Goal: Task Accomplishment & Management: Manage account settings

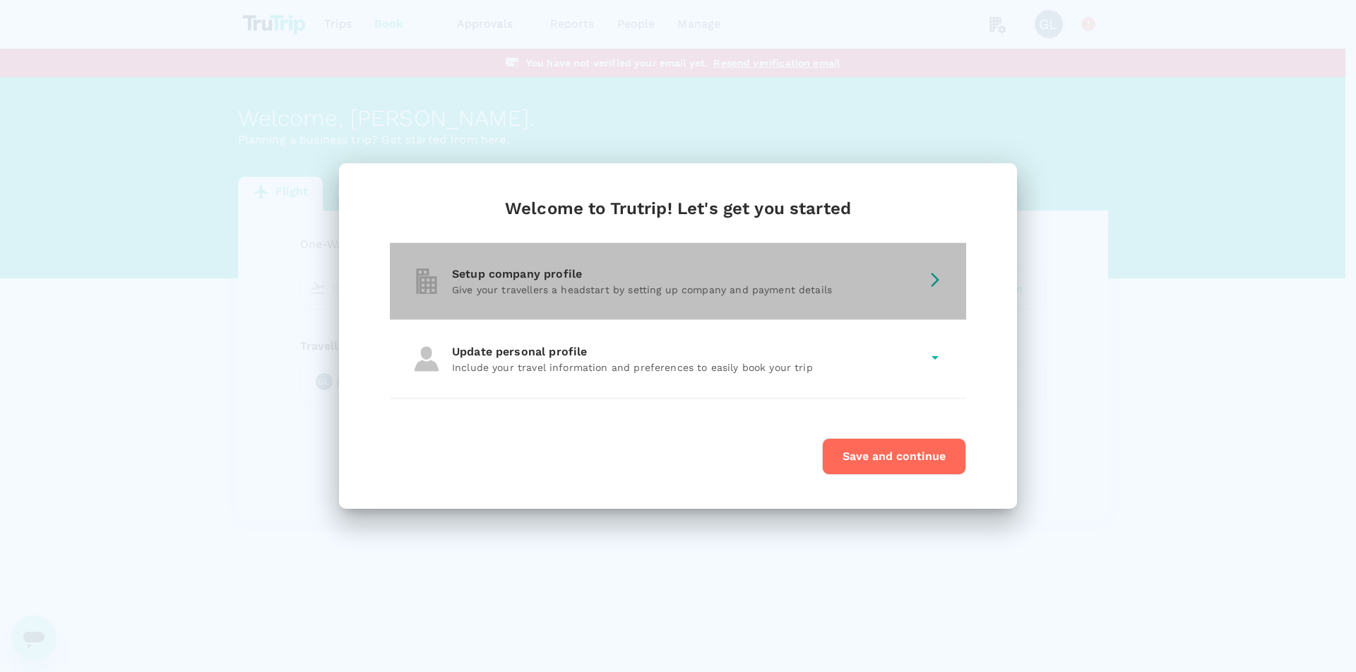
click at [927, 274] on icon at bounding box center [935, 279] width 17 height 17
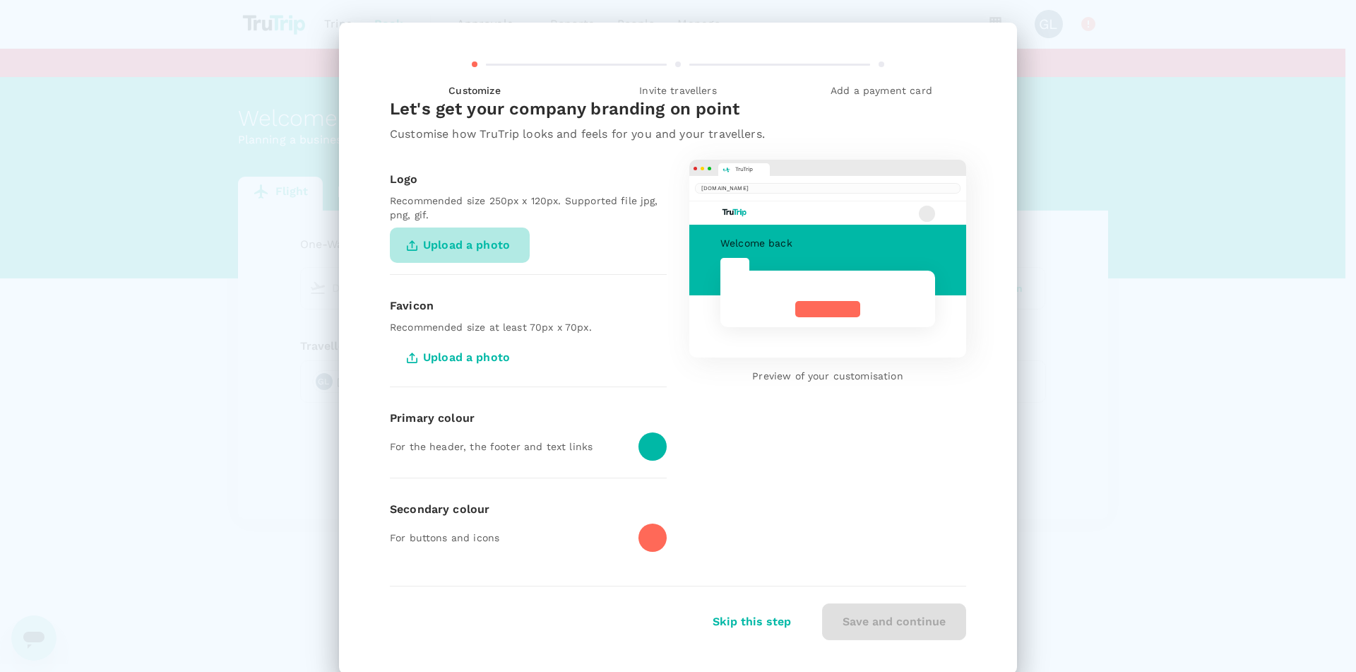
click at [451, 241] on span "Upload a photo" at bounding box center [460, 244] width 140 height 35
click at [0, 0] on input "Upload a photo" at bounding box center [0, 0] width 0 height 0
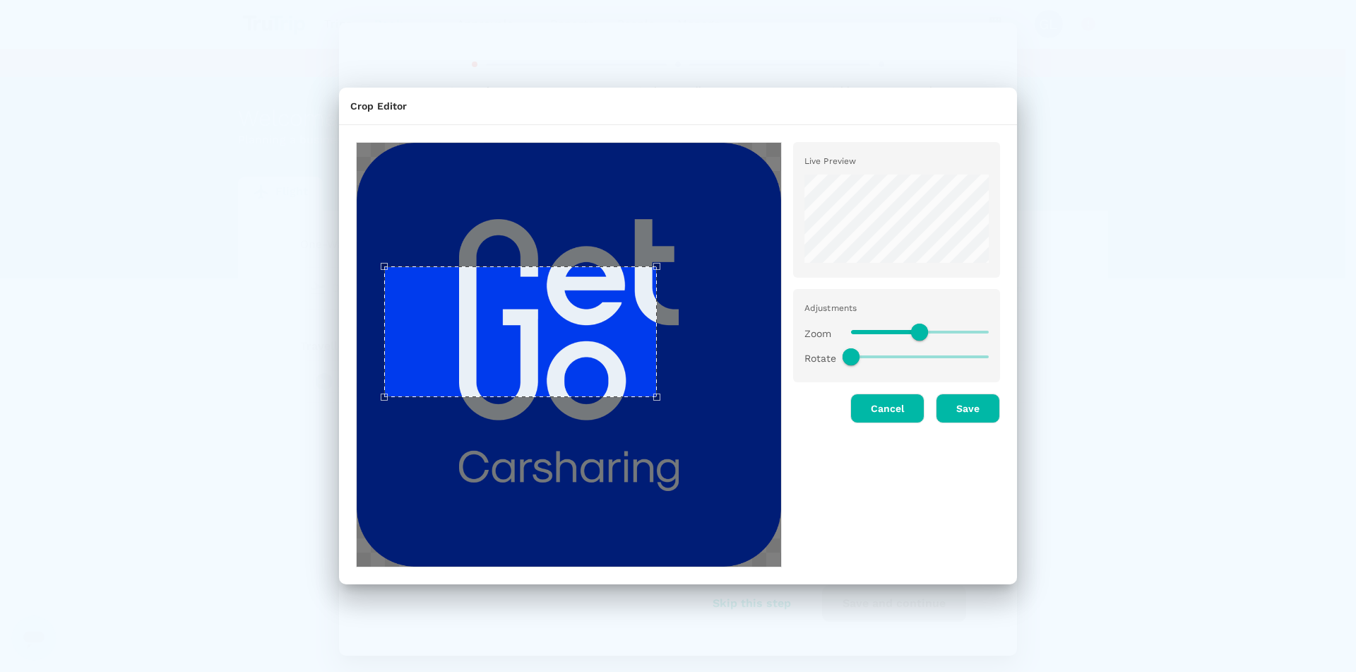
click at [372, 140] on div at bounding box center [563, 349] width 437 height 437
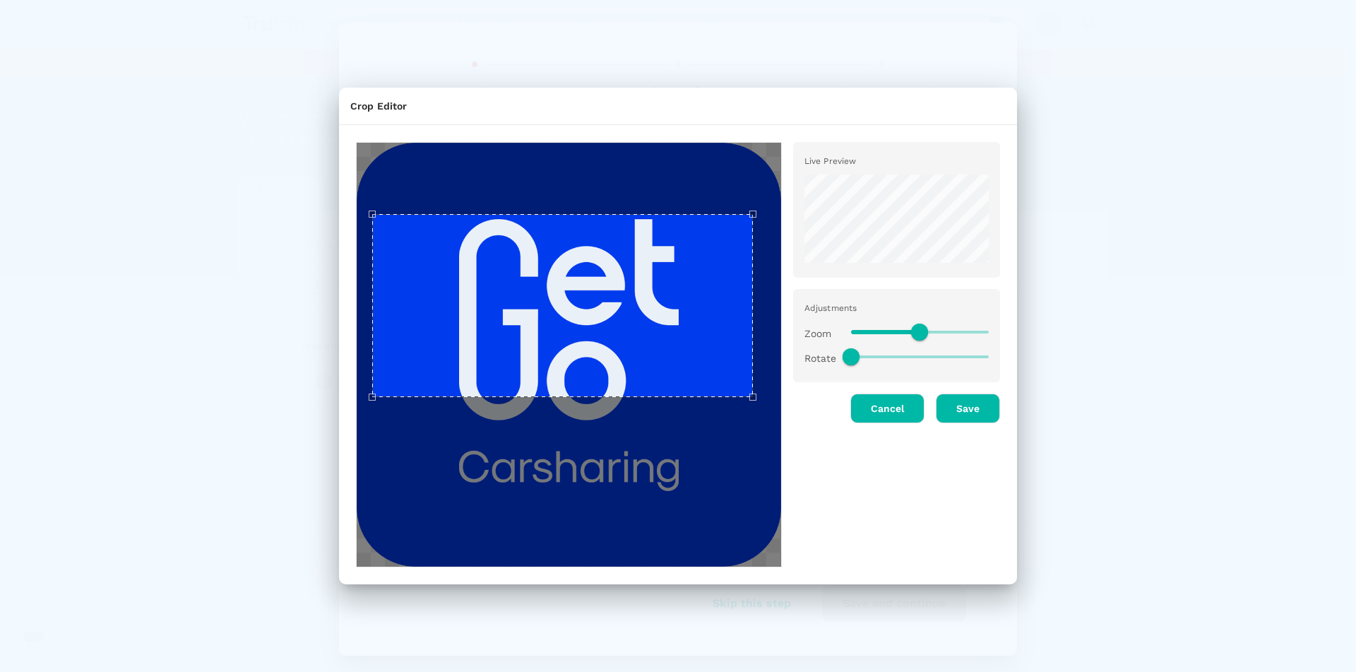
click at [753, 225] on div "Use the arrow keys to move the crop selection area" at bounding box center [562, 305] width 381 height 183
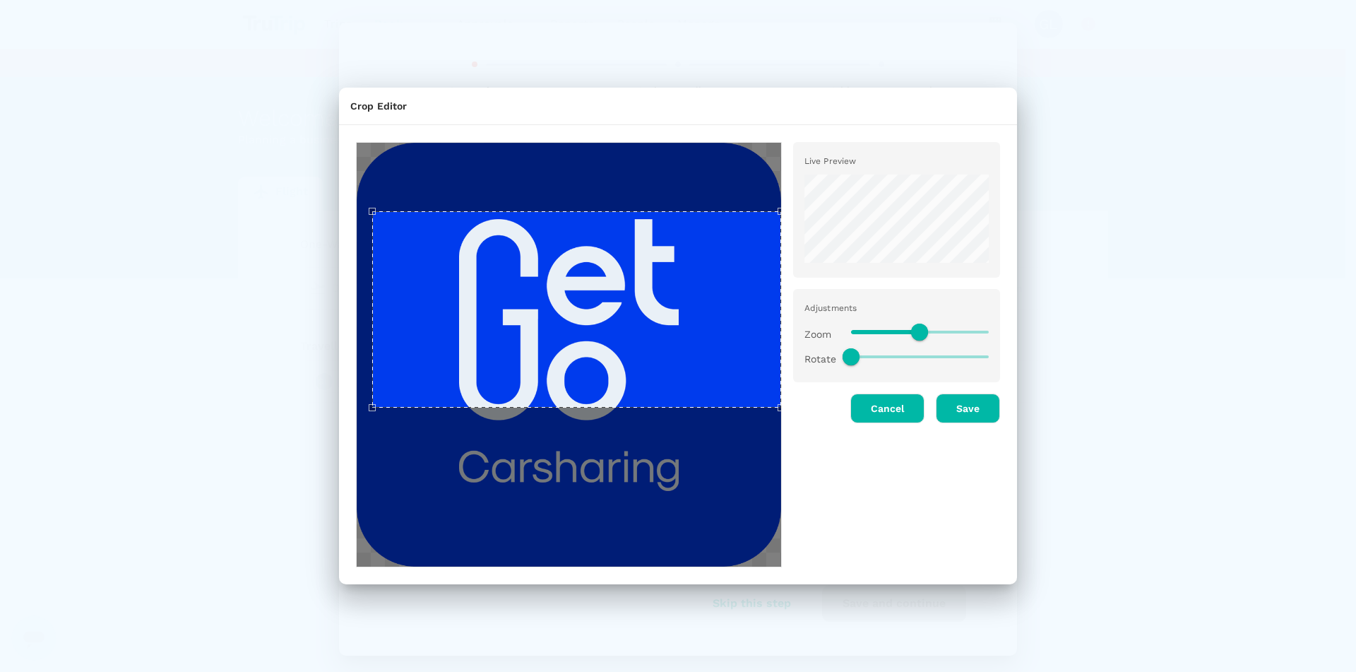
click at [793, 435] on div "Live Preview Adjustments Zoom Rotate Cancel Save" at bounding box center [672, 349] width 655 height 437
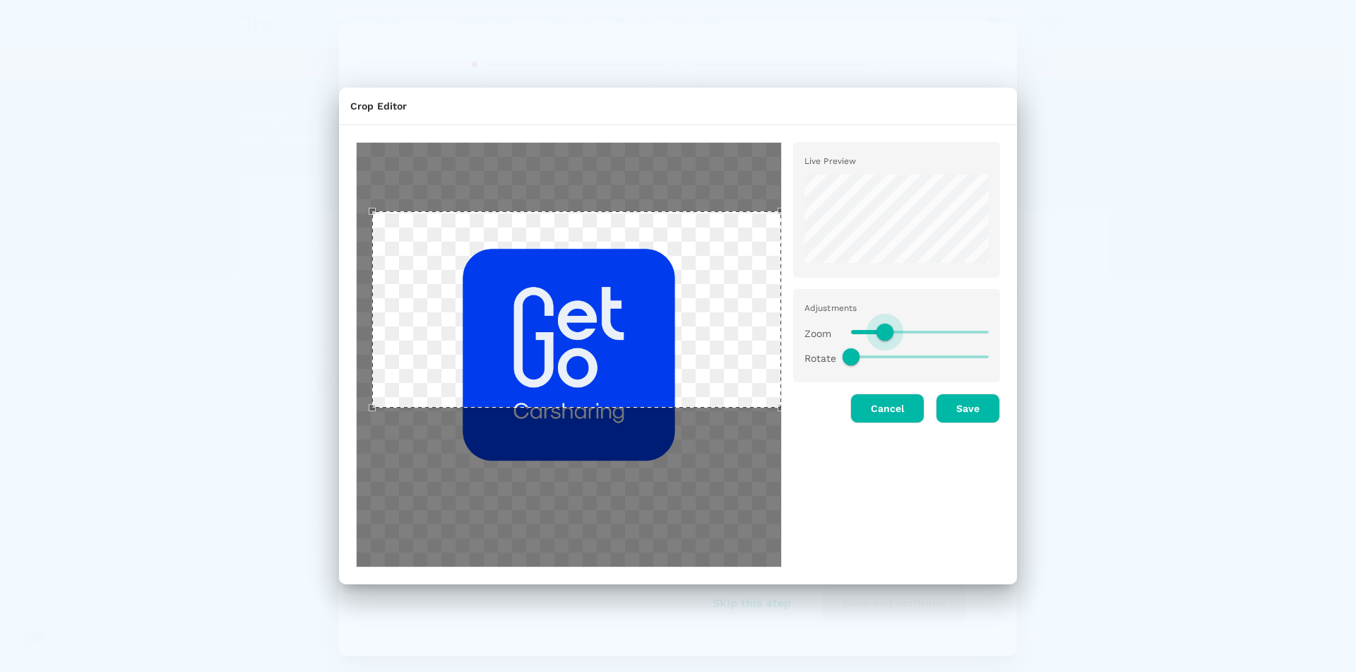
drag, startPoint x: 919, startPoint y: 326, endPoint x: 885, endPoint y: 326, distance: 33.9
click at [885, 326] on span at bounding box center [884, 331] width 17 height 17
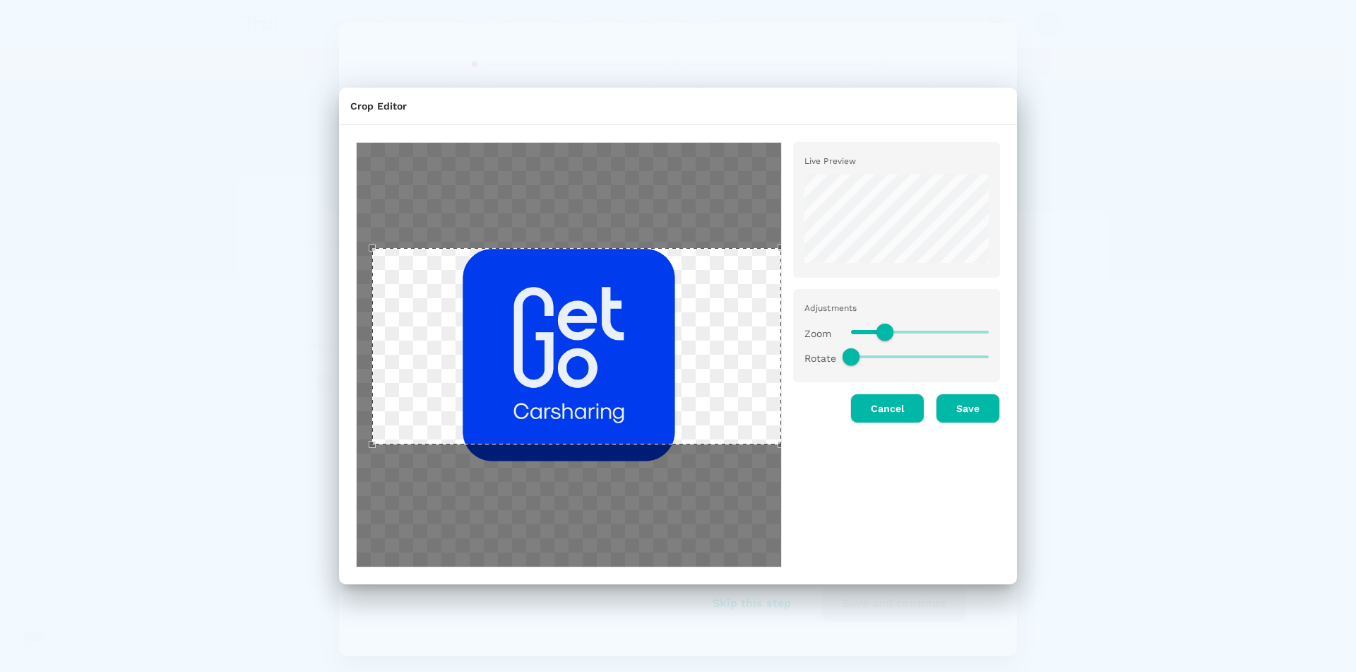
click at [564, 363] on div "Use the arrow keys to move the crop selection area" at bounding box center [576, 346] width 409 height 196
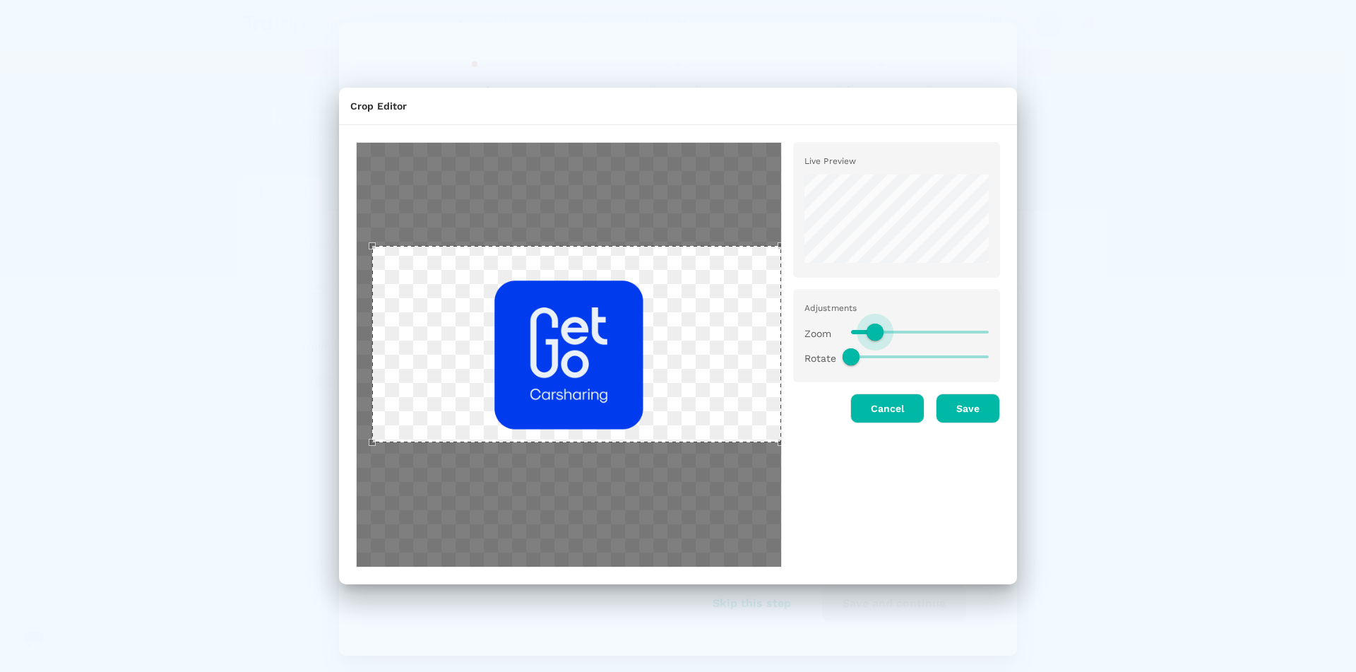
click at [876, 335] on span at bounding box center [875, 331] width 17 height 17
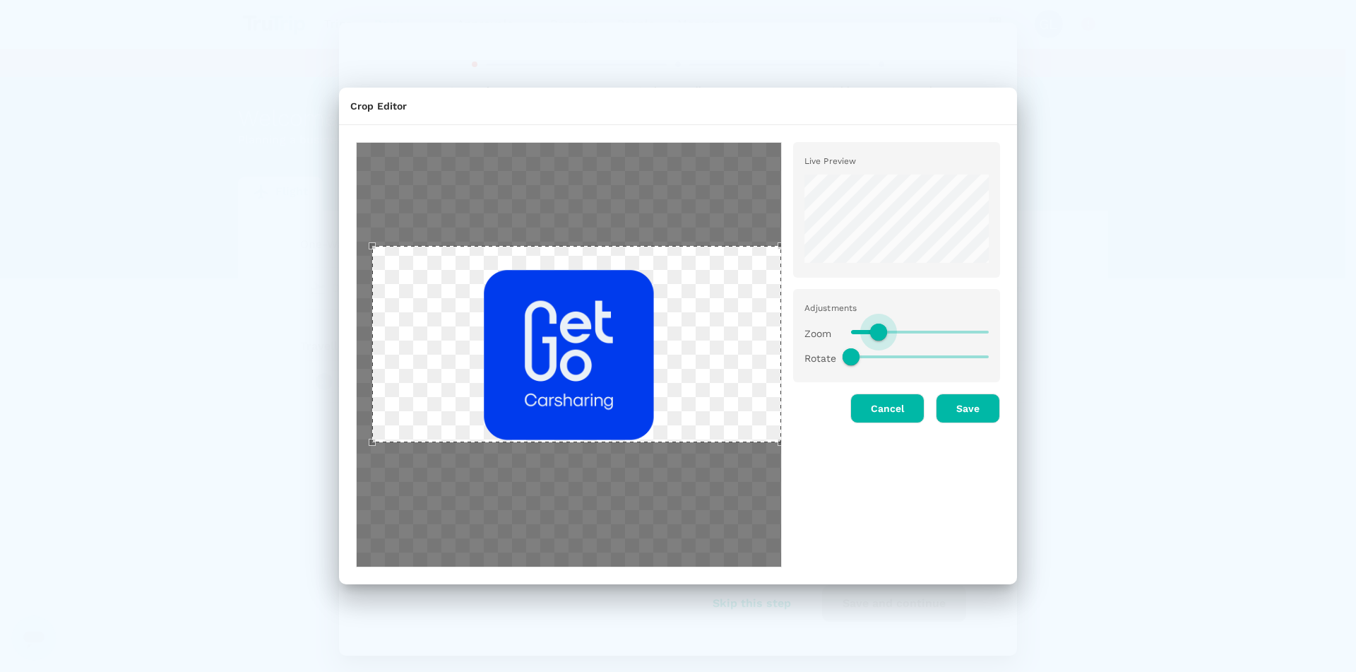
type input "0.45"
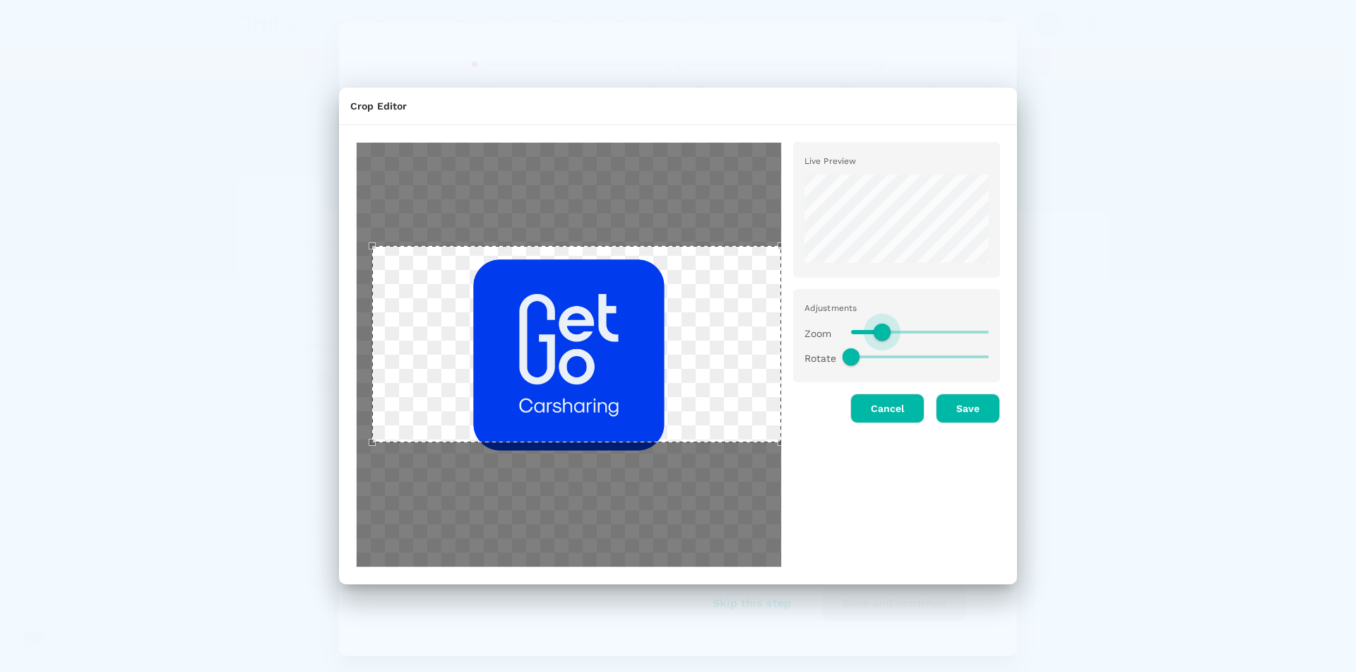
click at [881, 330] on span at bounding box center [882, 331] width 17 height 17
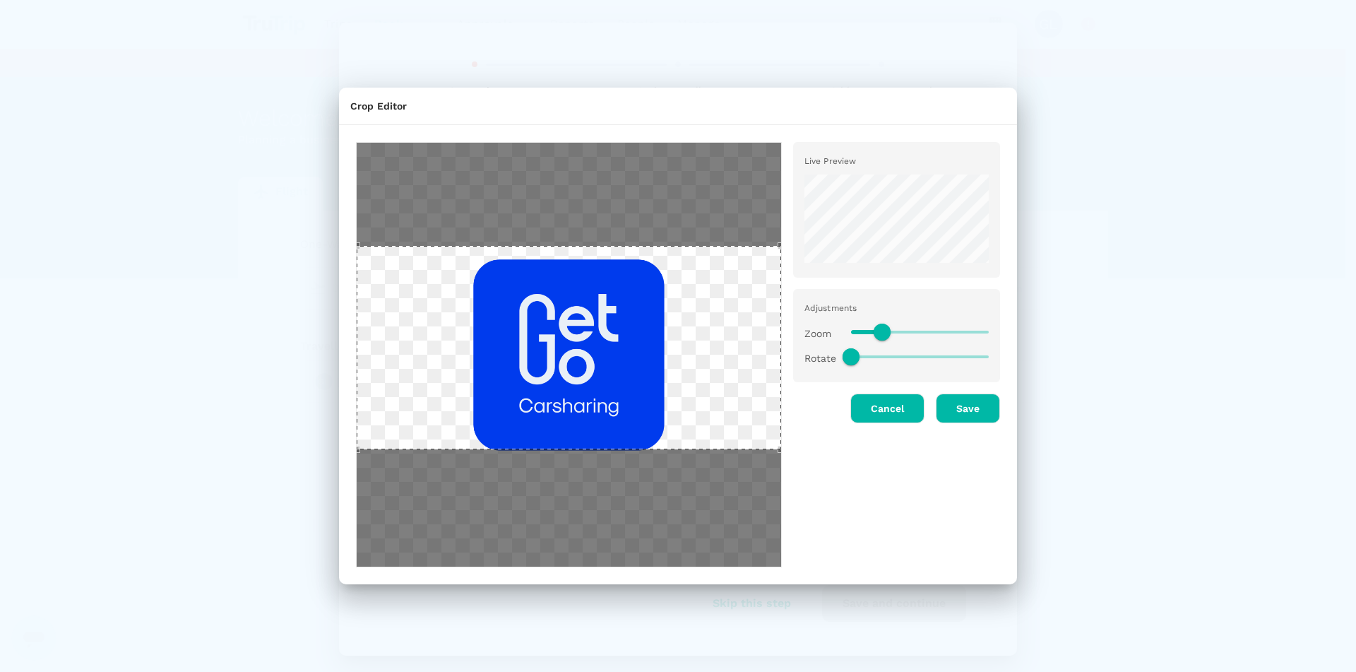
click at [308, 489] on div "Crop Editor Live Preview Adjustments Zoom Rotate Cancel Save" at bounding box center [678, 336] width 1356 height 672
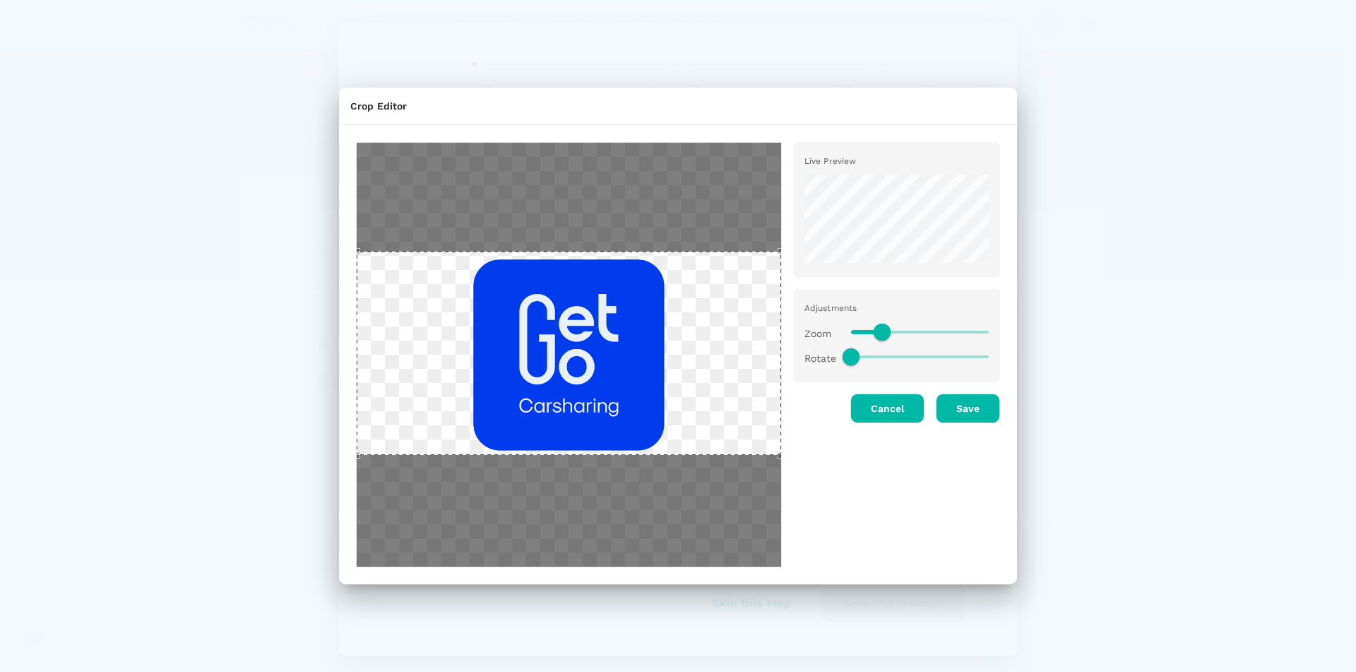
click at [569, 357] on div "Use the arrow keys to move the crop selection area" at bounding box center [569, 352] width 424 height 203
click at [967, 409] on button "Save" at bounding box center [968, 408] width 64 height 30
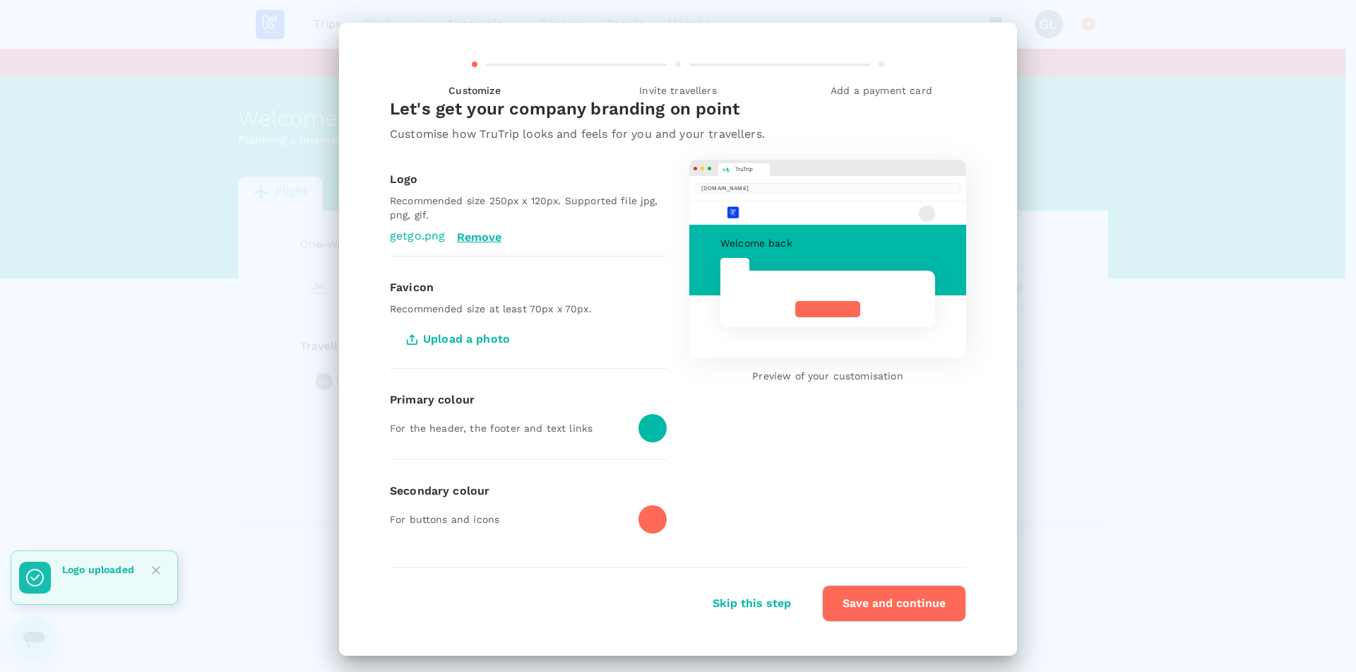
click at [652, 429] on div at bounding box center [652, 428] width 28 height 28
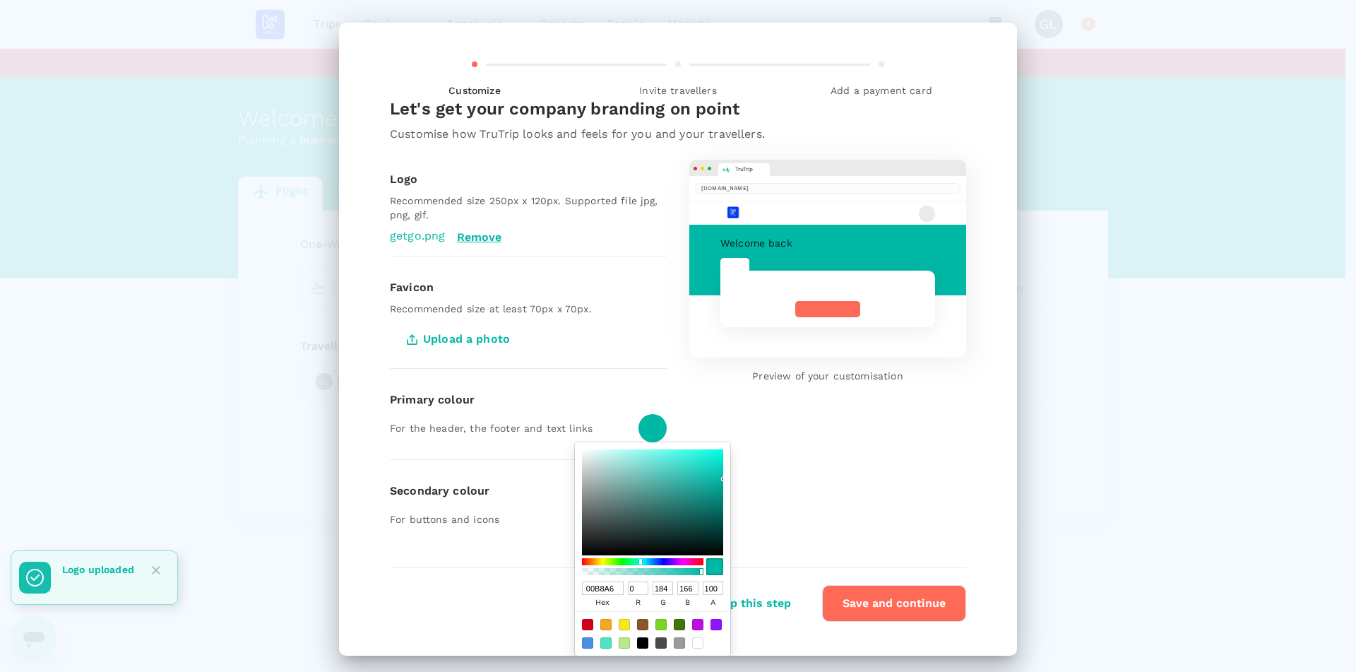
click at [591, 592] on input "00B8A6" at bounding box center [603, 587] width 42 height 13
paste input "#003BED"
type input "#003BED"
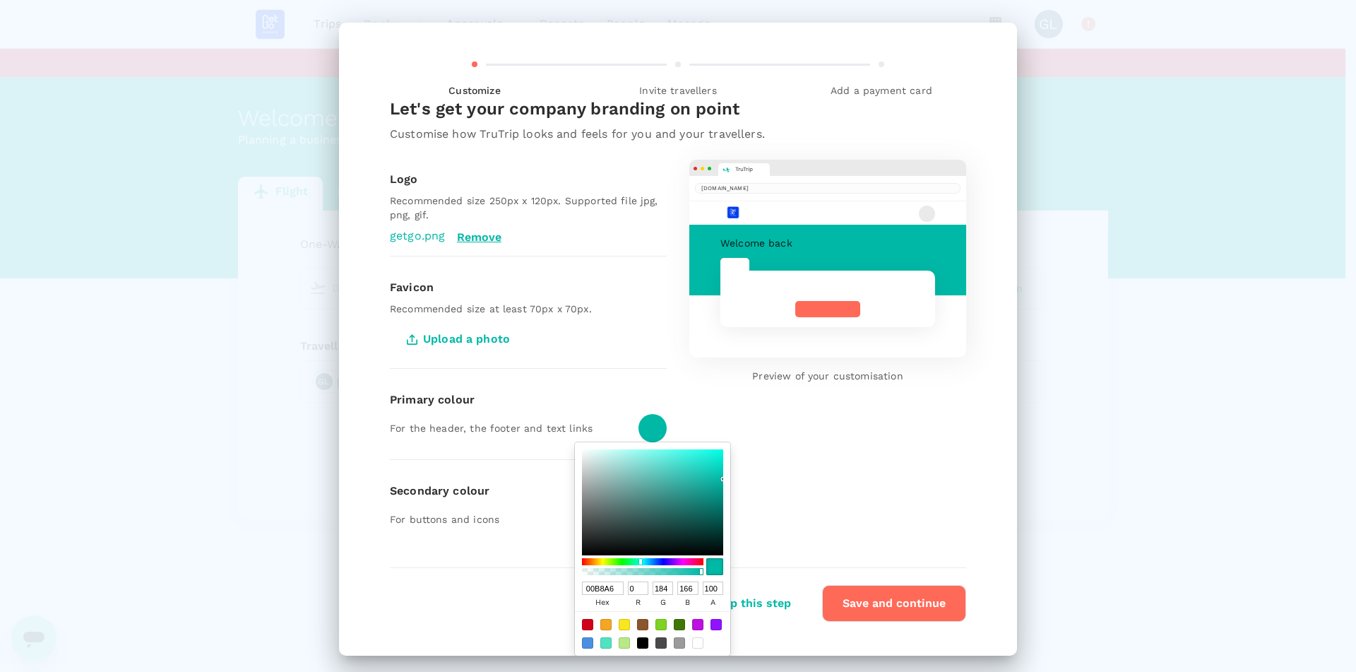
type input "59"
type input "237"
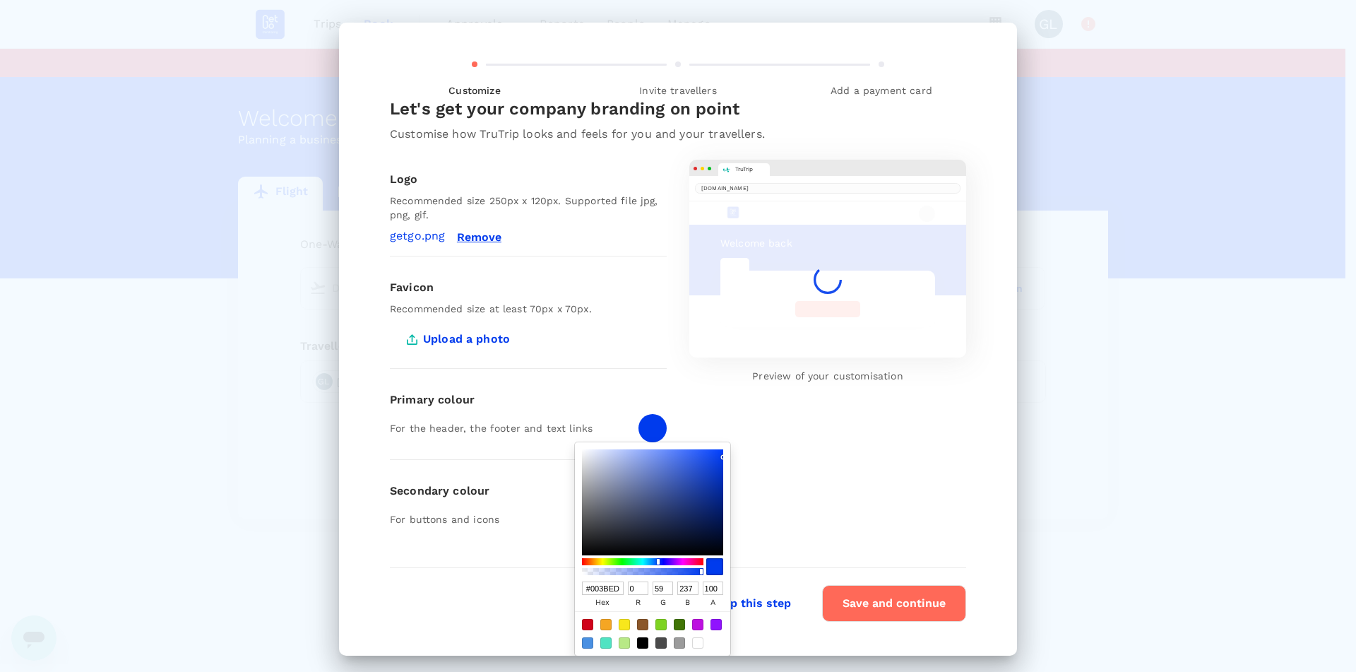
type input "003BED"
click at [614, 384] on div "Primary colour For the header, the footer and text links" at bounding box center [528, 419] width 277 height 79
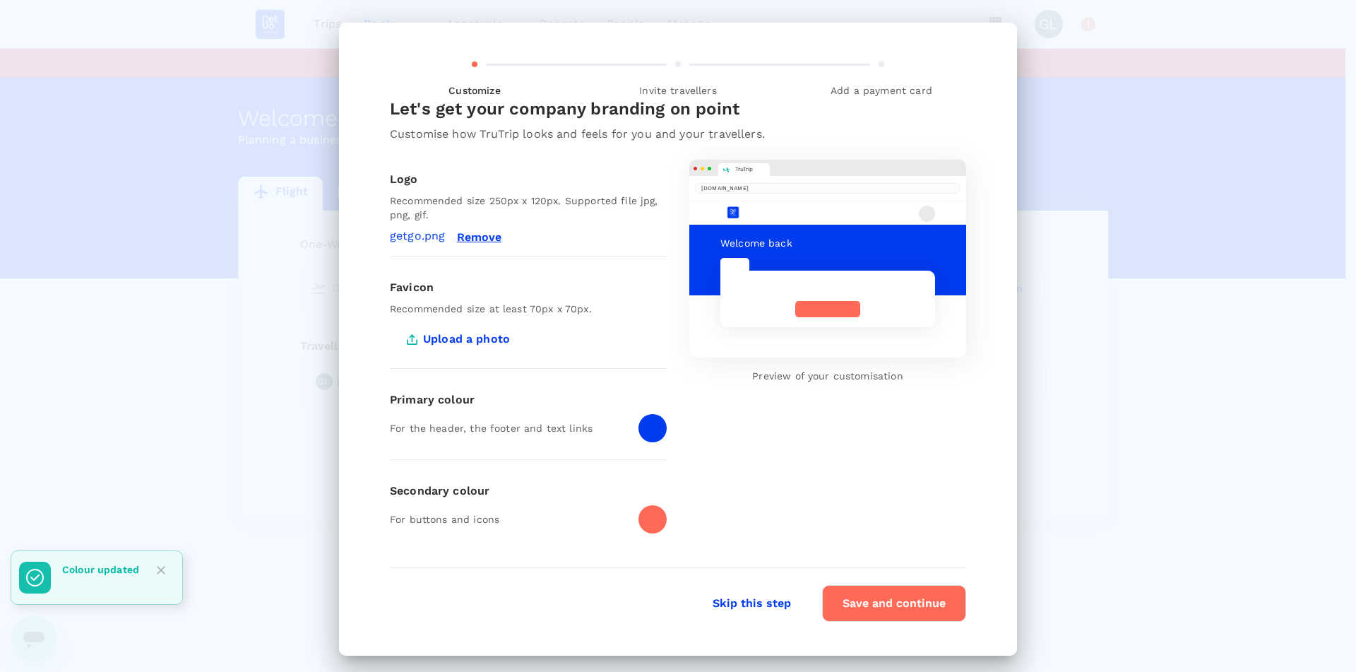
click at [650, 518] on div at bounding box center [652, 519] width 28 height 28
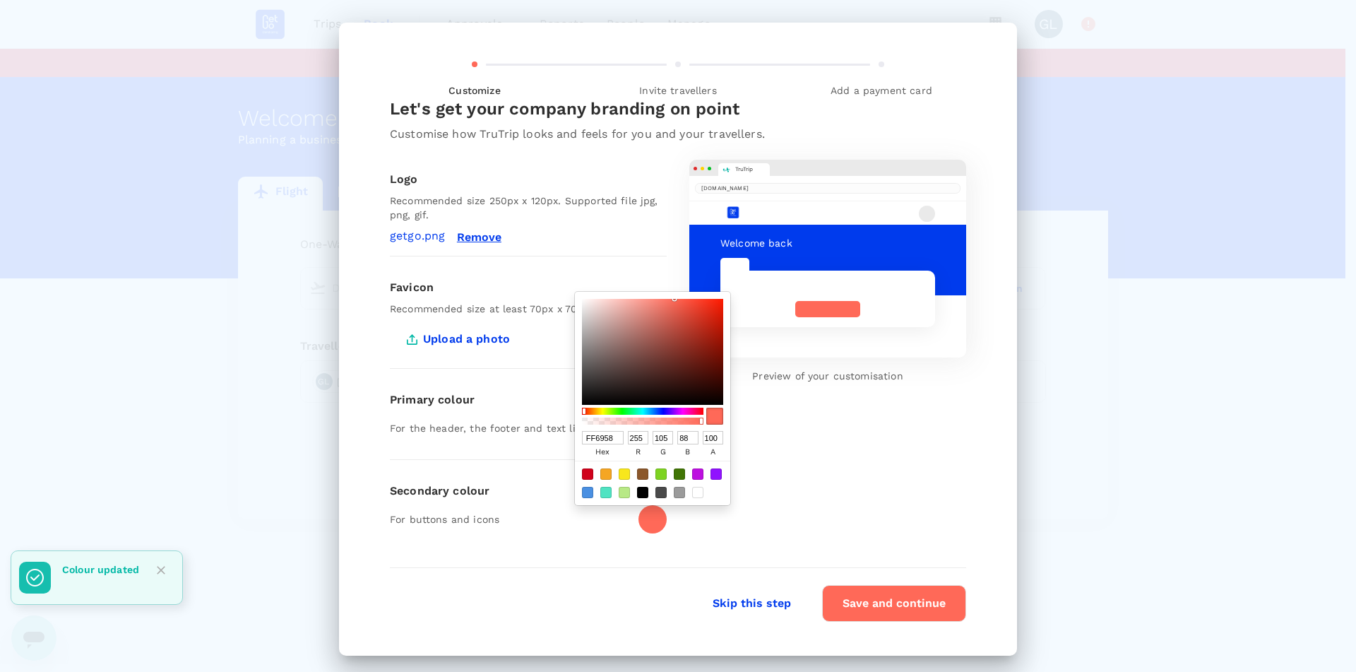
click at [693, 501] on div at bounding box center [652, 482] width 155 height 44
click at [693, 495] on div at bounding box center [697, 492] width 11 height 11
type input "FFFFFF"
type input "255"
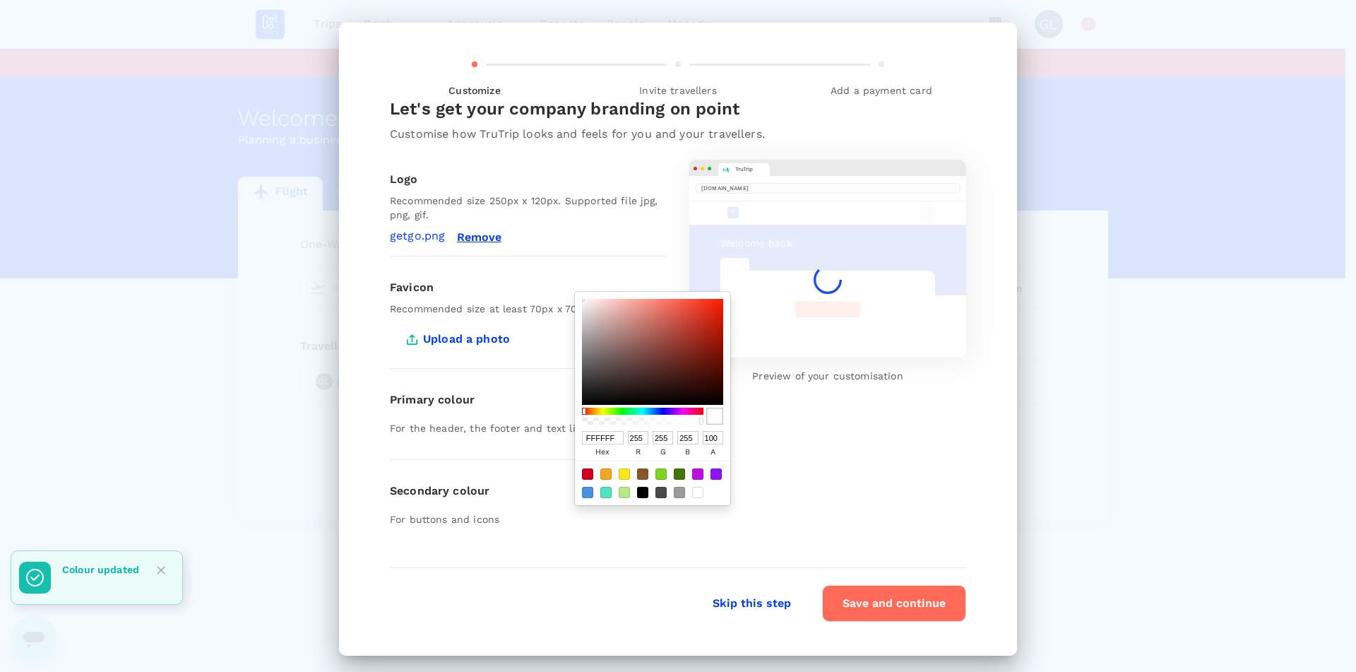
click at [845, 475] on div "TruTrip trutrip.co Welcome back Preview of your customisation" at bounding box center [816, 343] width 299 height 413
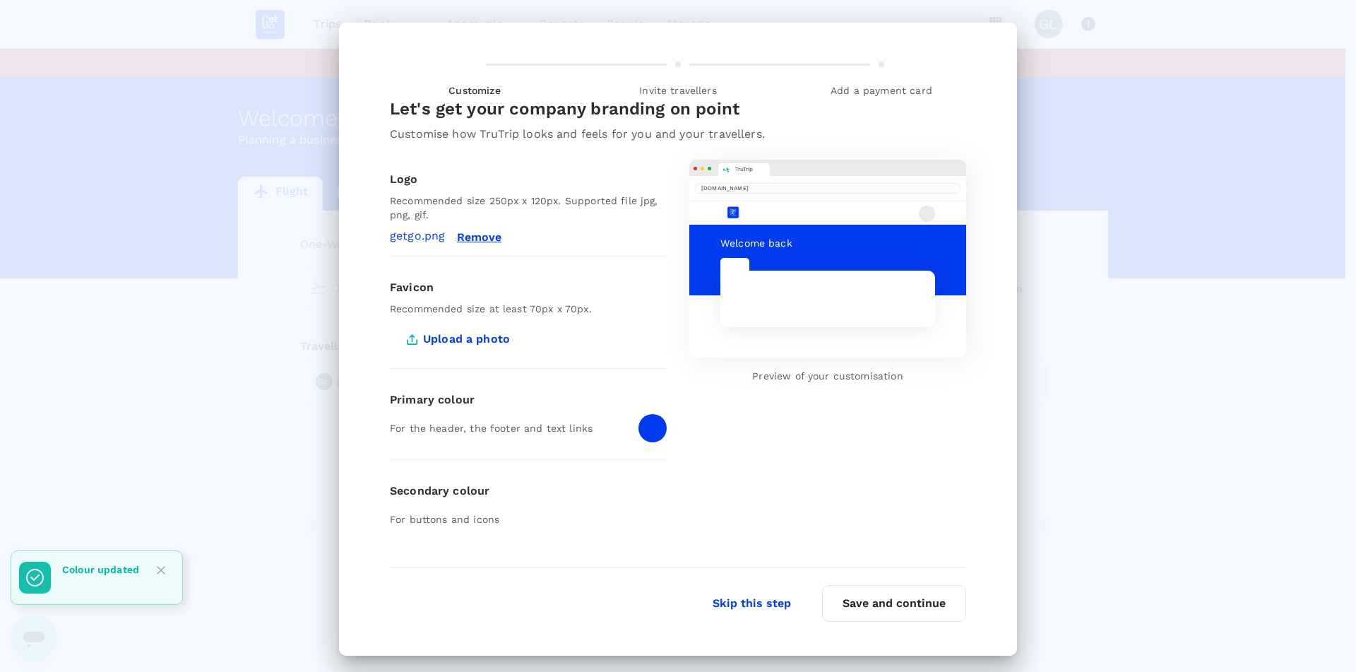
click at [881, 607] on button "Save and continue" at bounding box center [894, 603] width 144 height 37
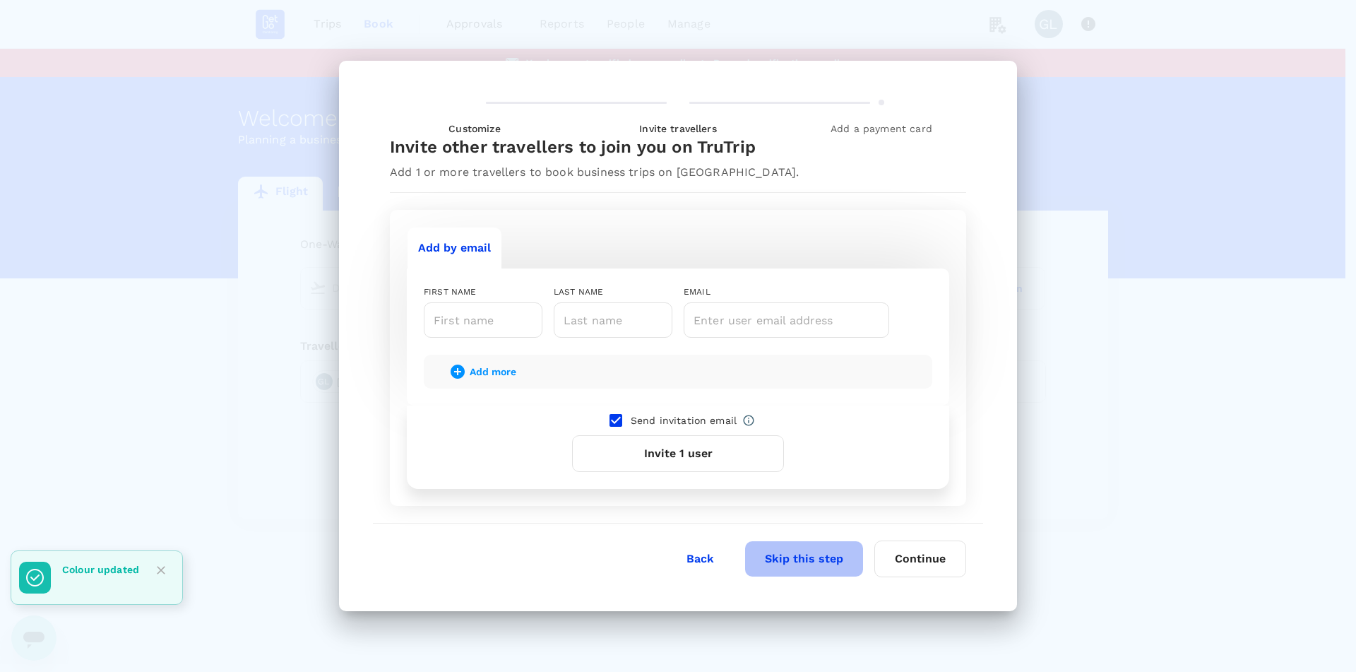
click at [799, 559] on button "Skip this step" at bounding box center [804, 558] width 118 height 35
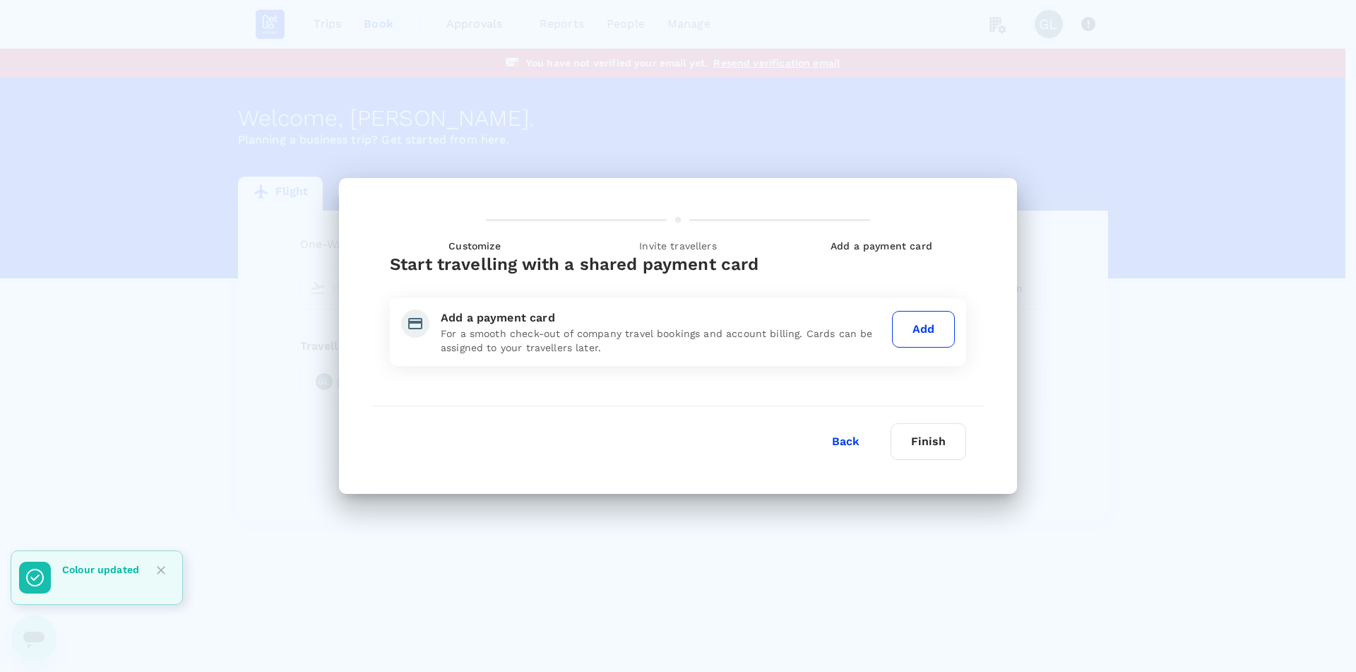
click at [947, 438] on button "Finish" at bounding box center [929, 441] width 76 height 37
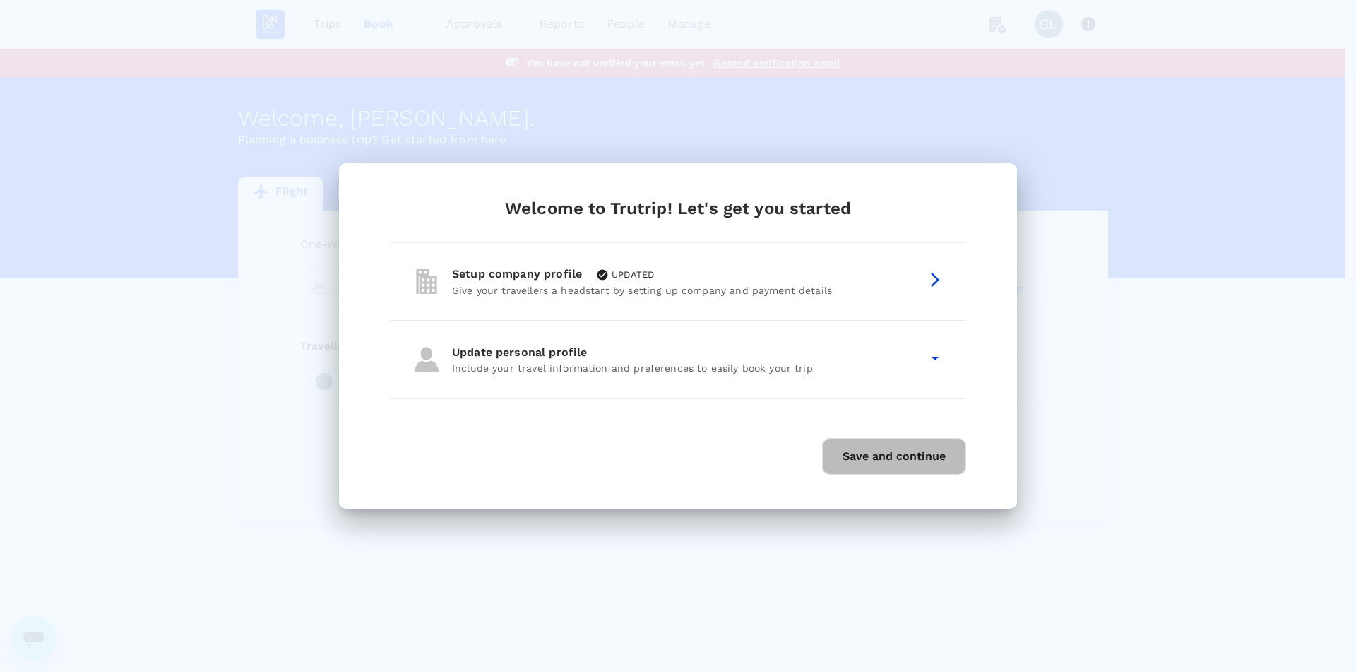
click at [893, 457] on button "Save and continue" at bounding box center [894, 456] width 144 height 37
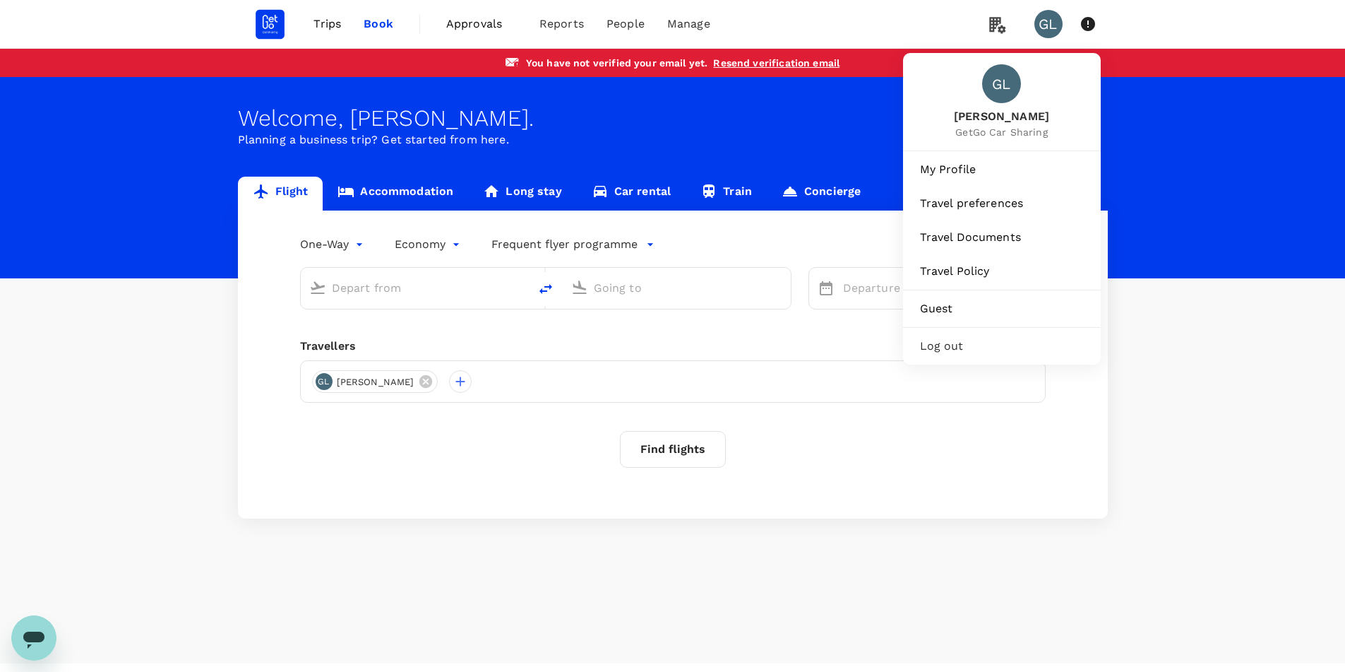
click at [1055, 25] on div "GL" at bounding box center [1049, 24] width 28 height 28
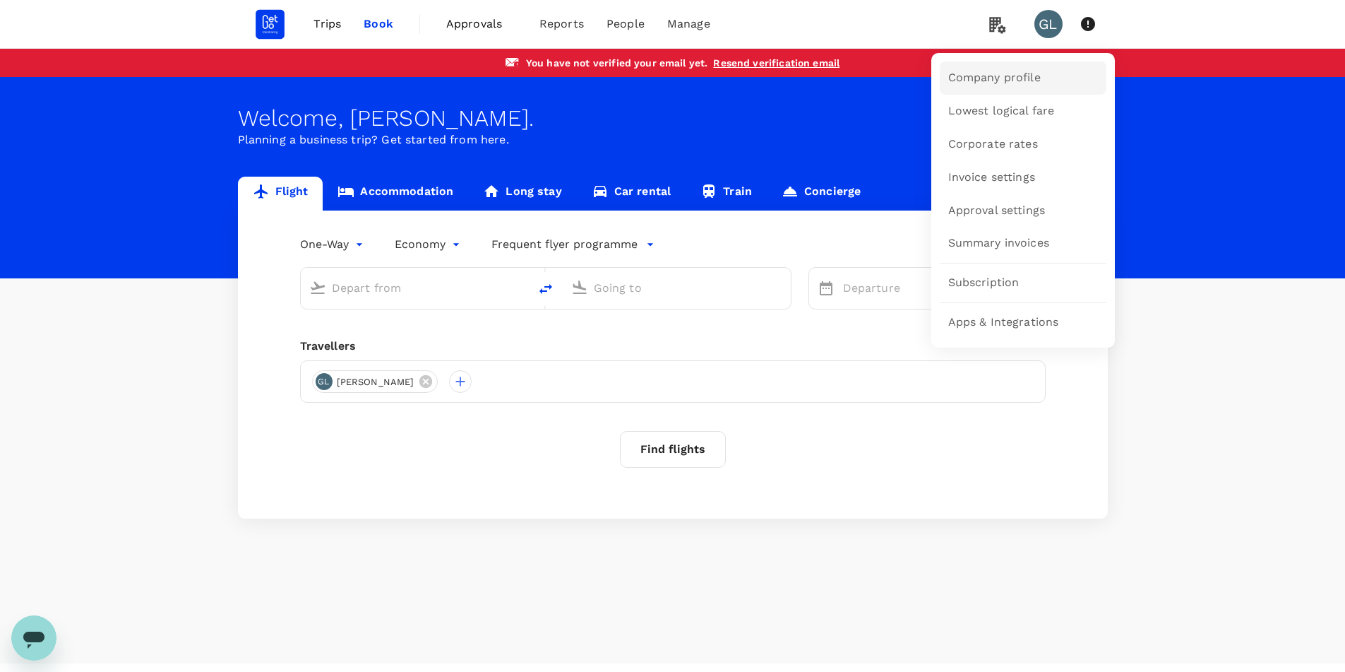
click at [1006, 73] on span "Company profile" at bounding box center [994, 78] width 93 height 16
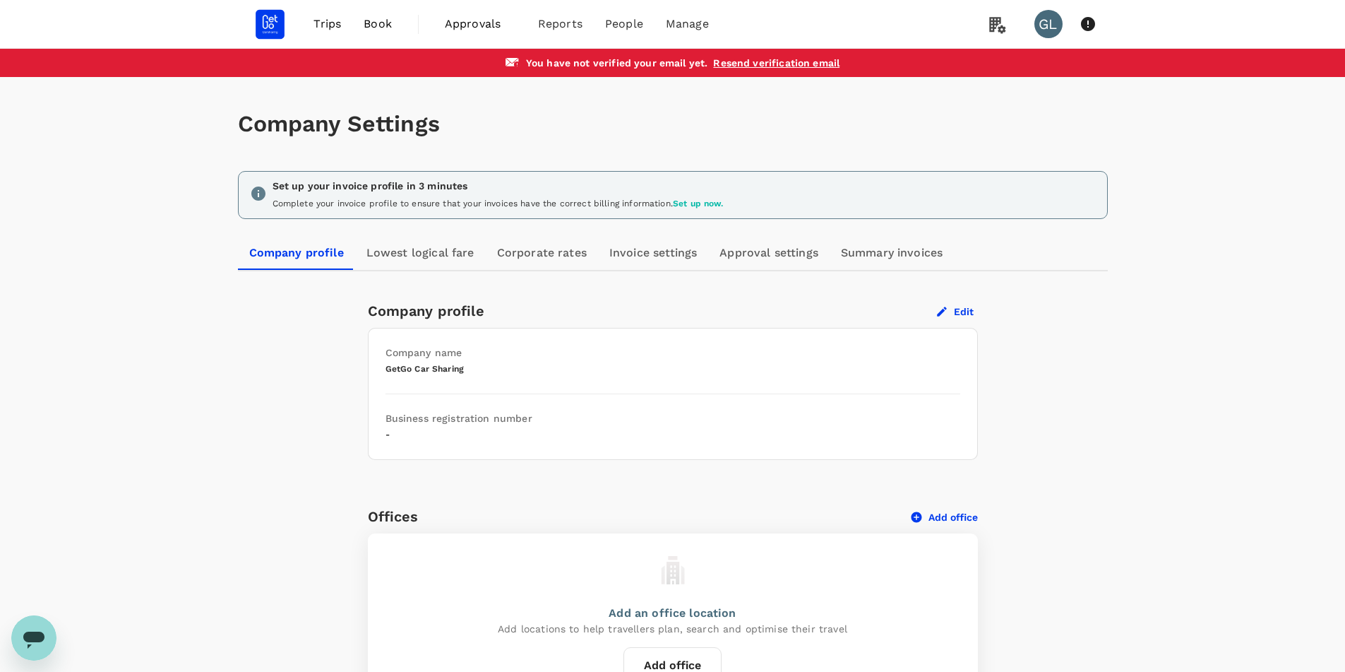
click at [951, 309] on button "Edit" at bounding box center [955, 311] width 45 height 13
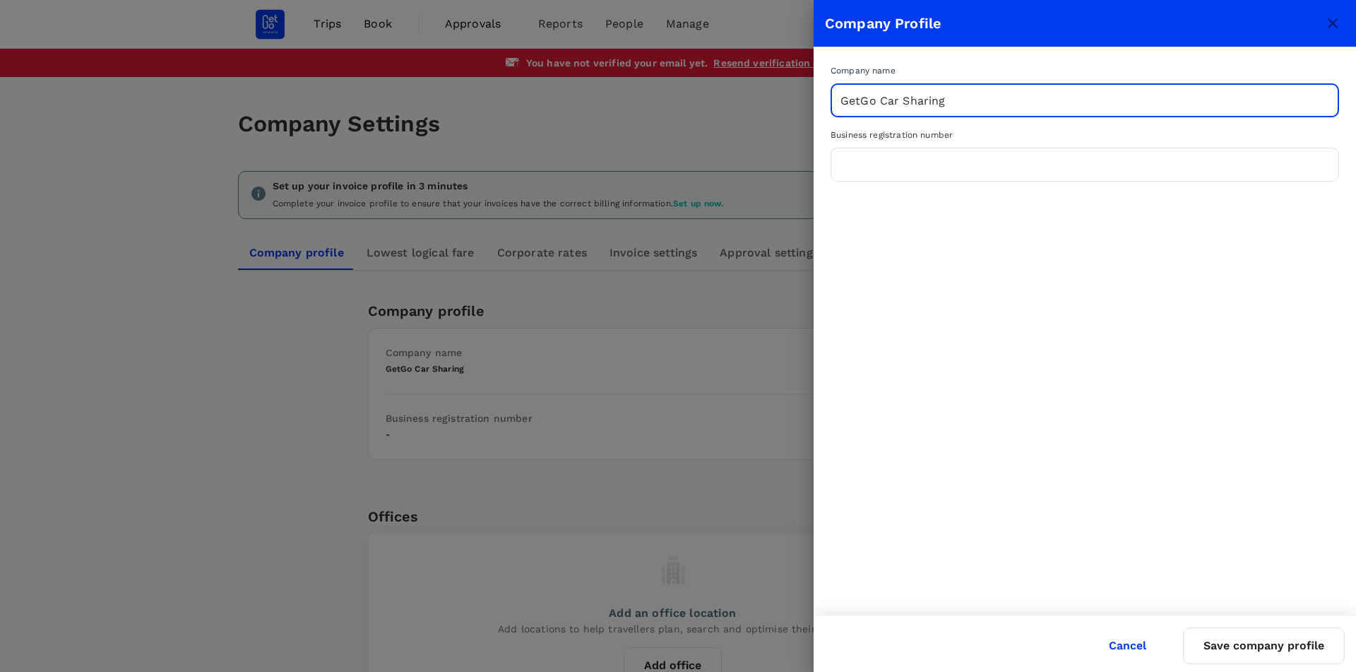
drag, startPoint x: 927, startPoint y: 100, endPoint x: 705, endPoint y: 112, distance: 222.8
click at [705, 112] on div "Company Profile Company name GetGo Car Sharing ​ Business registration number ​…" at bounding box center [678, 336] width 1356 height 672
paste input "UEN 202024592Z Entity Status Live Company Industry (SSIC) Renting and leasing o…"
type input "UEN 202024592Z Entity Status Live Company Industry (SSIC) Renting and leasing o…"
drag, startPoint x: 1328, startPoint y: 102, endPoint x: 481, endPoint y: 111, distance: 847.5
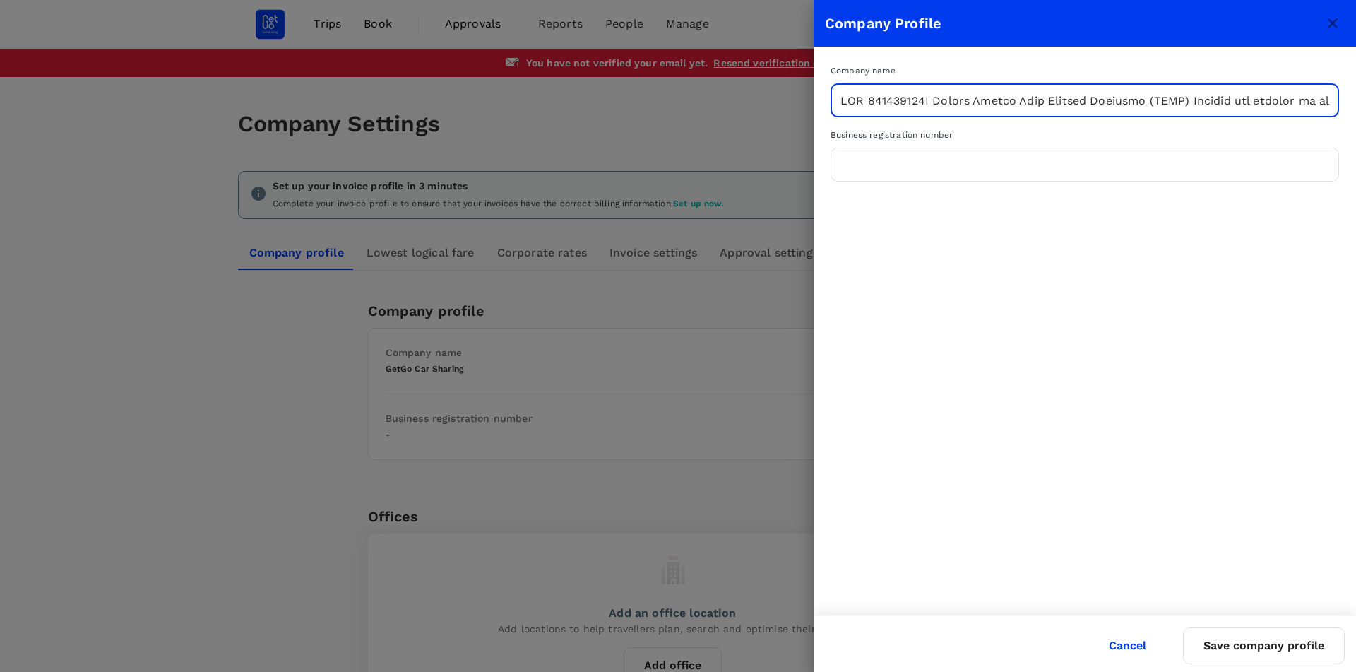
click at [481, 111] on div "Company Profile Company name ​ Business registration number ​ Cancel Save compa…" at bounding box center [678, 336] width 1356 height 672
click at [843, 102] on input "text" at bounding box center [1085, 100] width 508 height 35
paste input "GETGO TECHNOLOGIES PTE. LTD."
type input "GETGO TECHNOLOGIES PTE. LTD."
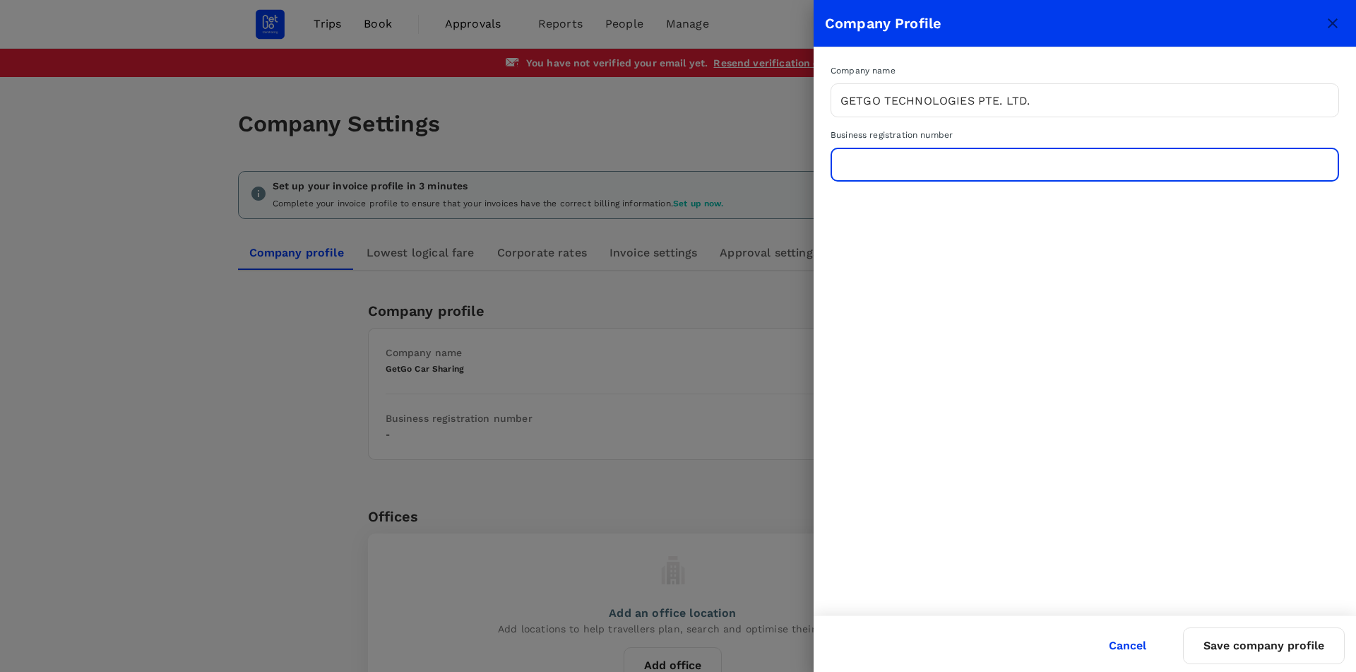
click at [908, 162] on input "text" at bounding box center [1085, 164] width 508 height 35
click at [925, 162] on input "text" at bounding box center [1085, 164] width 508 height 35
paste input "202024592Z"
type input "202024592Z"
click at [1136, 508] on div "Company name GETGO TECHNOLOGIES PTE. LTD. ​ Business registration number 202024…" at bounding box center [1085, 331] width 542 height 568
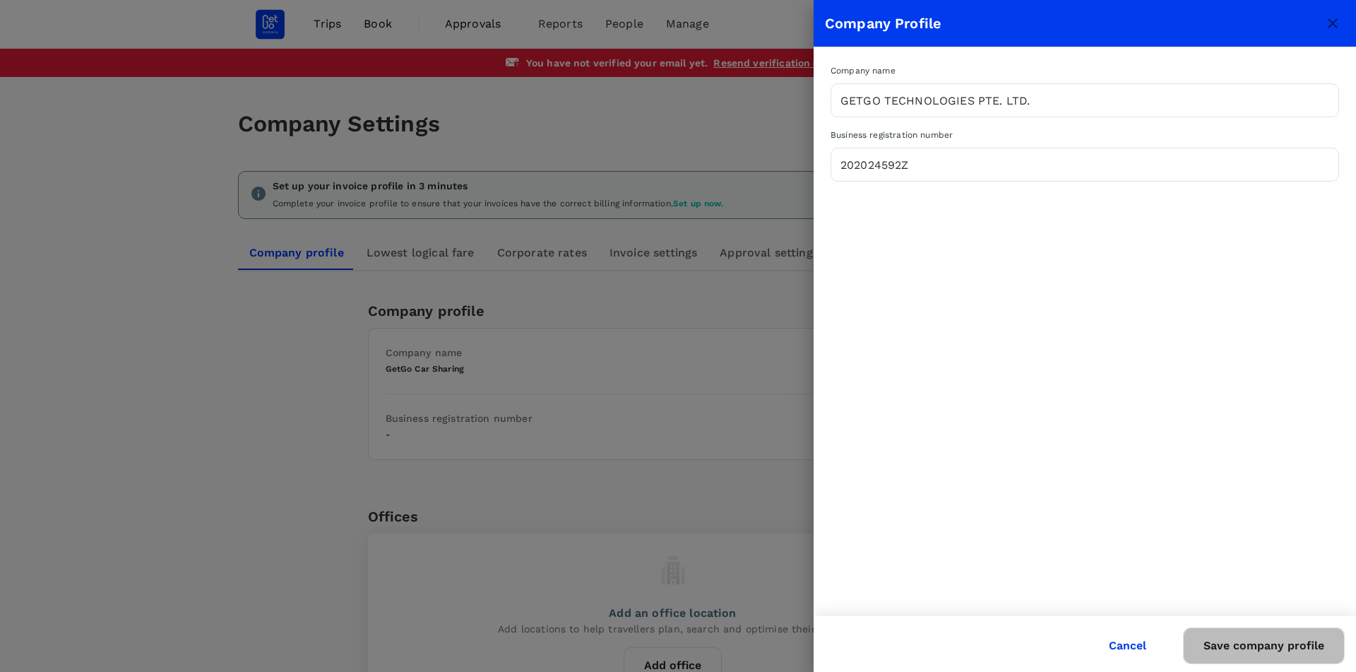
click at [1271, 652] on button "Save company profile" at bounding box center [1264, 645] width 162 height 37
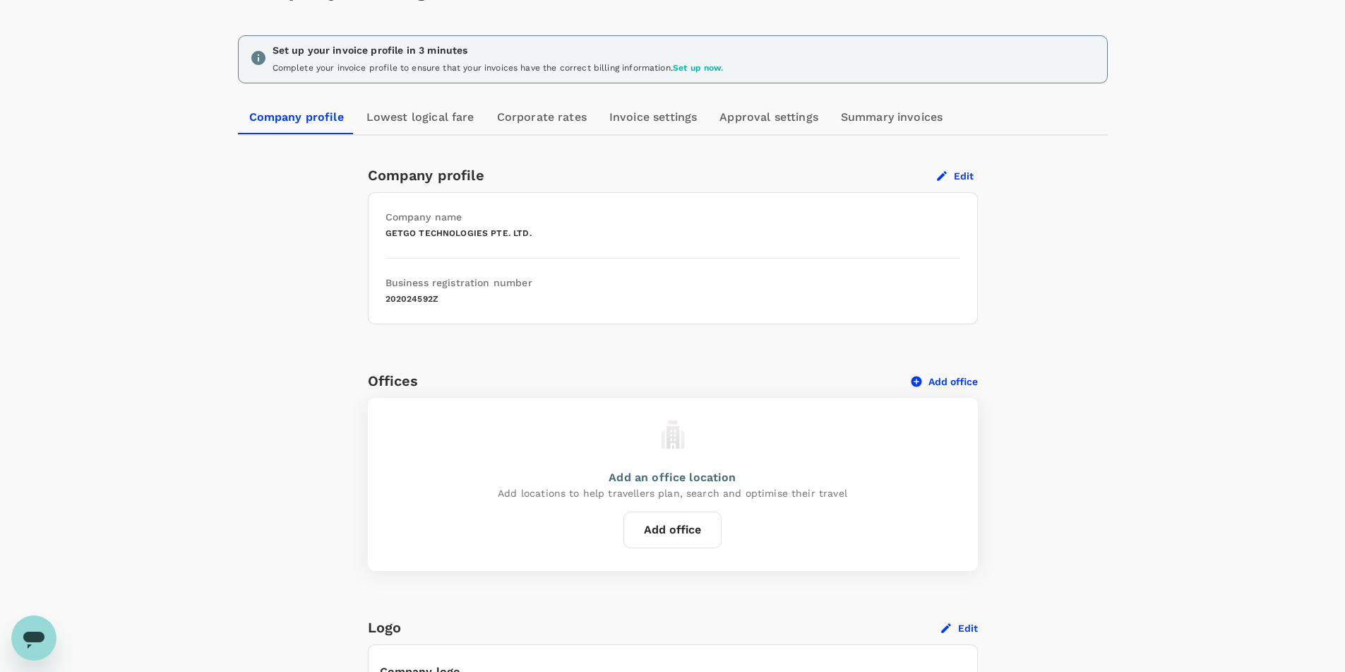
scroll to position [141, 0]
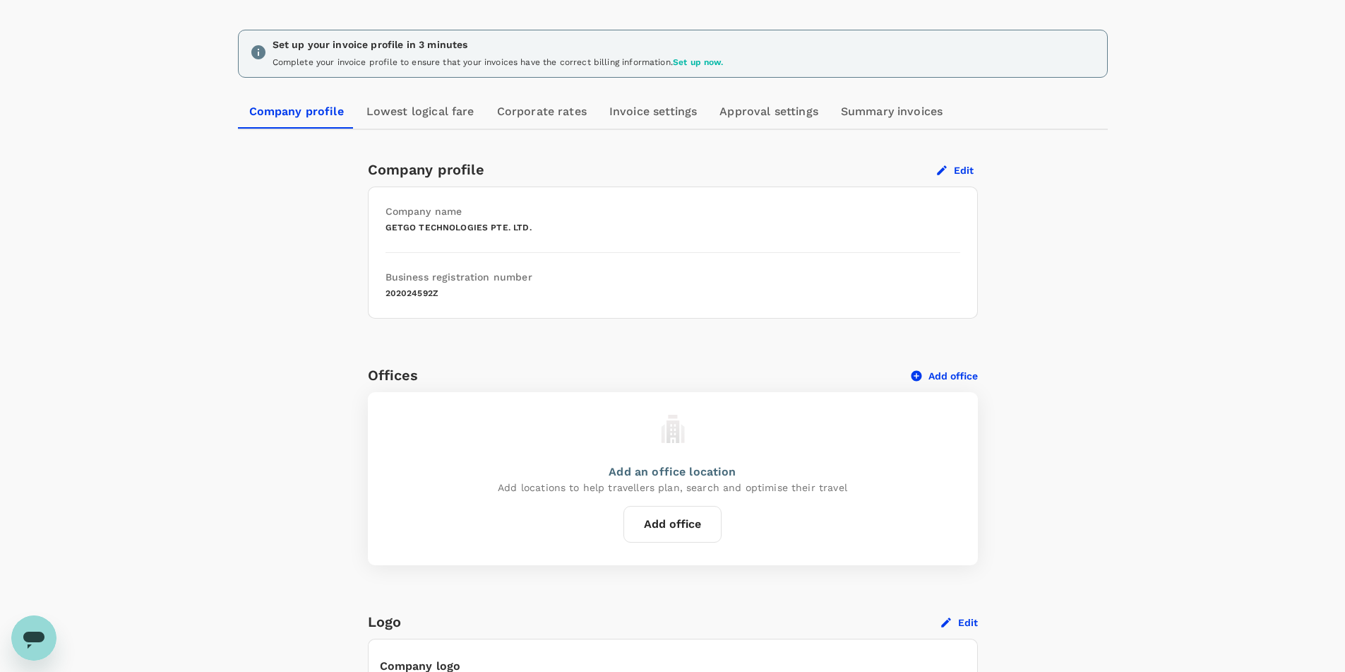
click at [687, 528] on button "Add office" at bounding box center [673, 524] width 98 height 37
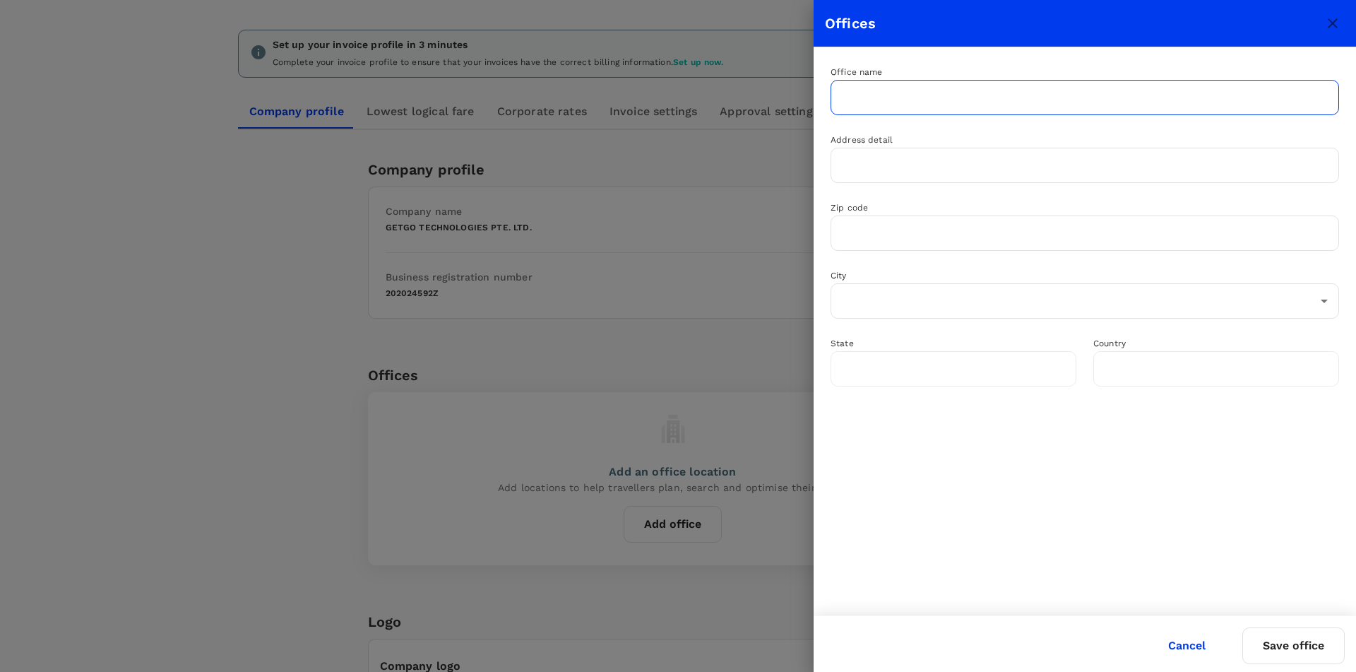
click at [928, 105] on input "text" at bounding box center [1085, 97] width 508 height 35
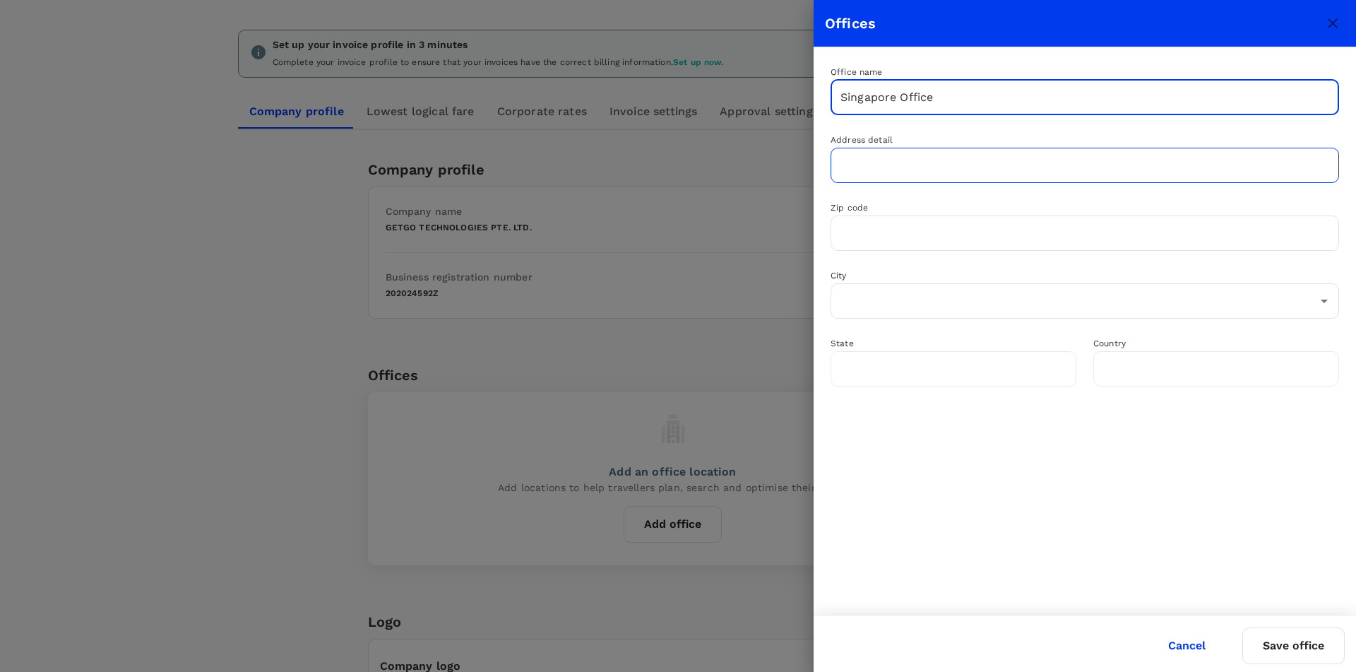
type input "Singapore Office"
click at [866, 157] on input "text" at bounding box center [1085, 165] width 508 height 35
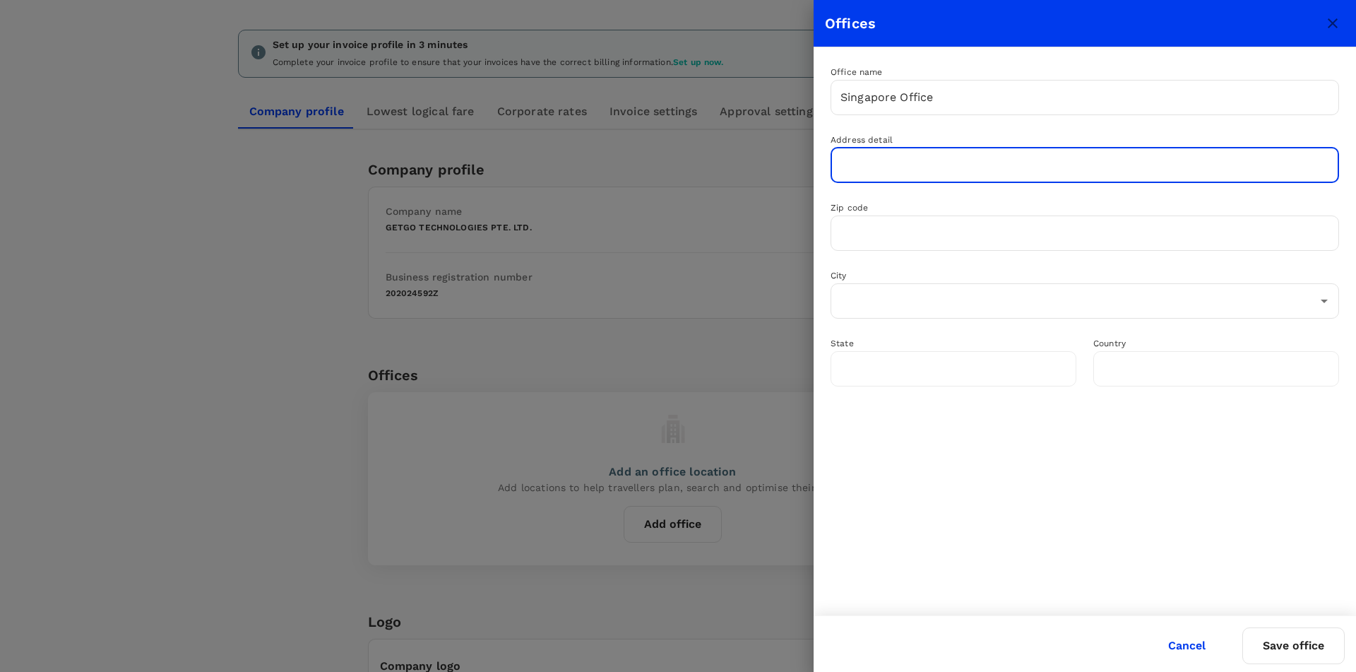
paste input "55 ayer rajah crescent, #07-18, singapore 139949"
drag, startPoint x: 1129, startPoint y: 166, endPoint x: 1076, endPoint y: 165, distance: 53.0
click at [1076, 165] on input "55 ayer rajah crescent, #07-18, singapore 139949" at bounding box center [1085, 165] width 508 height 35
type input "55 ayer rajah crescent, #07-18, singapore"
click at [898, 235] on input "text" at bounding box center [1085, 232] width 508 height 35
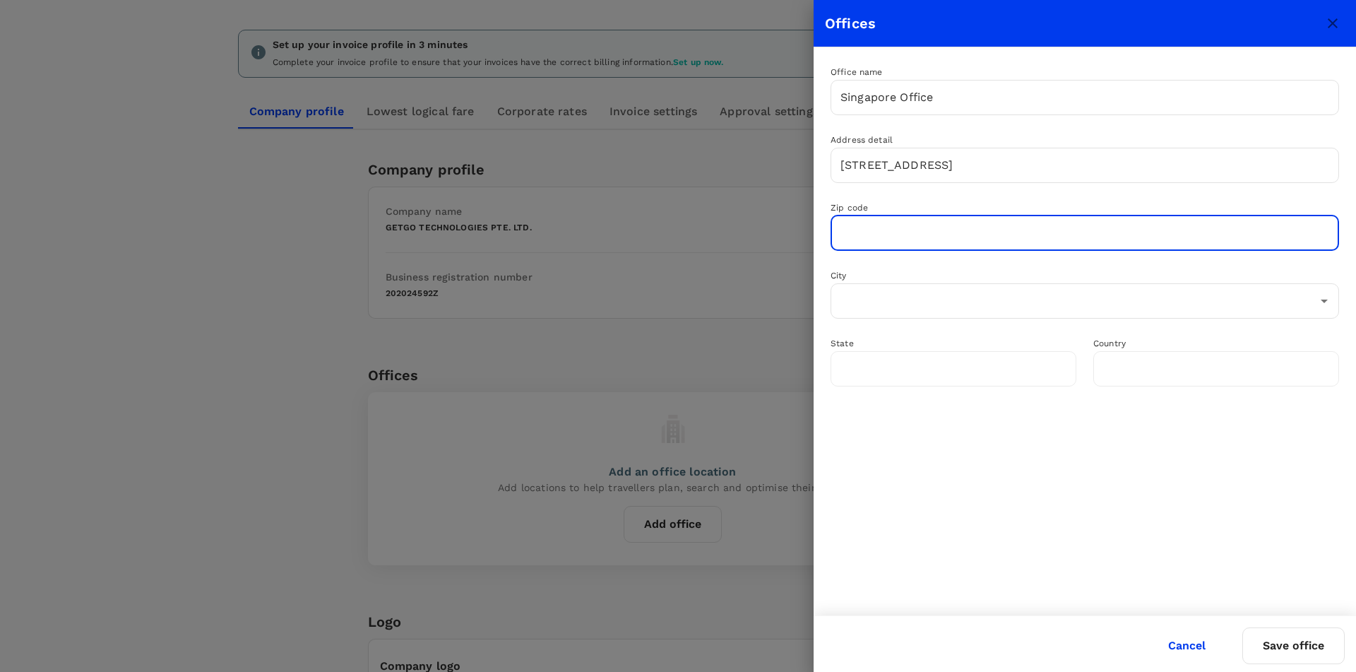
paste input "139949"
type input "139949"
click at [922, 310] on input "text" at bounding box center [1074, 300] width 475 height 27
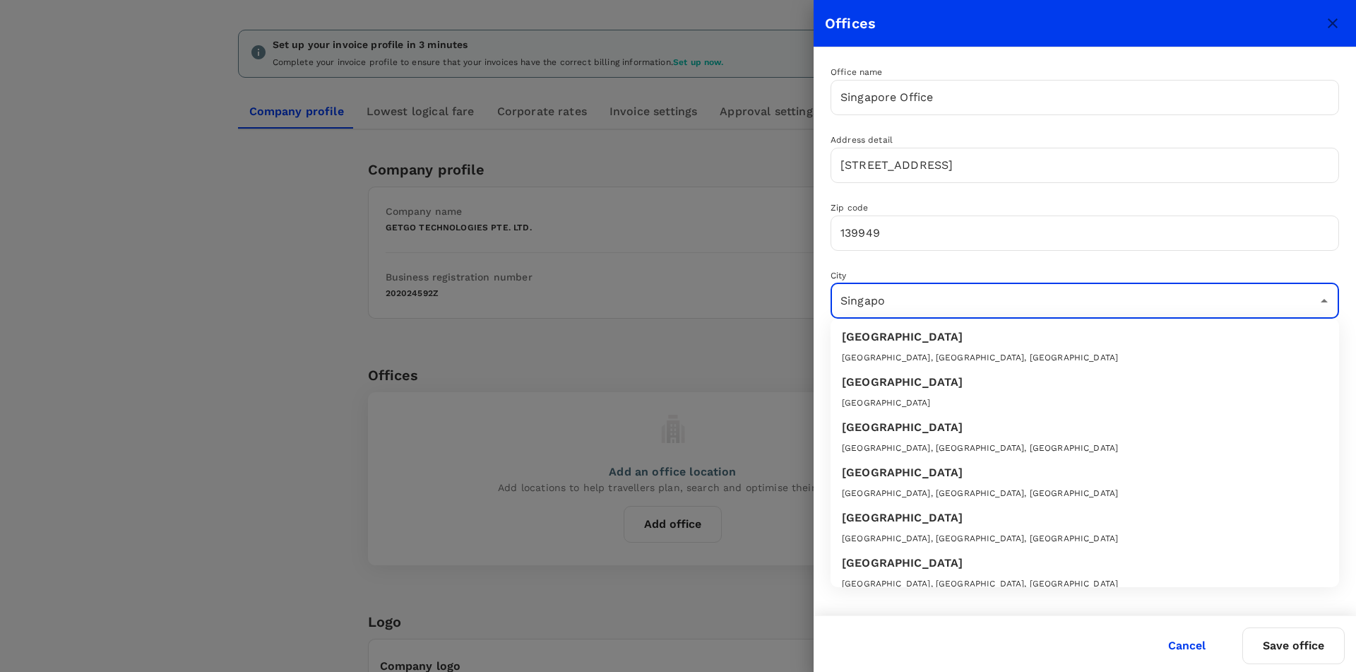
click at [901, 383] on div "Singapore" at bounding box center [1085, 382] width 486 height 17
type input "Singapore"
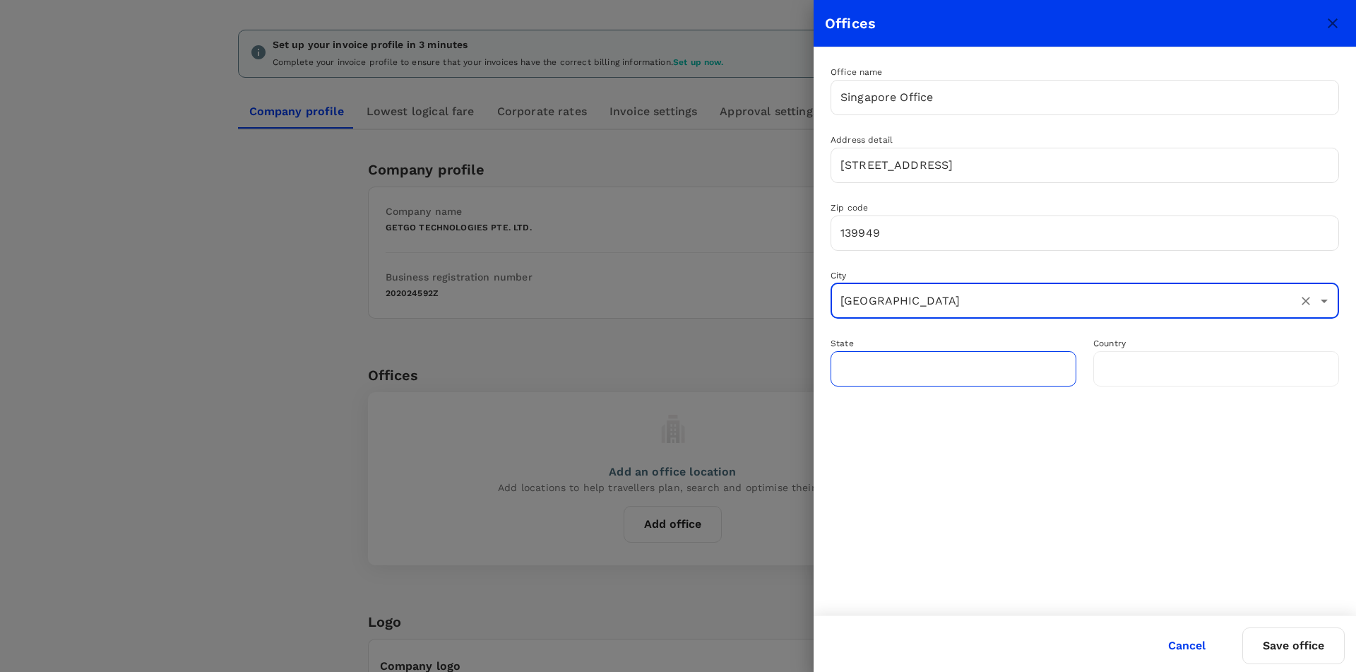
type input "Singapore"
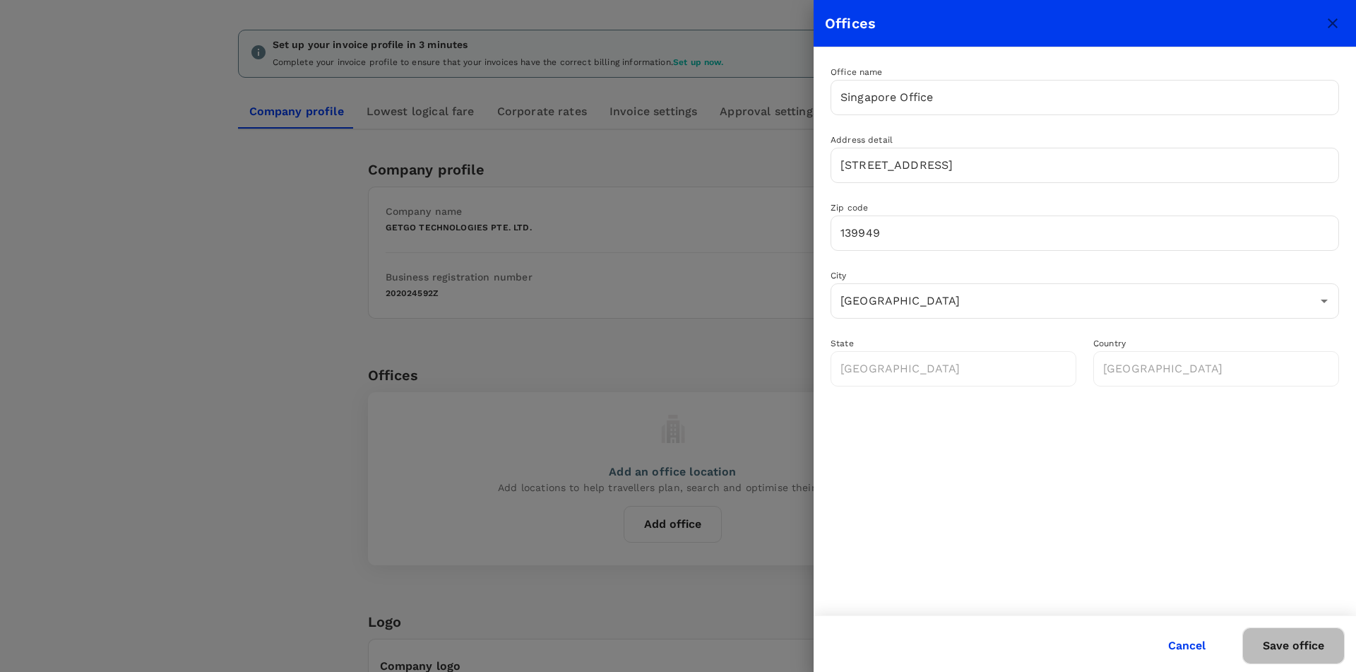
click at [1316, 653] on button "Save office" at bounding box center [1293, 645] width 102 height 37
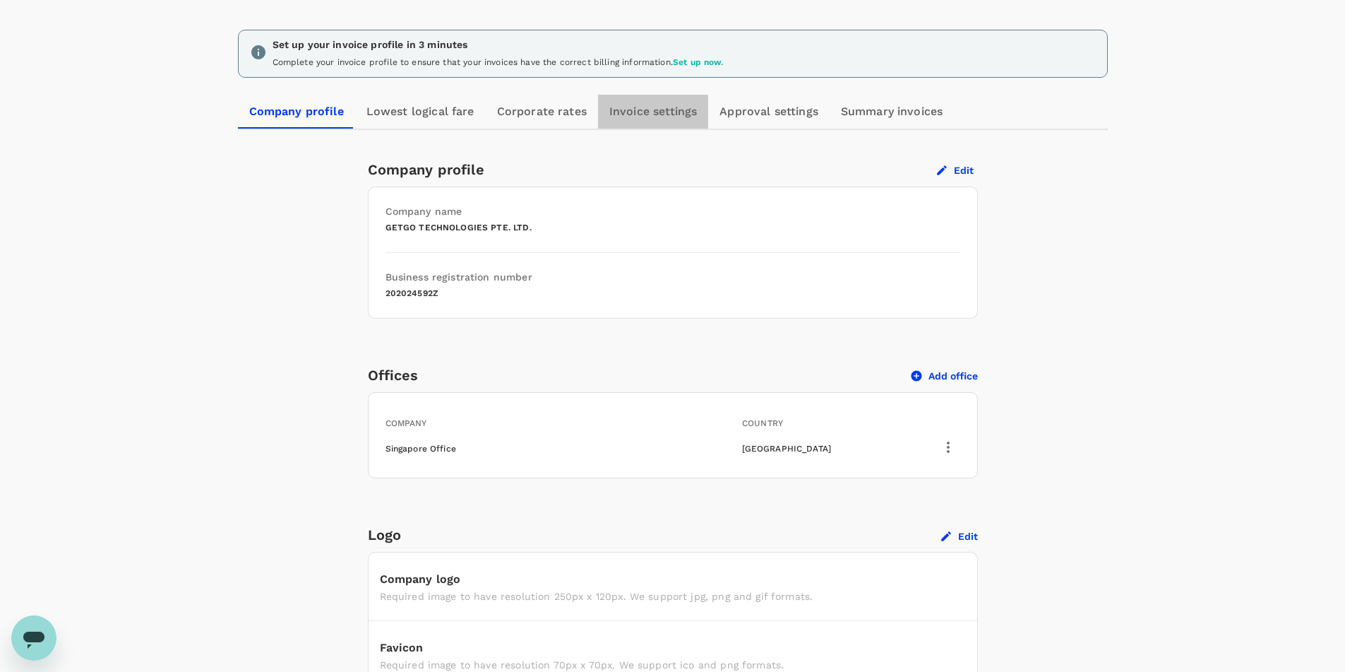
click at [642, 104] on link "Invoice settings" at bounding box center [653, 112] width 110 height 34
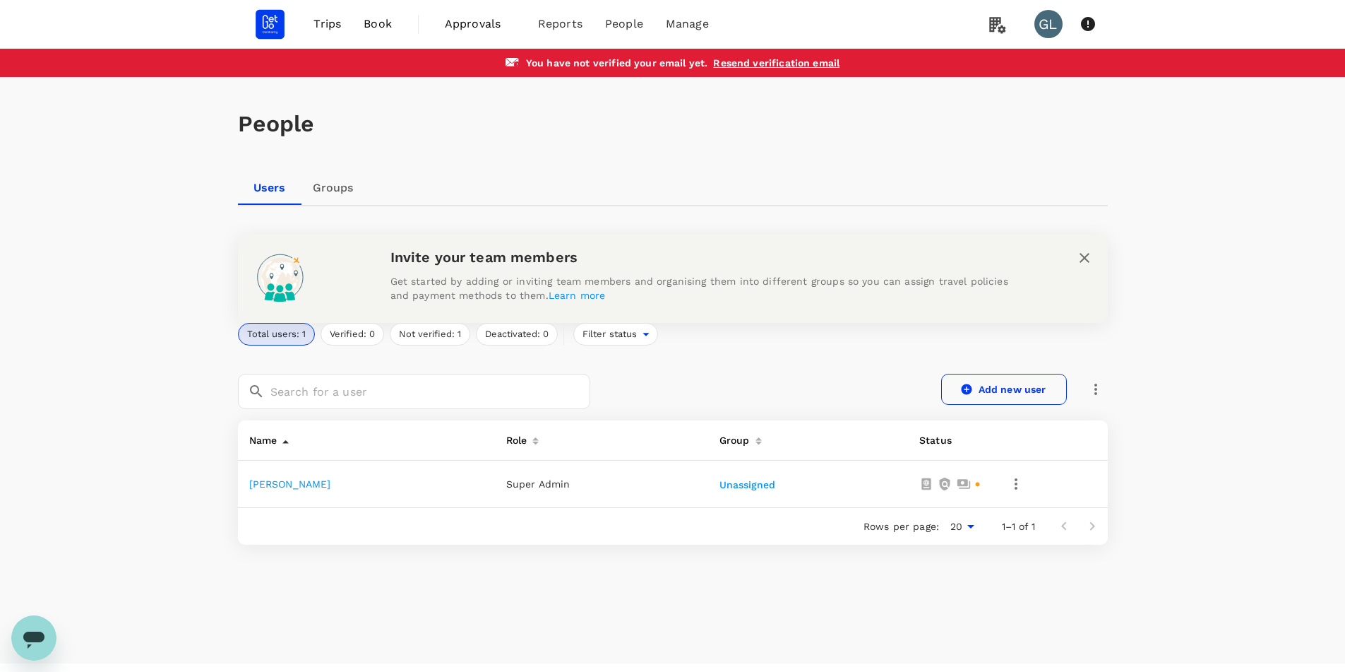
click at [993, 391] on link "Add new user" at bounding box center [1004, 389] width 126 height 31
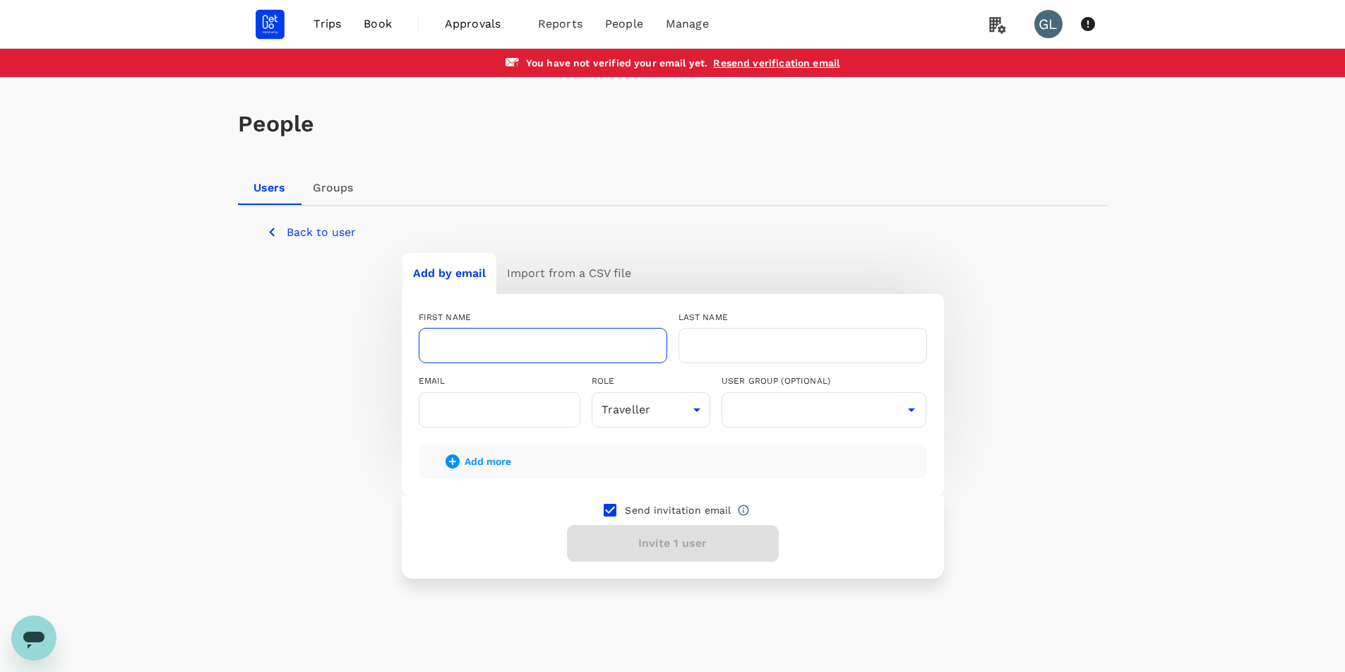
click at [537, 341] on input "text" at bounding box center [543, 345] width 249 height 35
click at [504, 341] on input "text" at bounding box center [543, 345] width 249 height 35
type input "Ting Feng"
click at [826, 340] on input "text" at bounding box center [803, 345] width 249 height 35
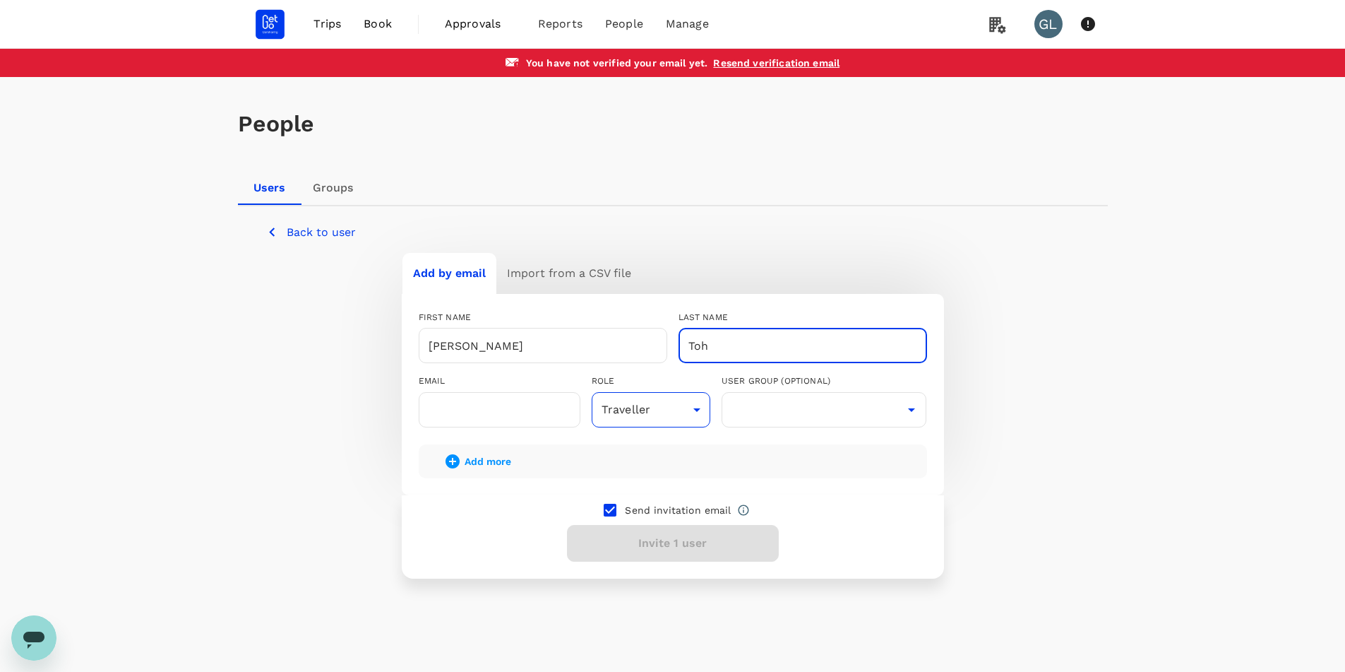
type input "Toh"
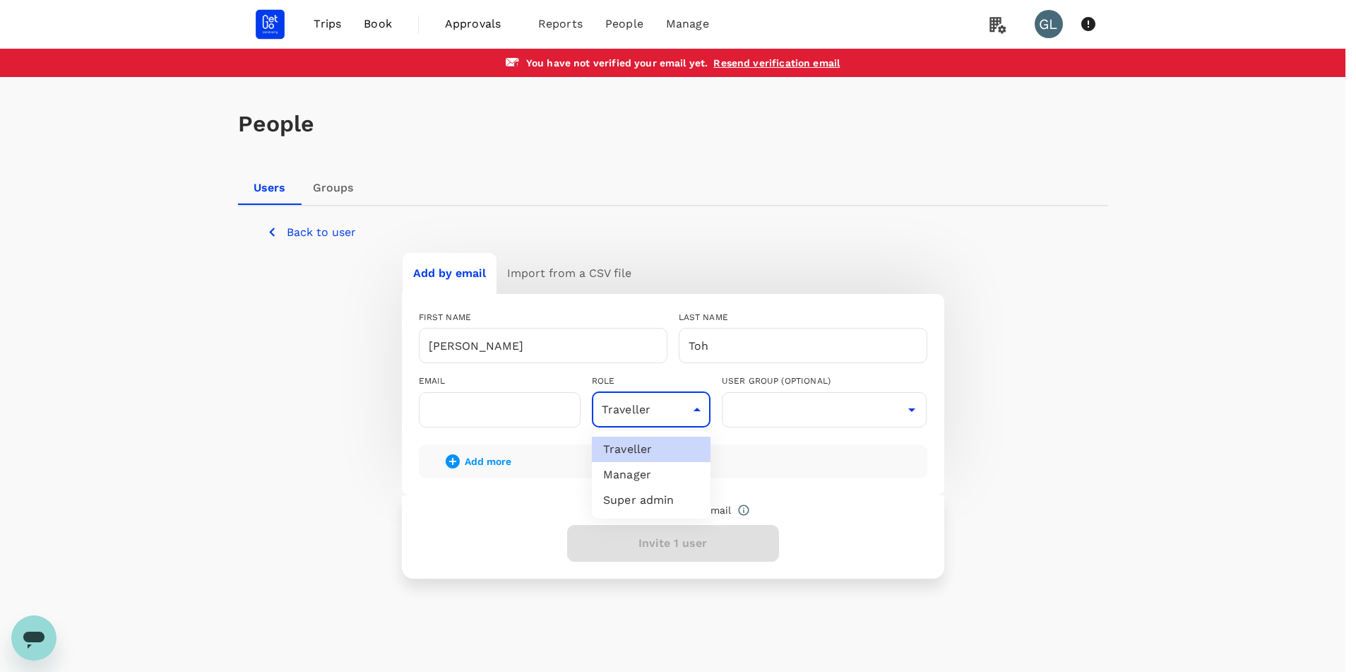
click at [690, 416] on body "Trips Book Approvals 0 Reports People Manage GL You have not verified your emai…" at bounding box center [678, 354] width 1356 height 709
click at [621, 497] on li "Super admin" at bounding box center [651, 499] width 119 height 25
type input "super-admin"
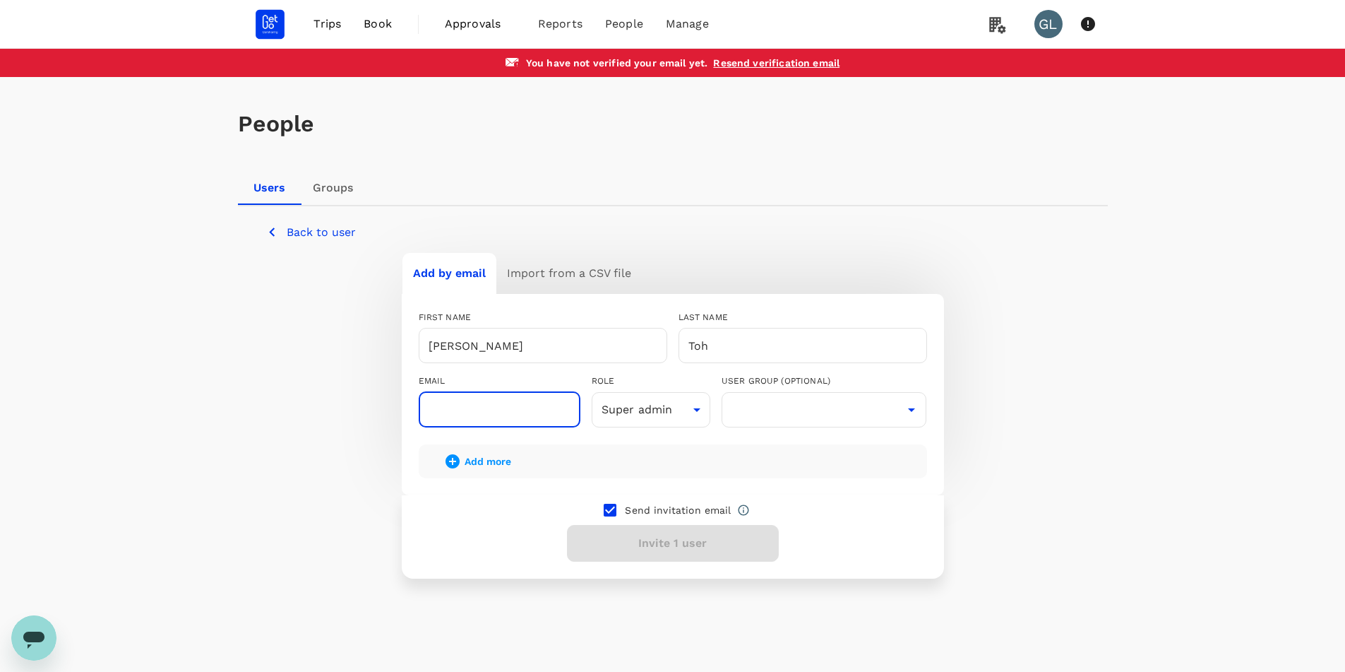
click at [503, 414] on input "text" at bounding box center [500, 409] width 162 height 35
click at [505, 414] on input "text" at bounding box center [500, 409] width 162 height 35
paste input "tingfeng@getgo.sg"
type input "tingfeng@getgo.sg"
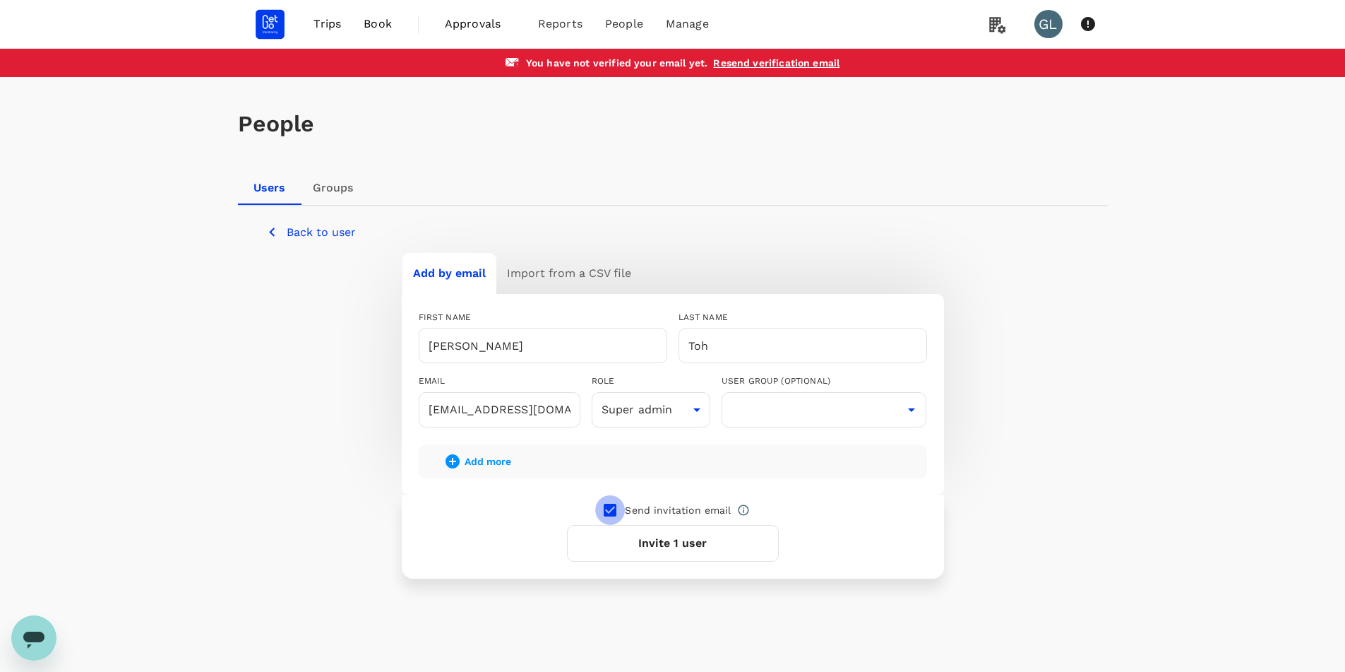
click at [609, 510] on input "checkbox" at bounding box center [610, 510] width 30 height 30
checkbox input "false"
click at [456, 461] on icon "button" at bounding box center [453, 461] width 14 height 14
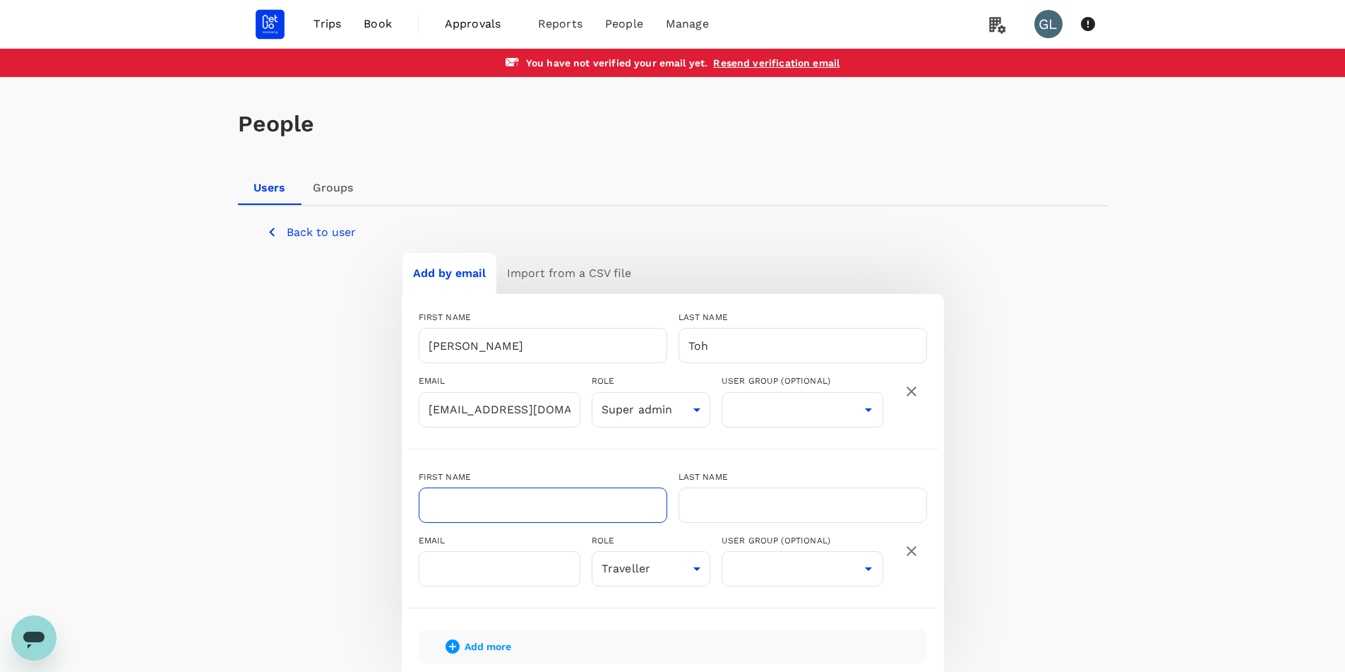
click at [471, 495] on input "text" at bounding box center [543, 504] width 249 height 35
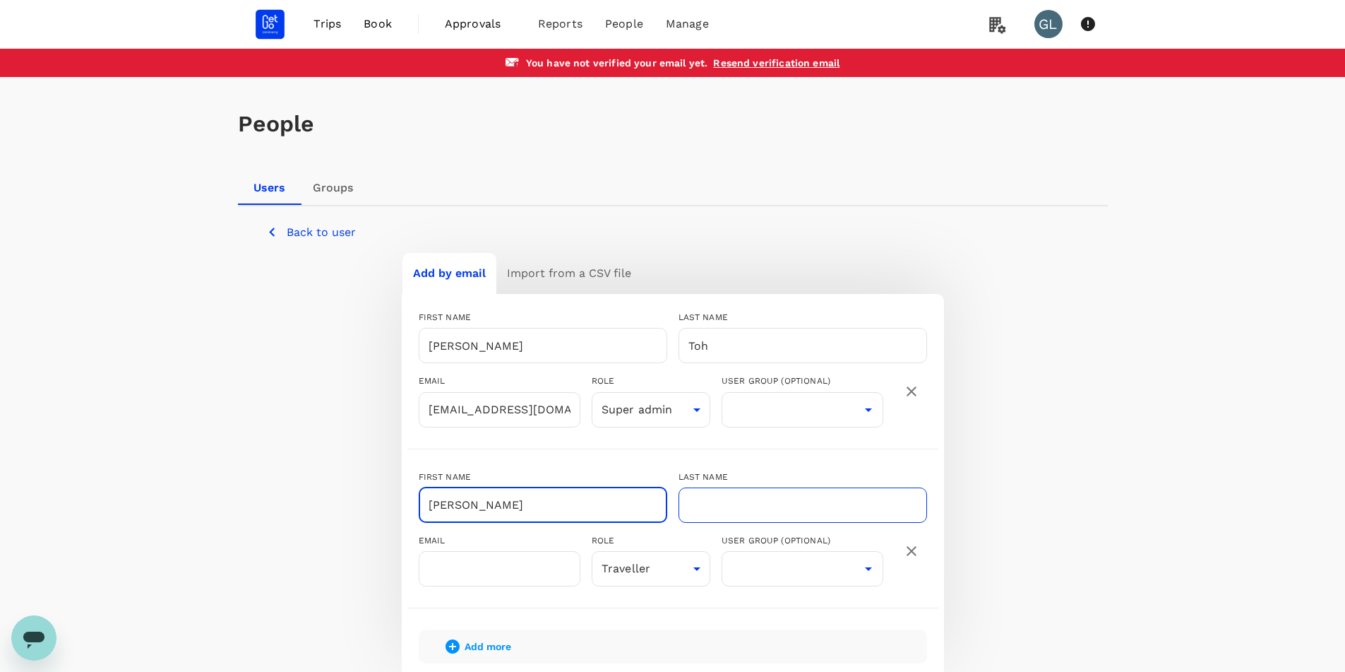
type input "Jun Kai"
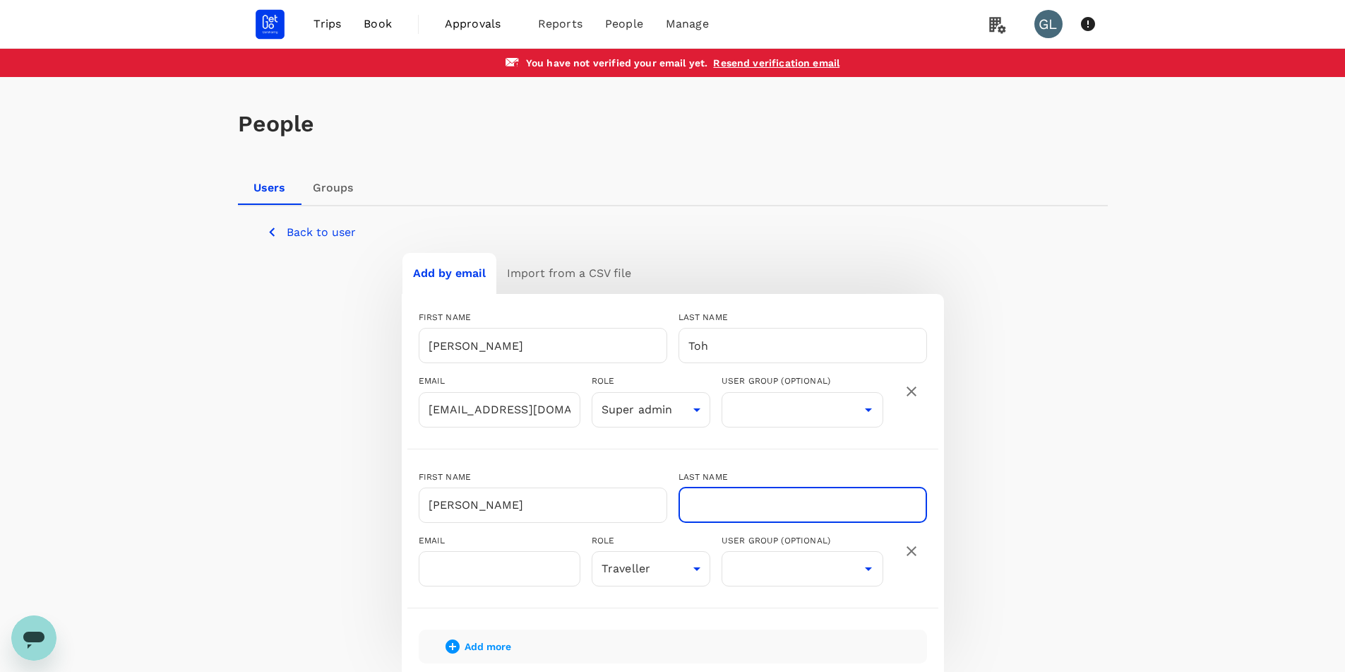
click at [717, 496] on input "text" at bounding box center [803, 504] width 249 height 35
type input "Chan"
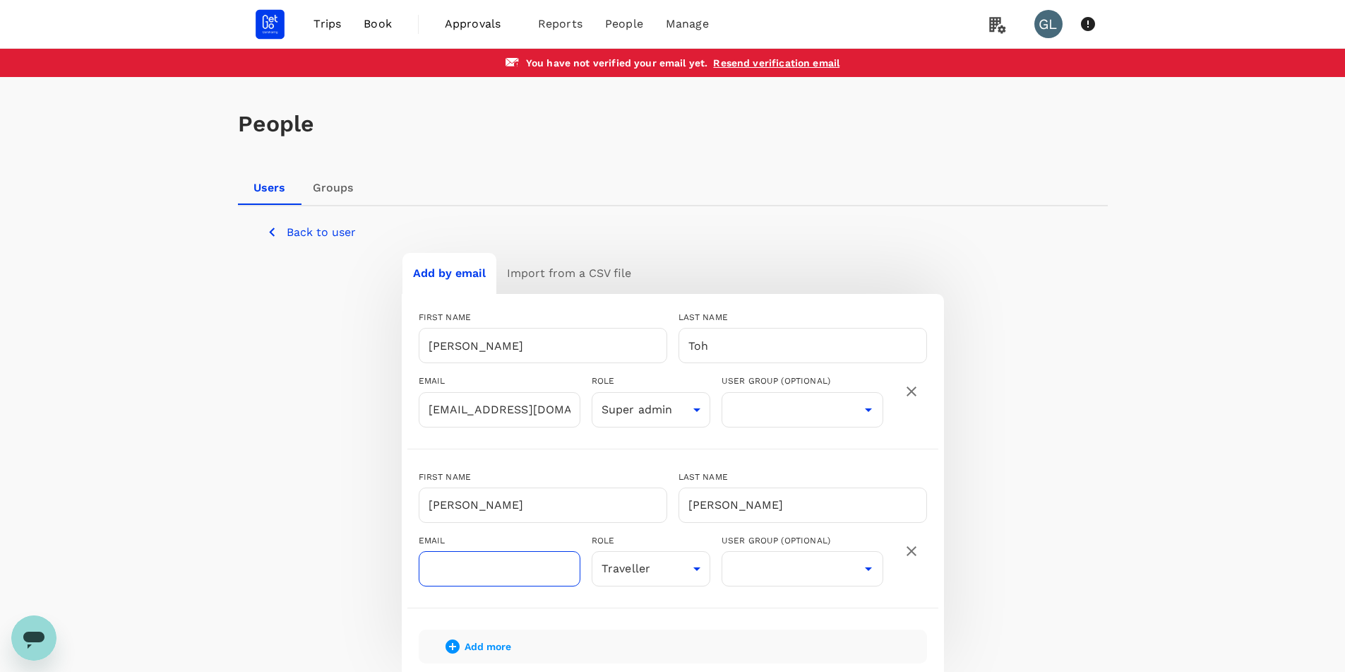
click at [464, 573] on input "text" at bounding box center [500, 568] width 162 height 35
paste input "junkai@getgo.sg"
type input "junkai@getgo.sg"
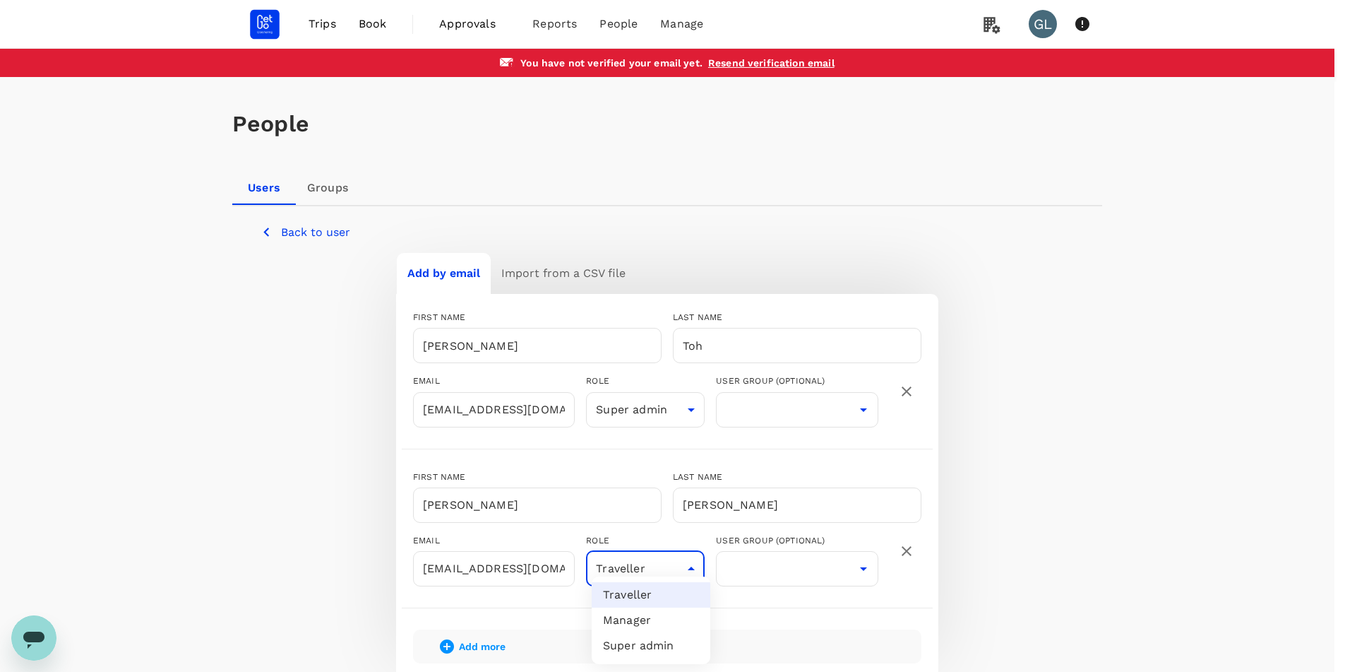
click at [685, 573] on body "Trips Book Approvals 0 Reports People Manage GL You have not verified your emai…" at bounding box center [672, 447] width 1345 height 895
click at [659, 628] on li "Manager" at bounding box center [651, 619] width 119 height 25
type input "admin"
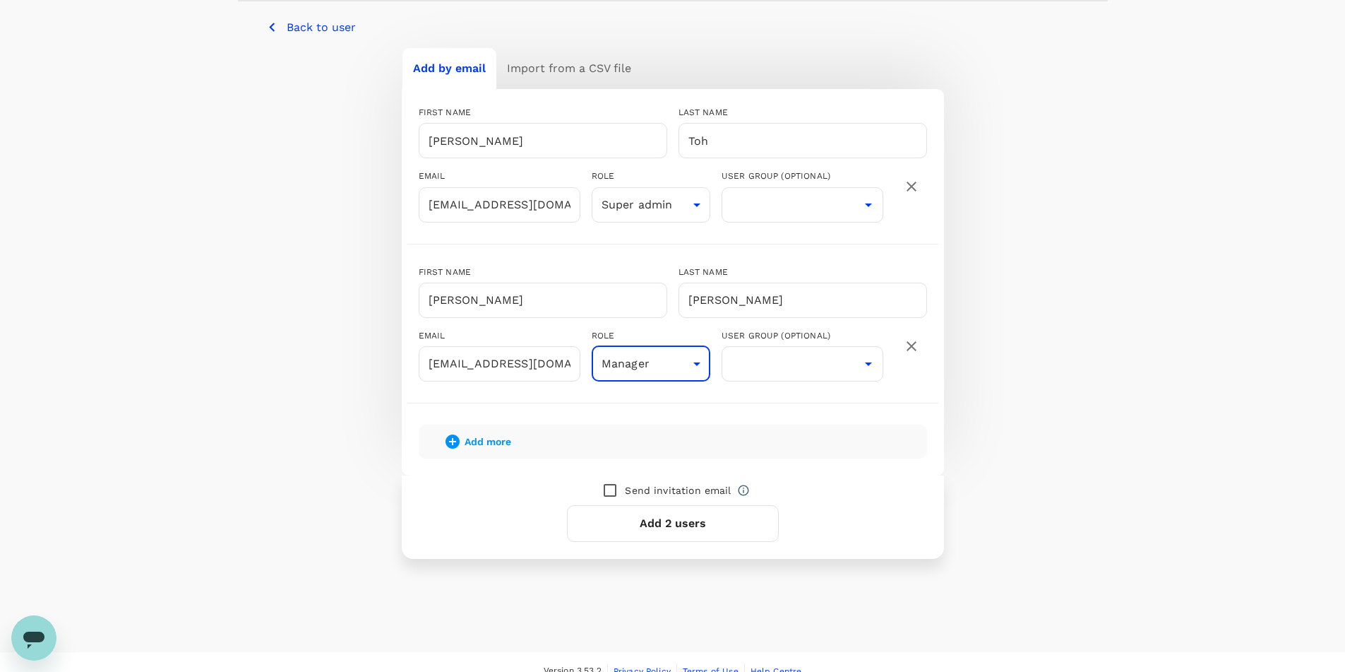
scroll to position [212, 0]
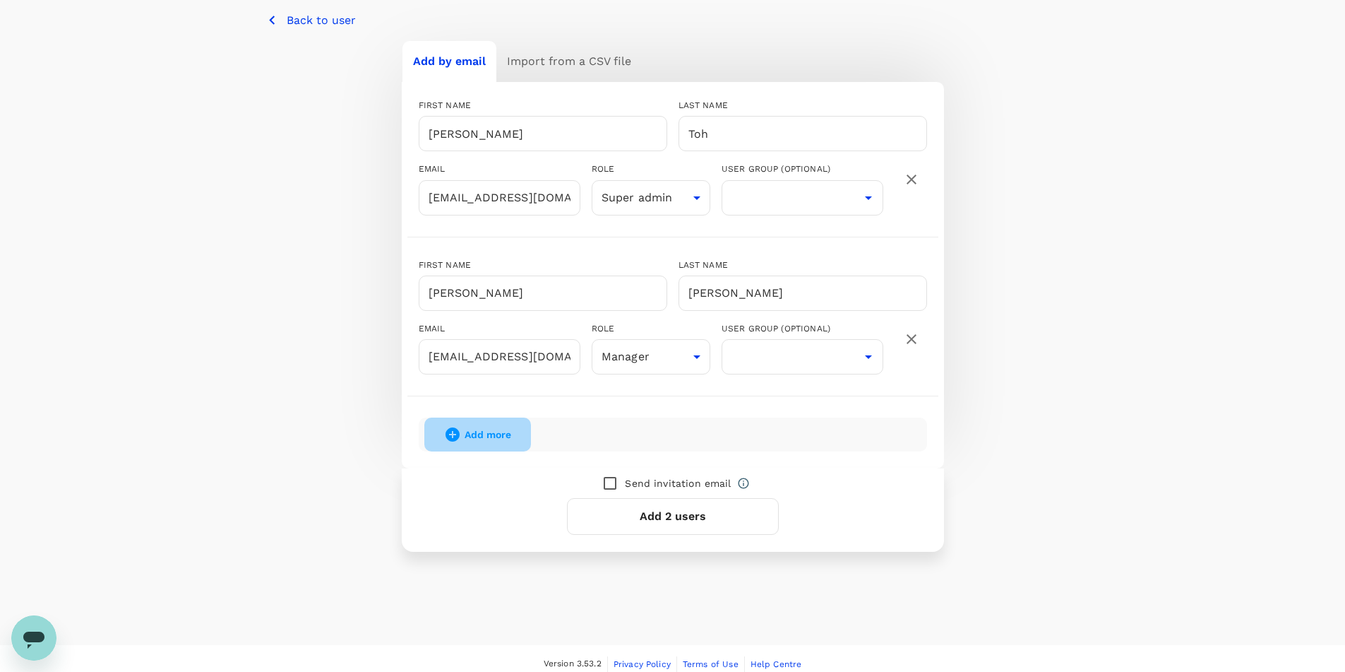
click at [470, 441] on button "Add more" at bounding box center [477, 434] width 107 height 34
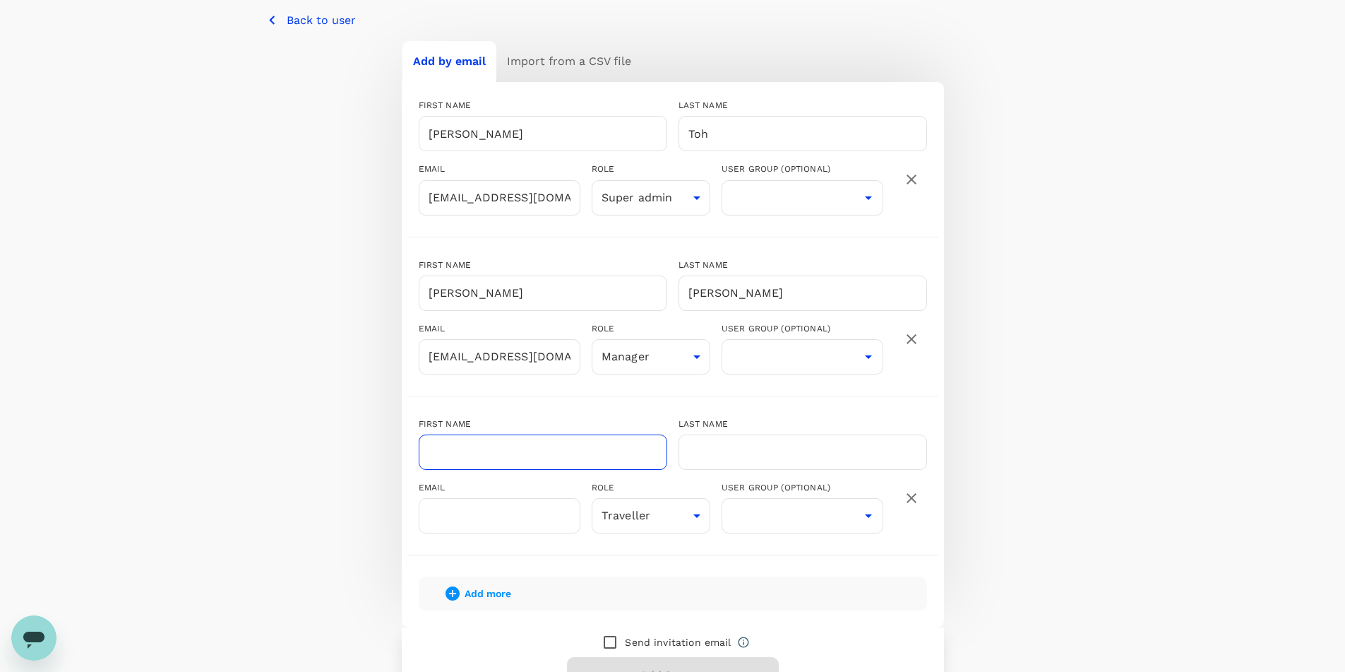
click at [490, 460] on input "text" at bounding box center [543, 451] width 249 height 35
type input "Johnson"
click at [778, 450] on input "text" at bounding box center [803, 451] width 249 height 35
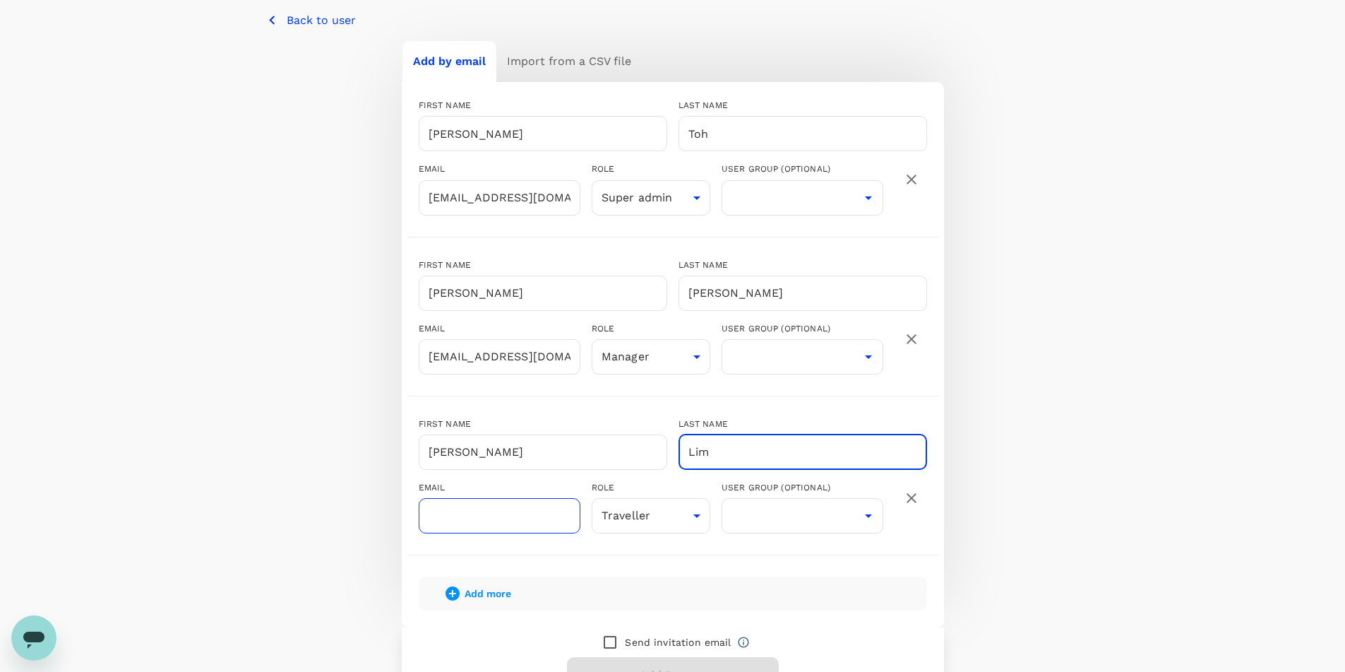
type input "Lim"
drag, startPoint x: 512, startPoint y: 521, endPoint x: 1242, endPoint y: 418, distance: 737.5
click at [512, 521] on input "text" at bounding box center [500, 515] width 162 height 35
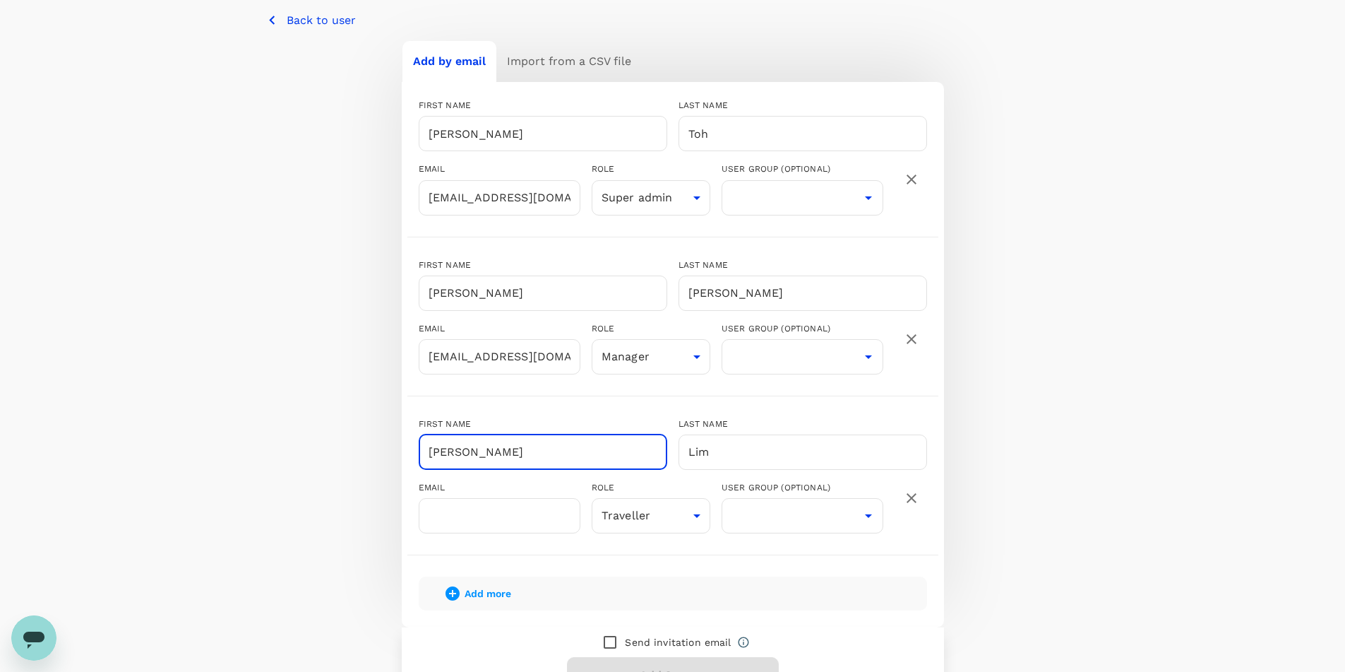
drag, startPoint x: 490, startPoint y: 456, endPoint x: 344, endPoint y: 453, distance: 146.2
click at [344, 453] on div "Add by email Import from a CSV file FIRST NAME Ting Feng ​ LAST NAME Toh ​ EMAI…" at bounding box center [673, 375] width 814 height 670
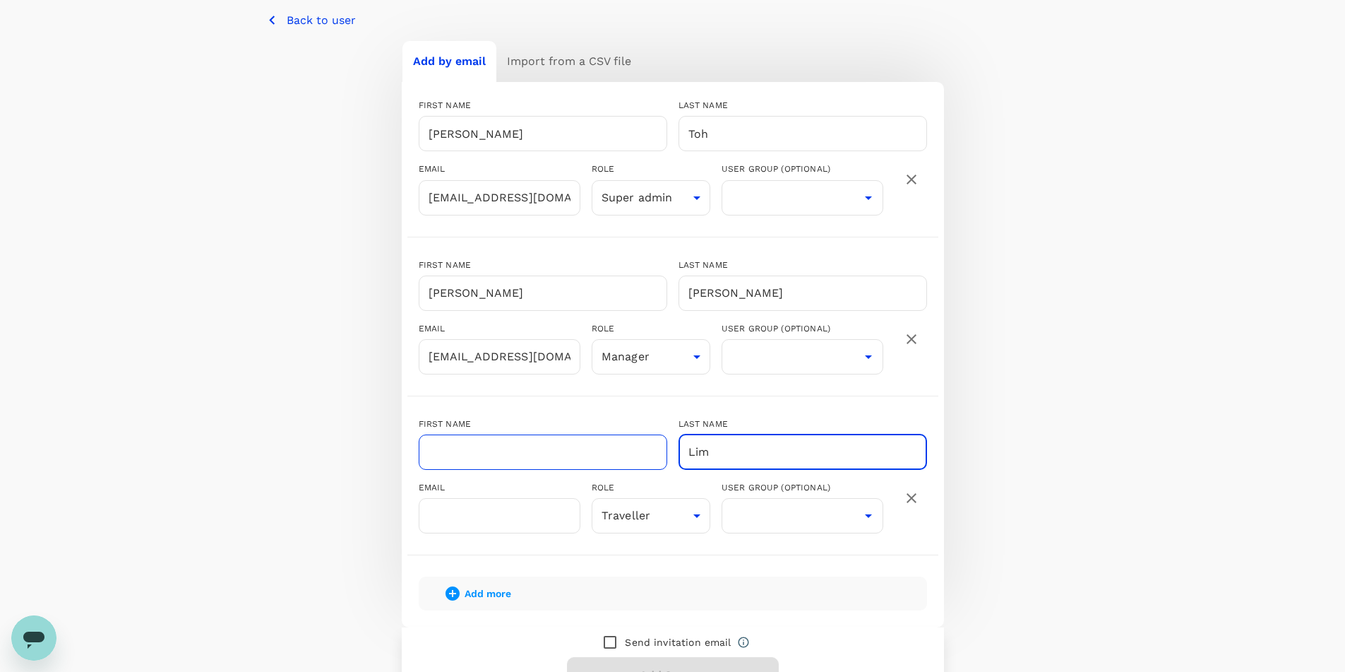
drag, startPoint x: 734, startPoint y: 453, endPoint x: 571, endPoint y: 445, distance: 162.6
click at [571, 445] on div "FIRST NAME ​ LAST NAME Lim ​ EMAIL ​ ROLE Traveller user ​ USER GROUP (OPTIONAL…" at bounding box center [668, 469] width 520 height 127
click at [600, 446] on input "text" at bounding box center [543, 451] width 249 height 35
type input "Shee Ying"
click at [777, 450] on input "text" at bounding box center [803, 451] width 249 height 35
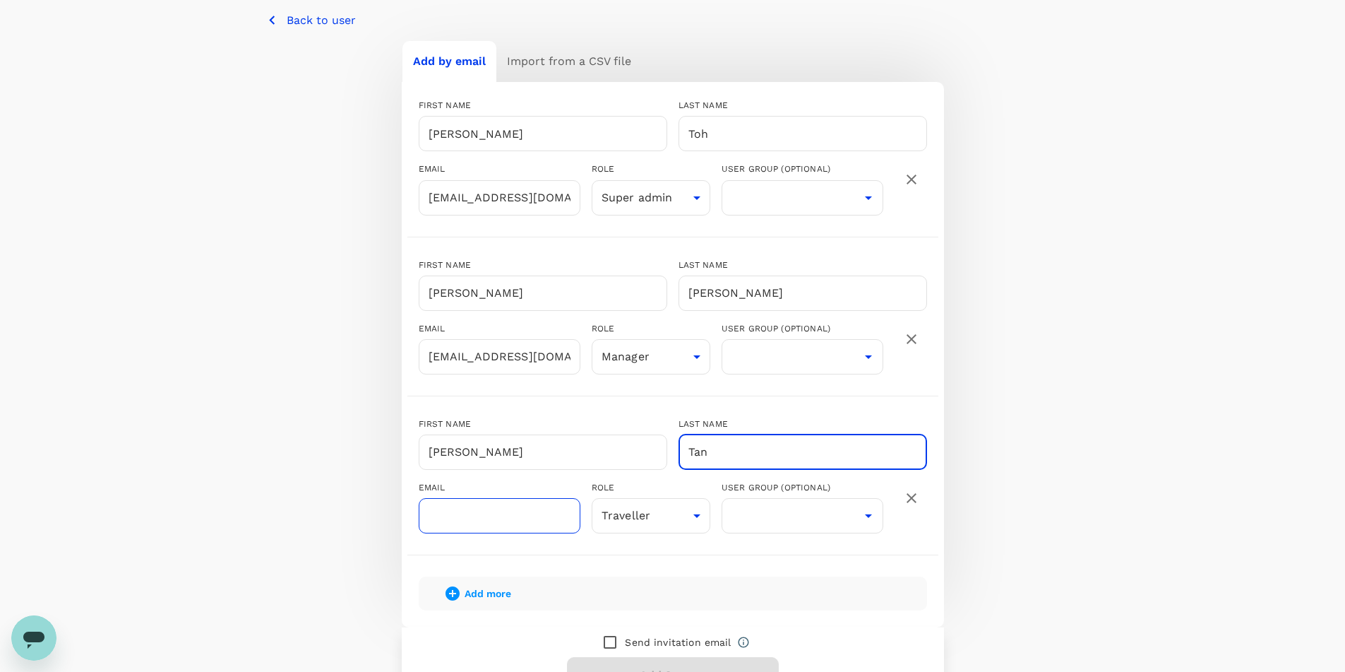
type input "Tan"
drag, startPoint x: 494, startPoint y: 521, endPoint x: 642, endPoint y: 472, distance: 155.7
click at [494, 521] on input "text" at bounding box center [500, 515] width 162 height 35
click at [515, 512] on input "text" at bounding box center [500, 515] width 162 height 35
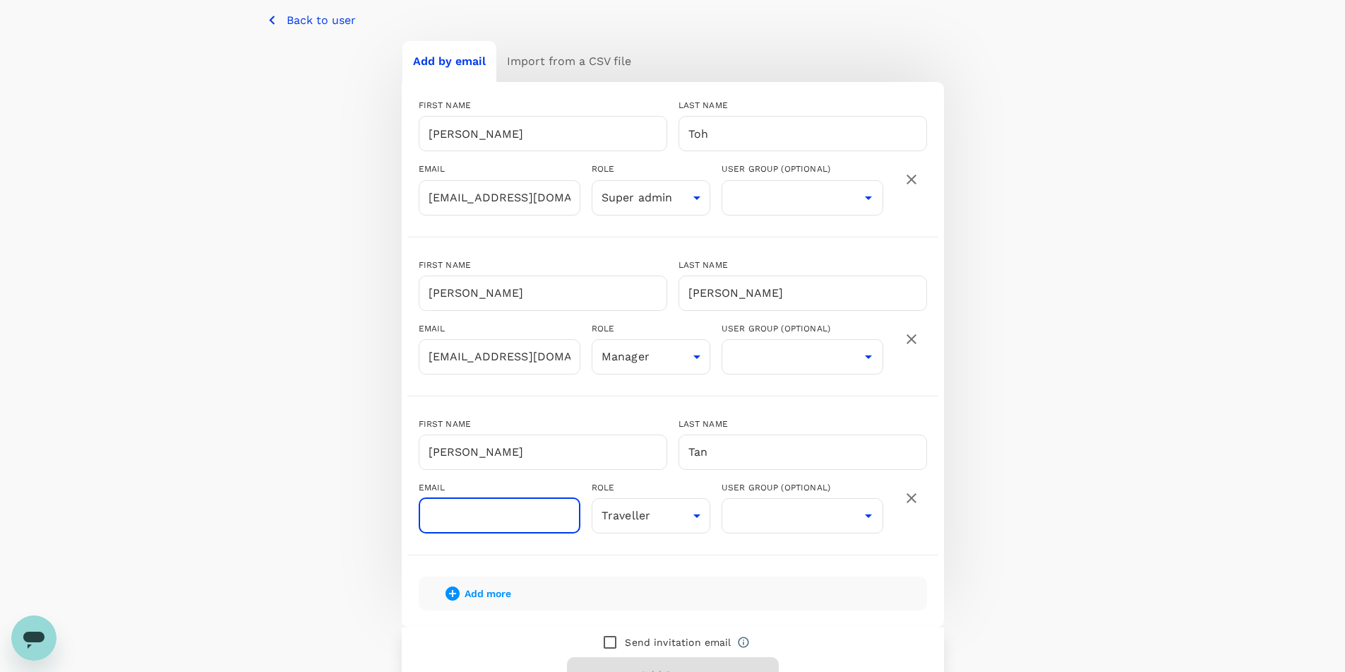
paste input "sheeying@getgo.sg"
type input "sheeying@getgo.sg"
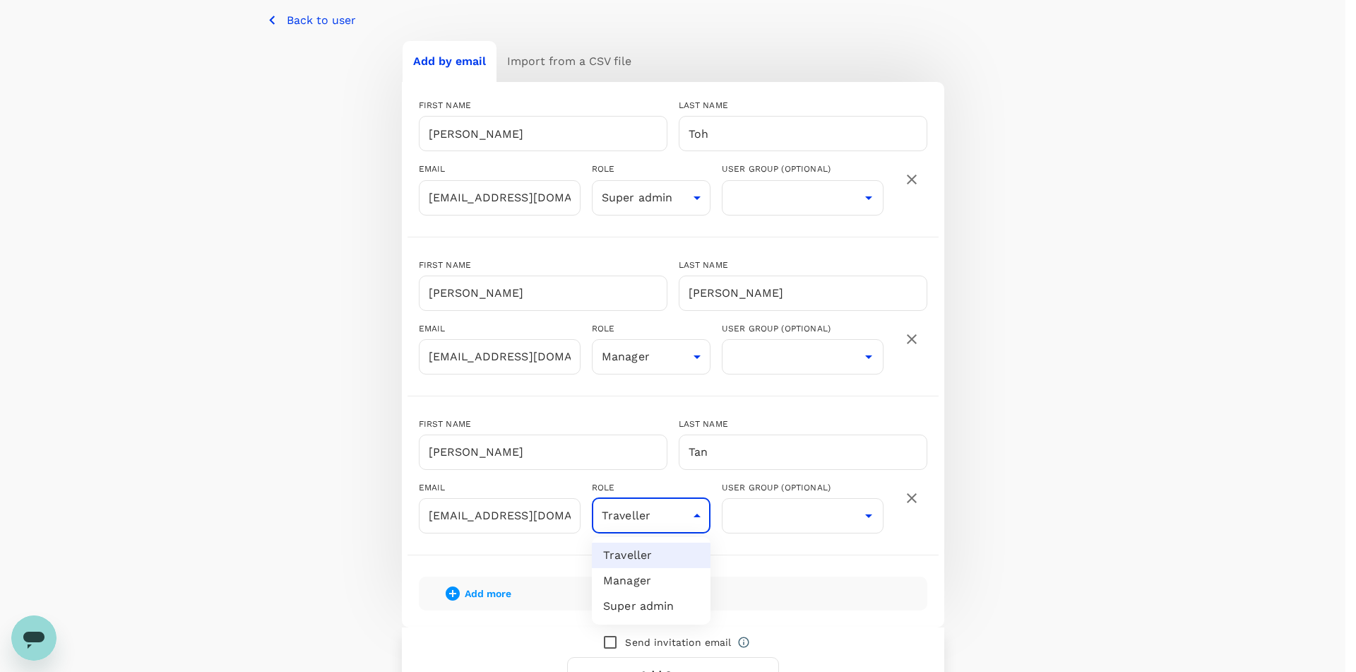
click at [674, 515] on body "Trips Book Approvals 0 Reports People Manage GL You have not verified your emai…" at bounding box center [678, 315] width 1356 height 1054
click at [653, 602] on li "Super admin" at bounding box center [651, 605] width 119 height 25
type input "super-admin"
click at [967, 417] on div "Add by email Import from a CSV file FIRST NAME Ting Feng ​ LAST NAME Toh ​ EMAI…" at bounding box center [673, 375] width 814 height 670
click at [609, 636] on input "checkbox" at bounding box center [610, 642] width 30 height 30
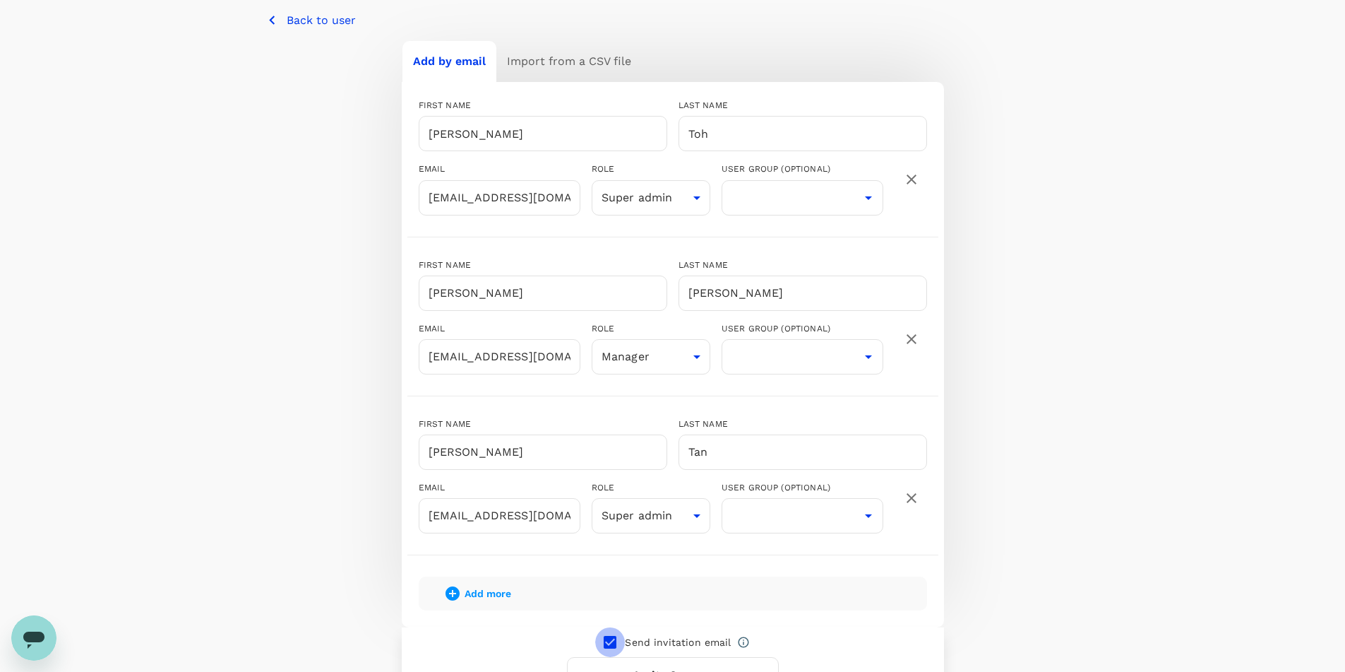
click at [614, 636] on input "checkbox" at bounding box center [610, 642] width 30 height 30
checkbox input "false"
click at [456, 592] on icon "button" at bounding box center [453, 593] width 14 height 14
click at [478, 604] on input "text" at bounding box center [543, 610] width 249 height 35
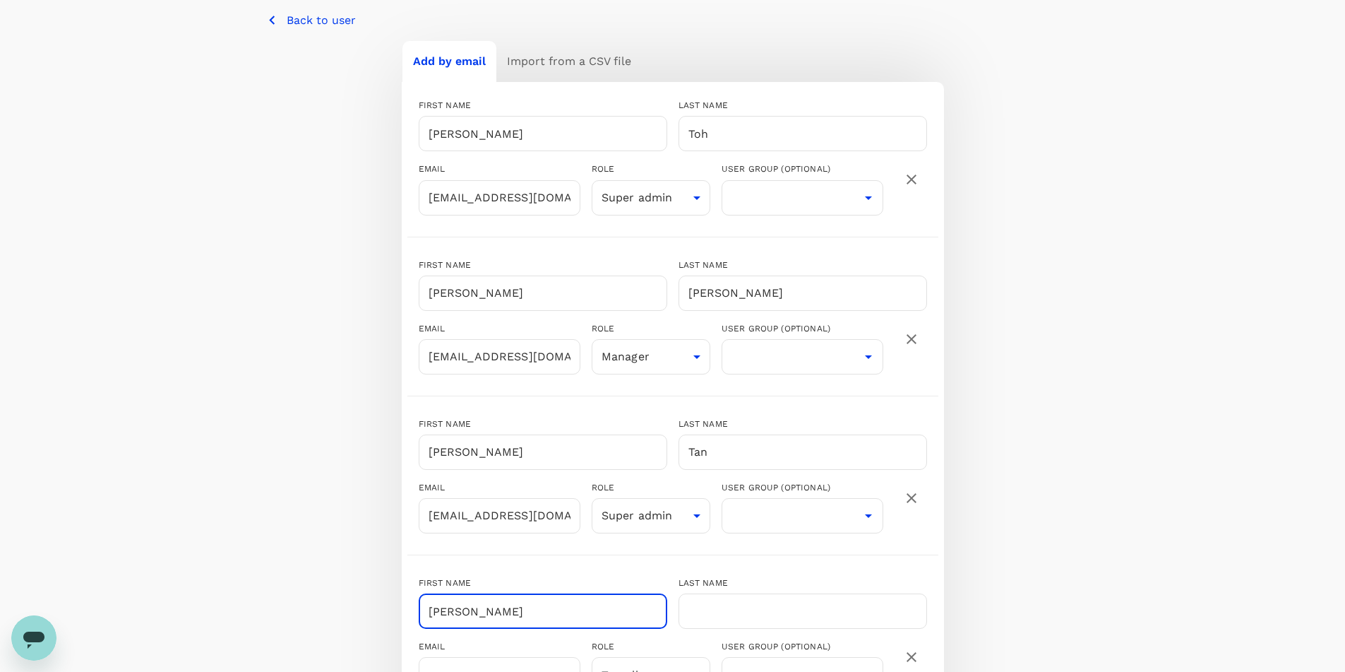
click at [446, 612] on input "Joihnson" at bounding box center [543, 610] width 249 height 35
type input "Johnson"
click at [713, 612] on input "text" at bounding box center [803, 610] width 249 height 35
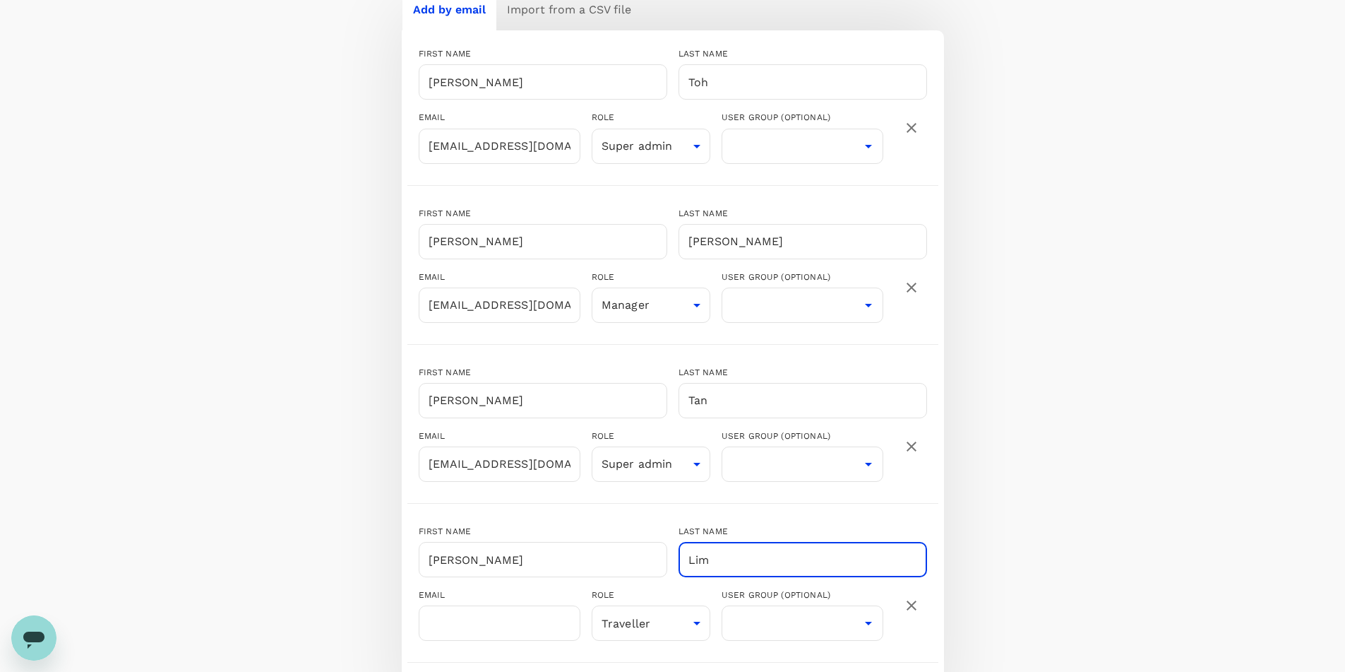
scroll to position [353, 0]
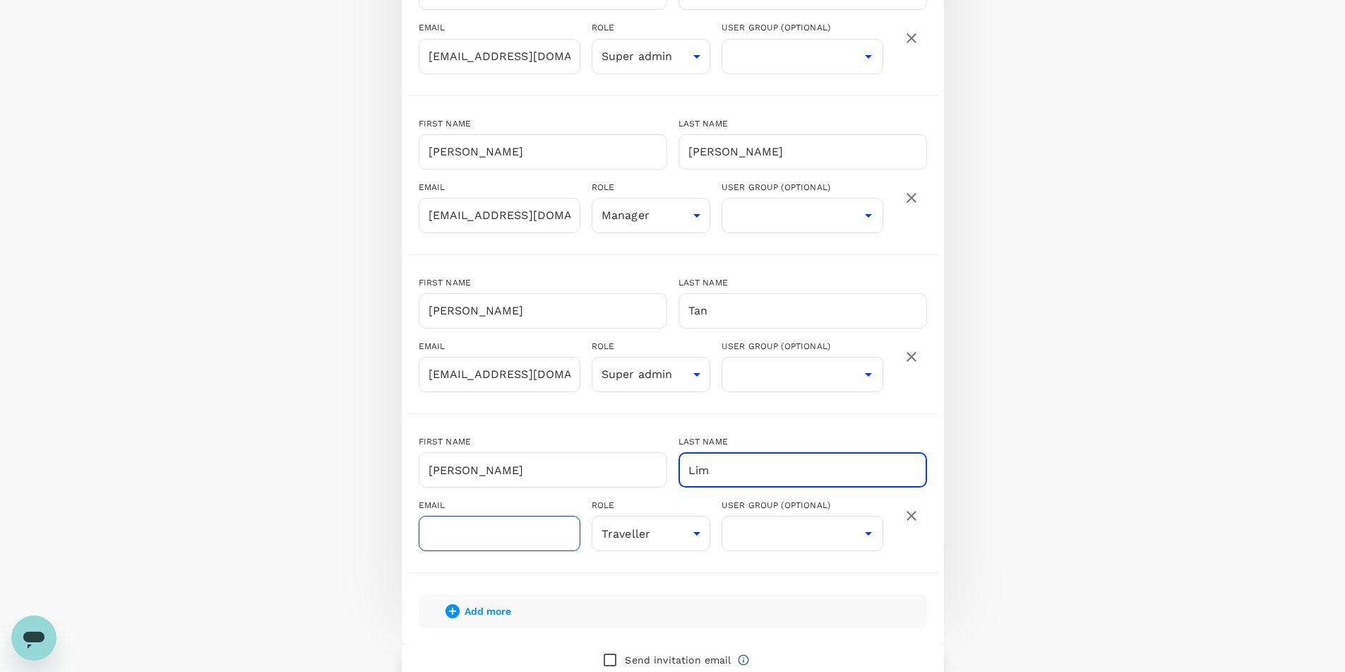
type input "Lim"
click at [477, 537] on input "text" at bounding box center [500, 533] width 162 height 35
click at [458, 530] on input "text" at bounding box center [500, 533] width 162 height 35
paste input "johnson@getgo.sg"
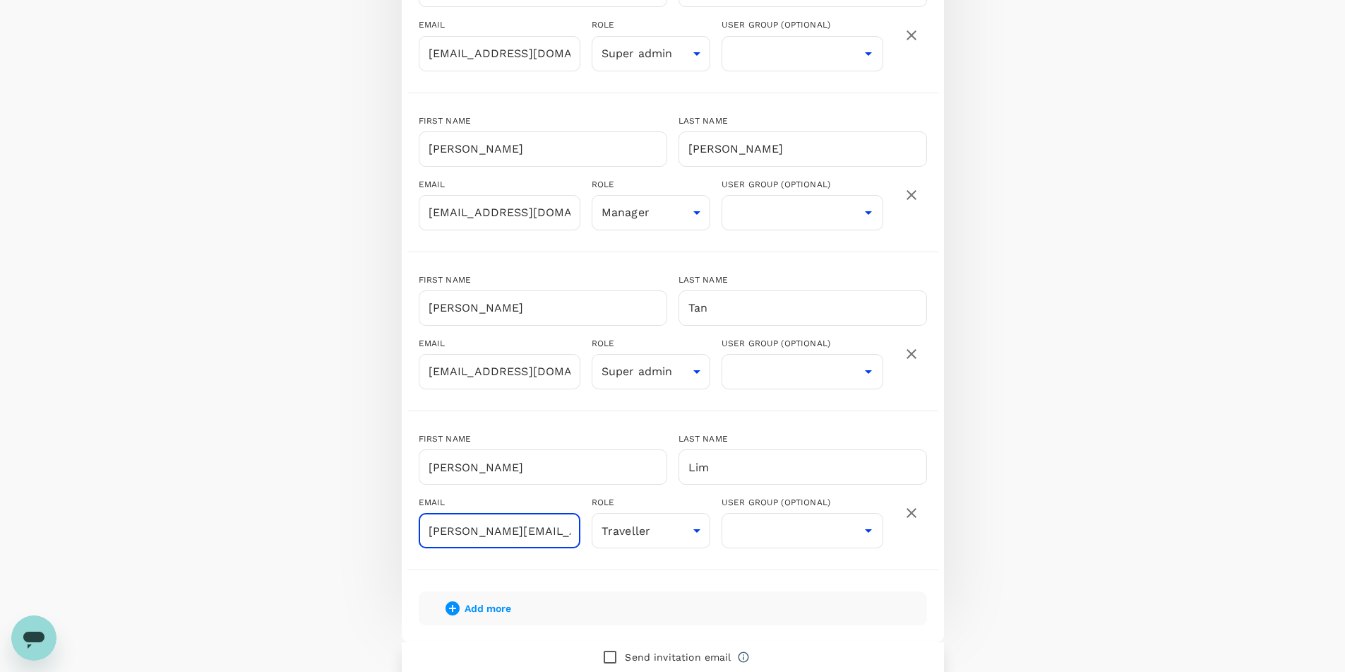
scroll to position [541, 0]
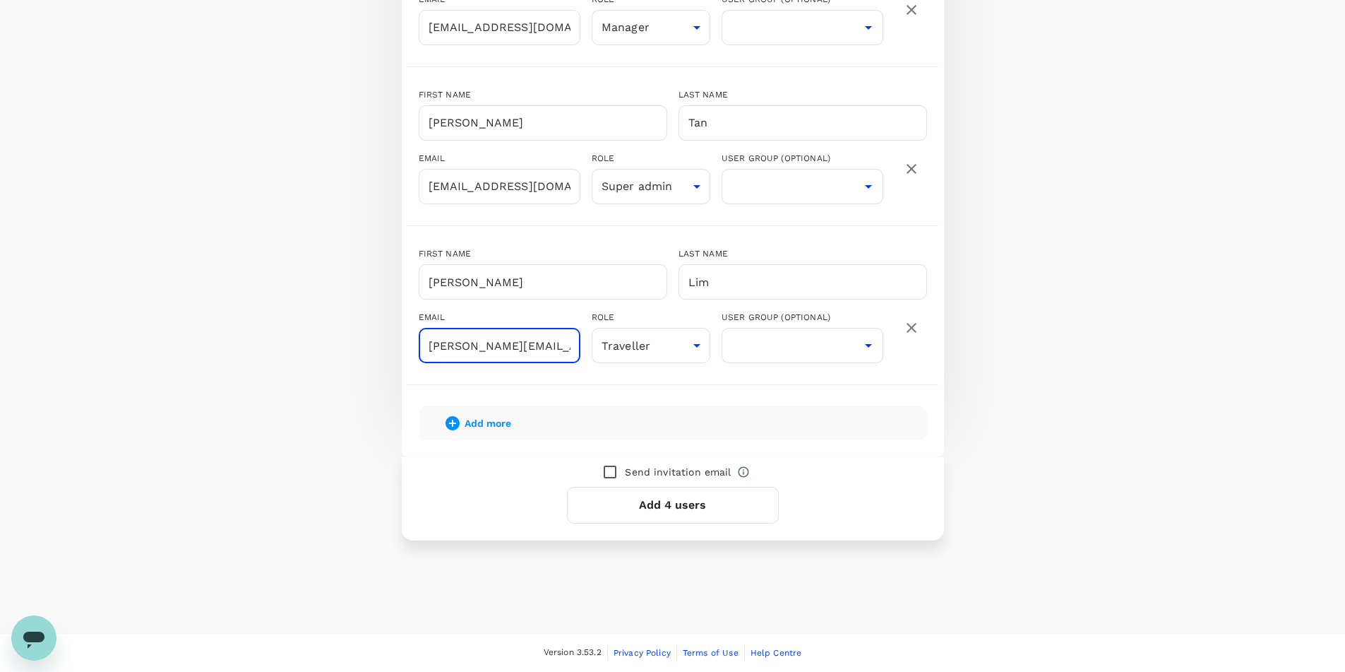
type input "johnson@getgo.sg"
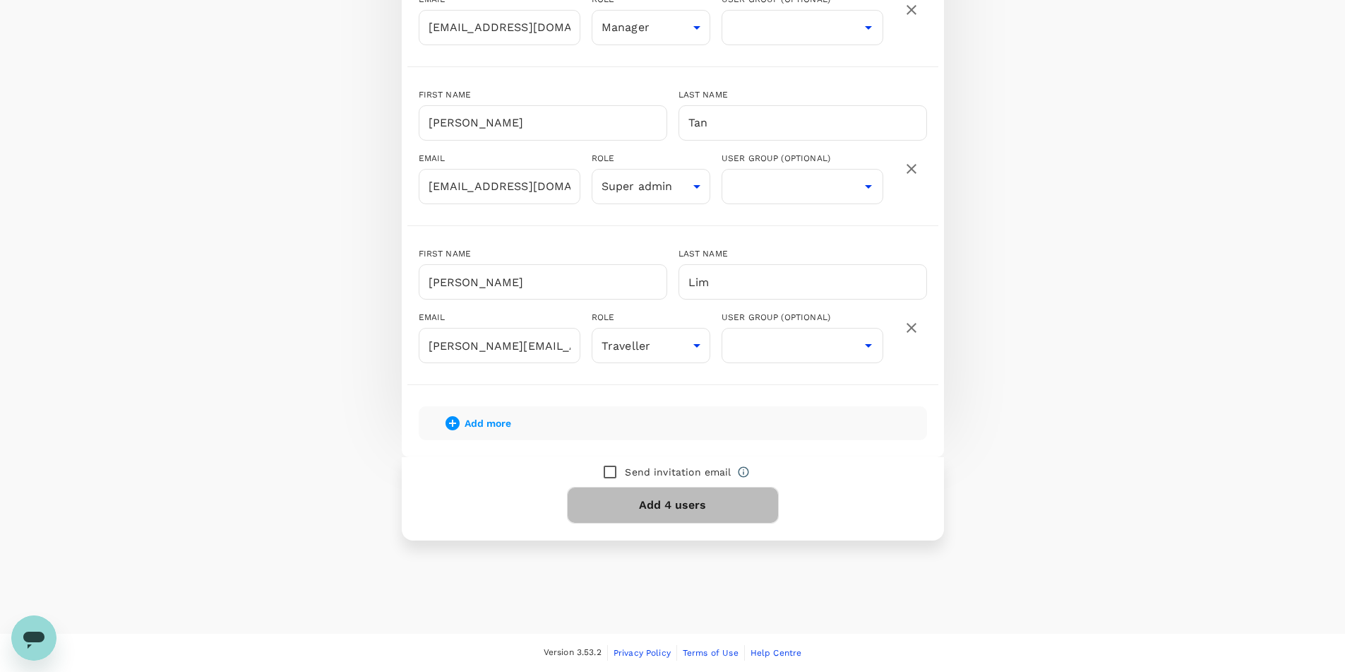
click at [672, 502] on button "Add 4 users" at bounding box center [673, 505] width 212 height 37
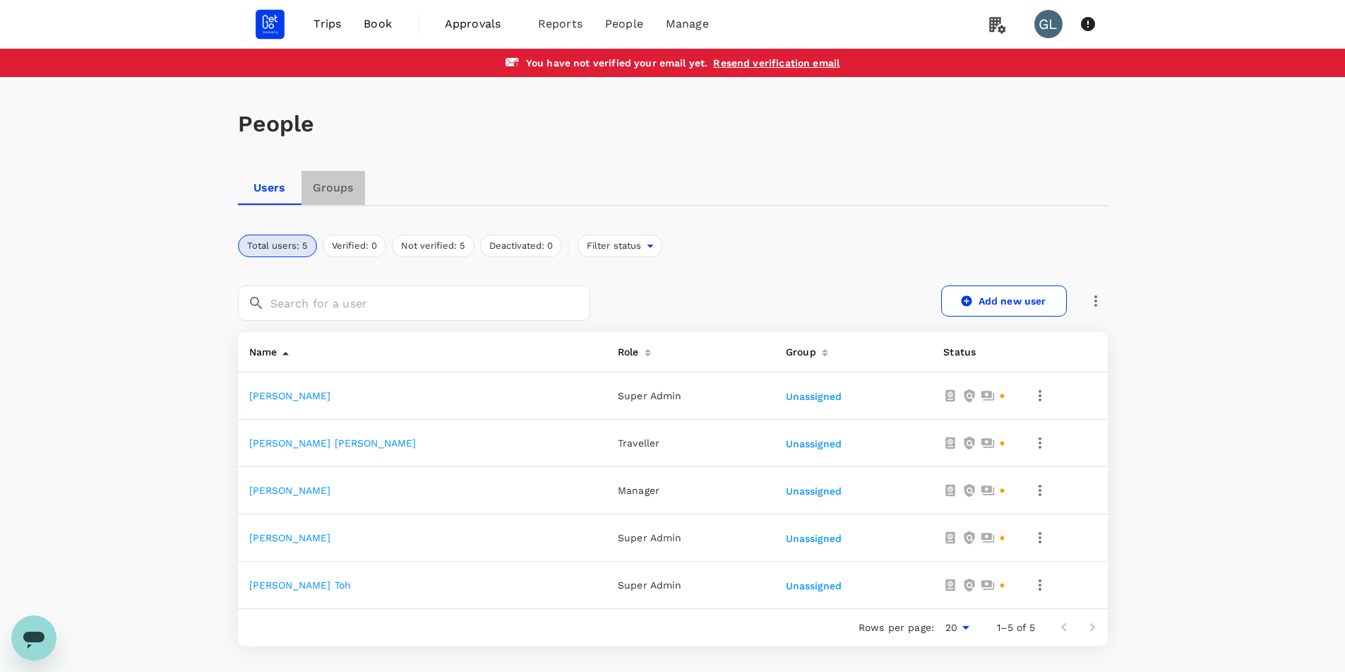
click at [352, 179] on link "Groups" at bounding box center [334, 188] width 64 height 34
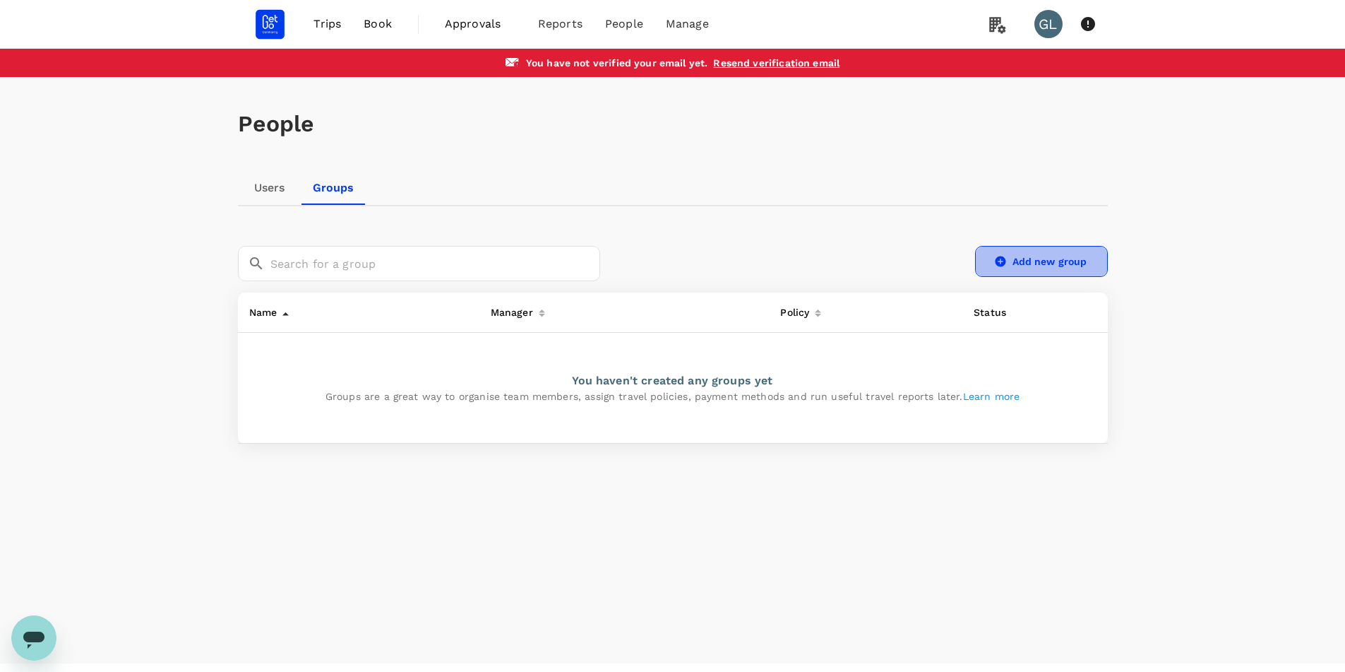
click at [1011, 268] on link "Add new group" at bounding box center [1041, 261] width 133 height 31
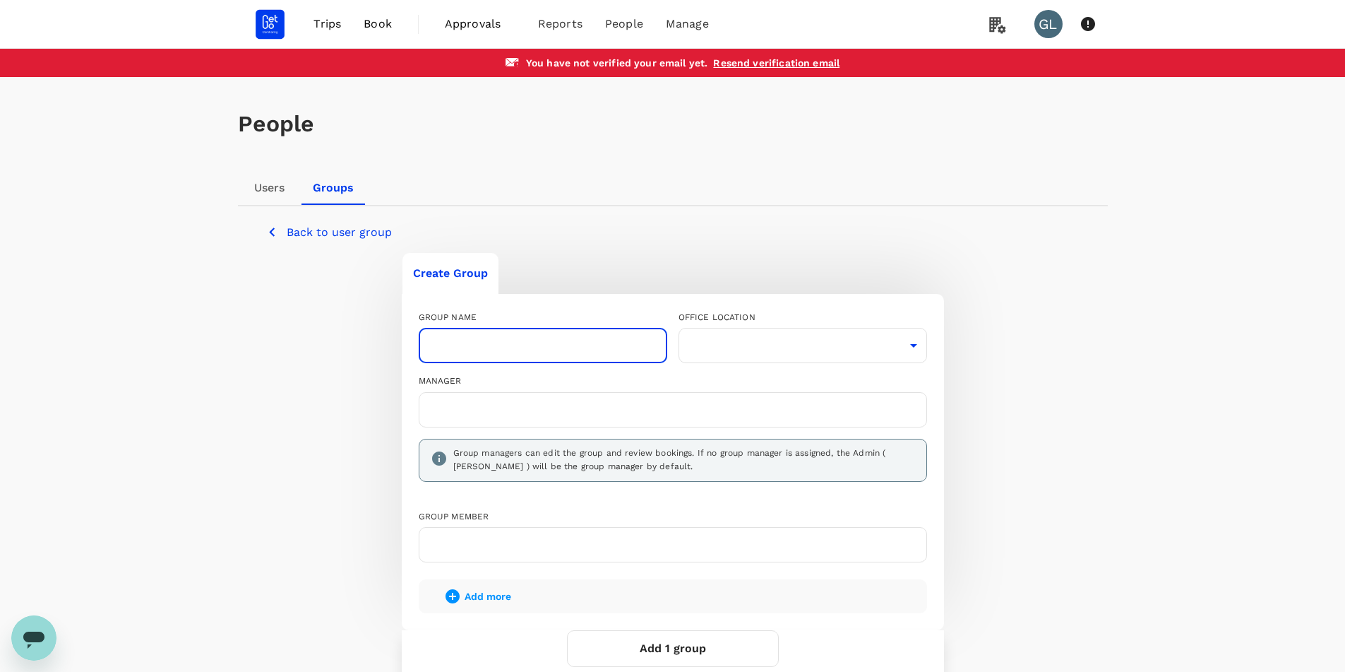
click at [484, 357] on input "text" at bounding box center [543, 345] width 249 height 35
type input "Management"
click at [850, 355] on body "Trips Book Approvals 0 Reports People Manage GL You have not verified your emai…" at bounding box center [672, 407] width 1345 height 815
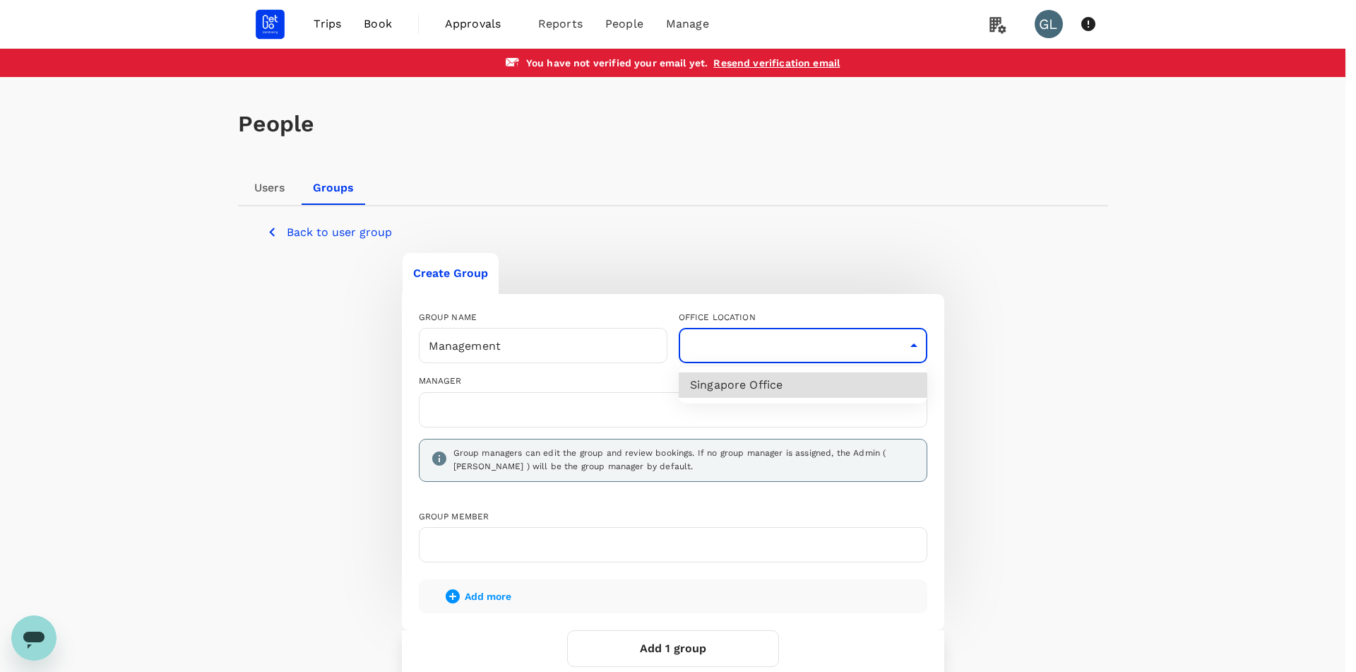
click at [787, 383] on li "Singapore Office" at bounding box center [803, 384] width 249 height 25
type input "62196153-e6b3-4d6a-8eff-f46b519c7b46"
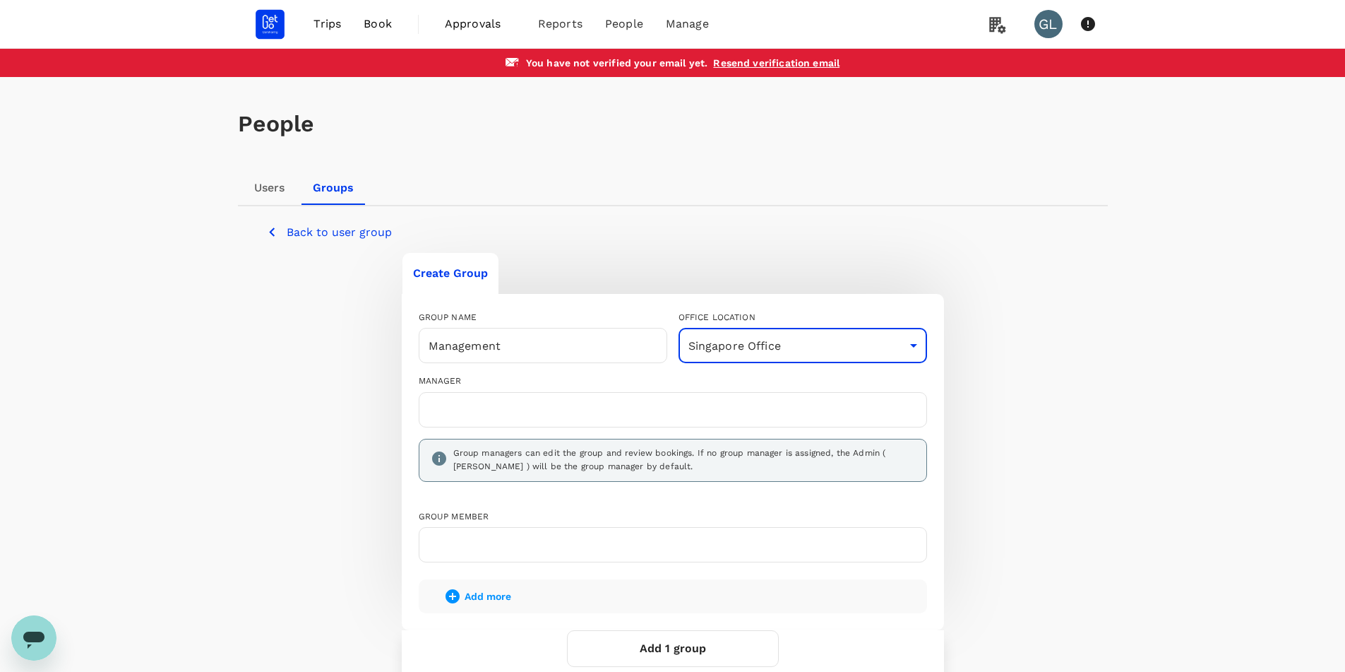
click at [478, 403] on input "text" at bounding box center [673, 409] width 496 height 23
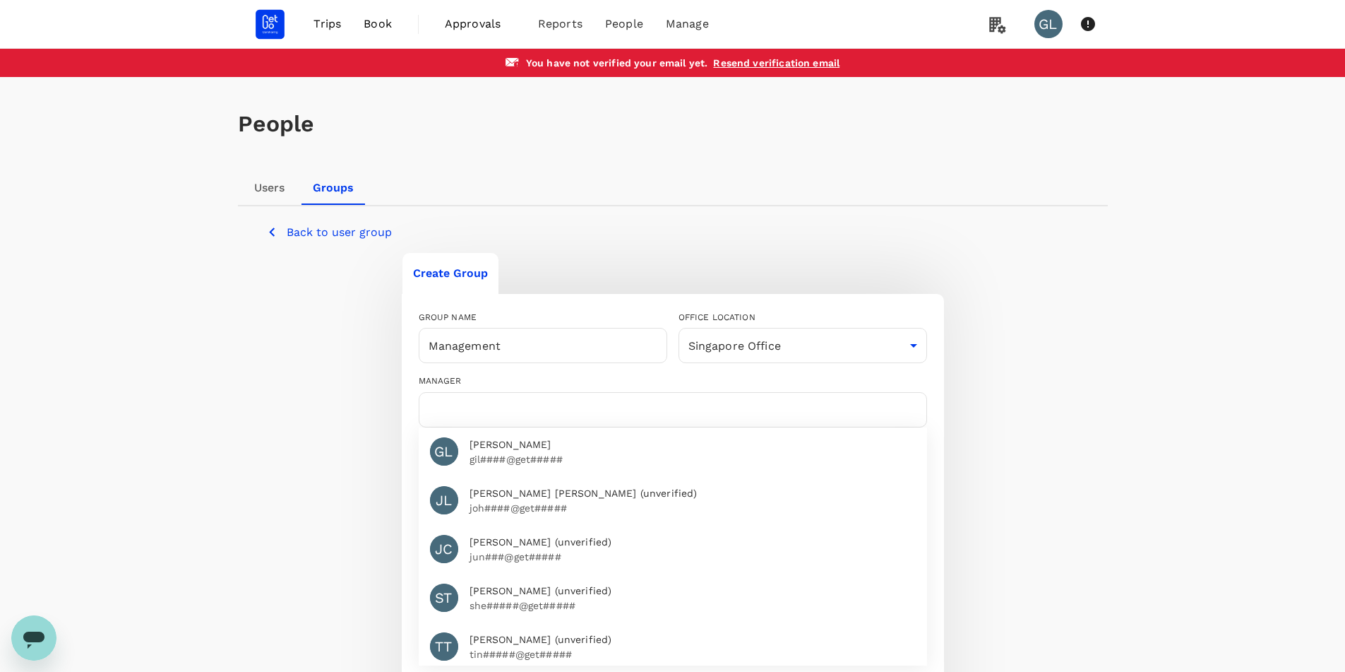
click at [564, 439] on span "[PERSON_NAME]" at bounding box center [693, 444] width 446 height 15
click at [545, 370] on div "MANAGER GL Gillian Lee GL Gillian Lee gil####@get##### JL Johnson Lim (unverifi…" at bounding box center [668, 550] width 520 height 374
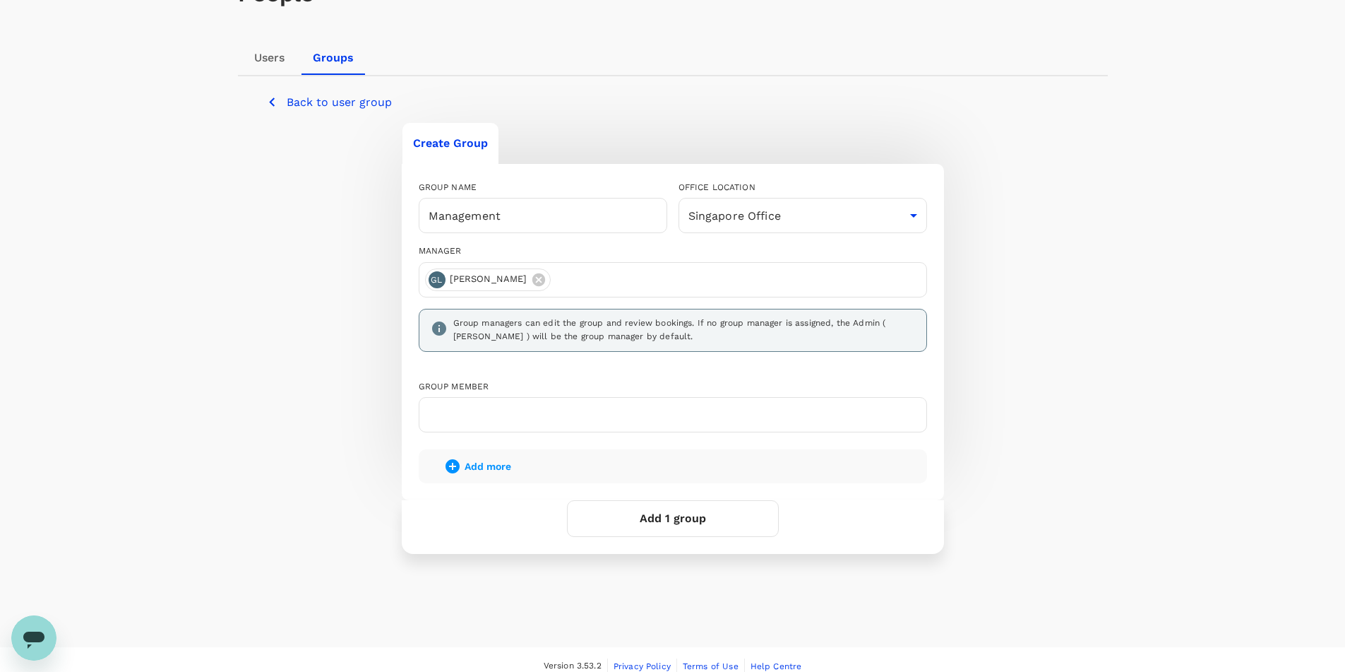
scroll to position [141, 0]
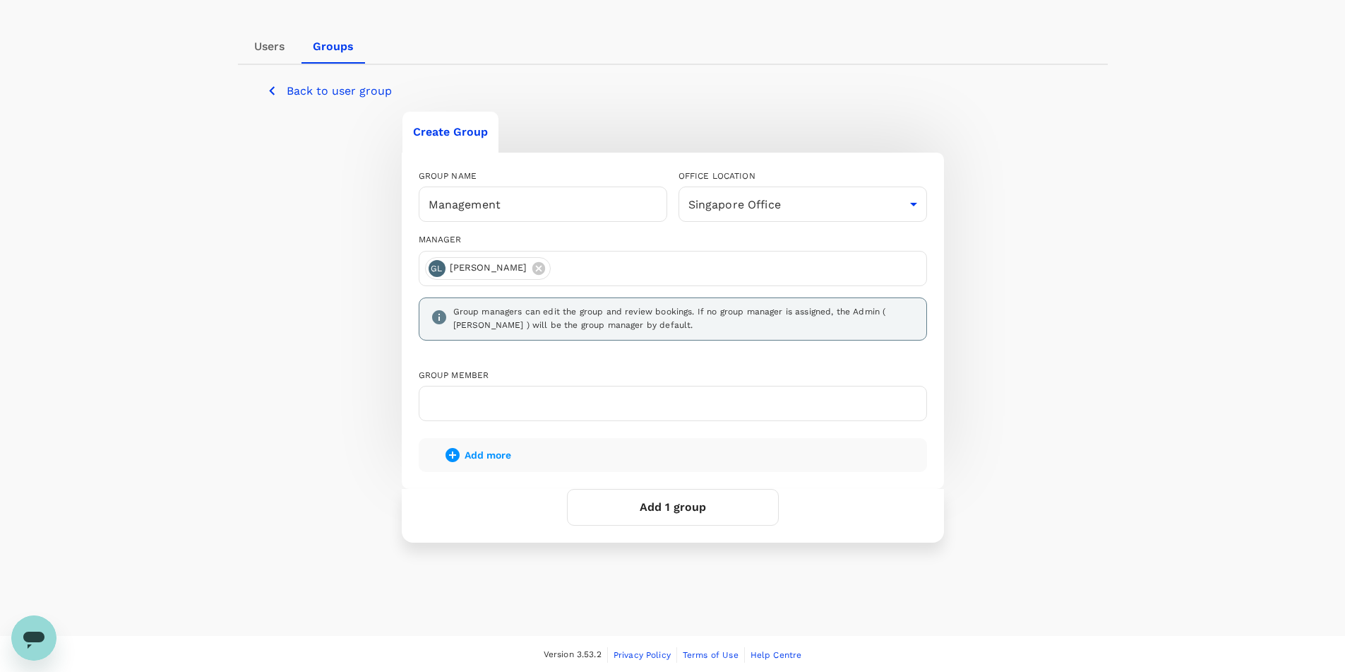
click at [518, 393] on input "text" at bounding box center [673, 403] width 496 height 23
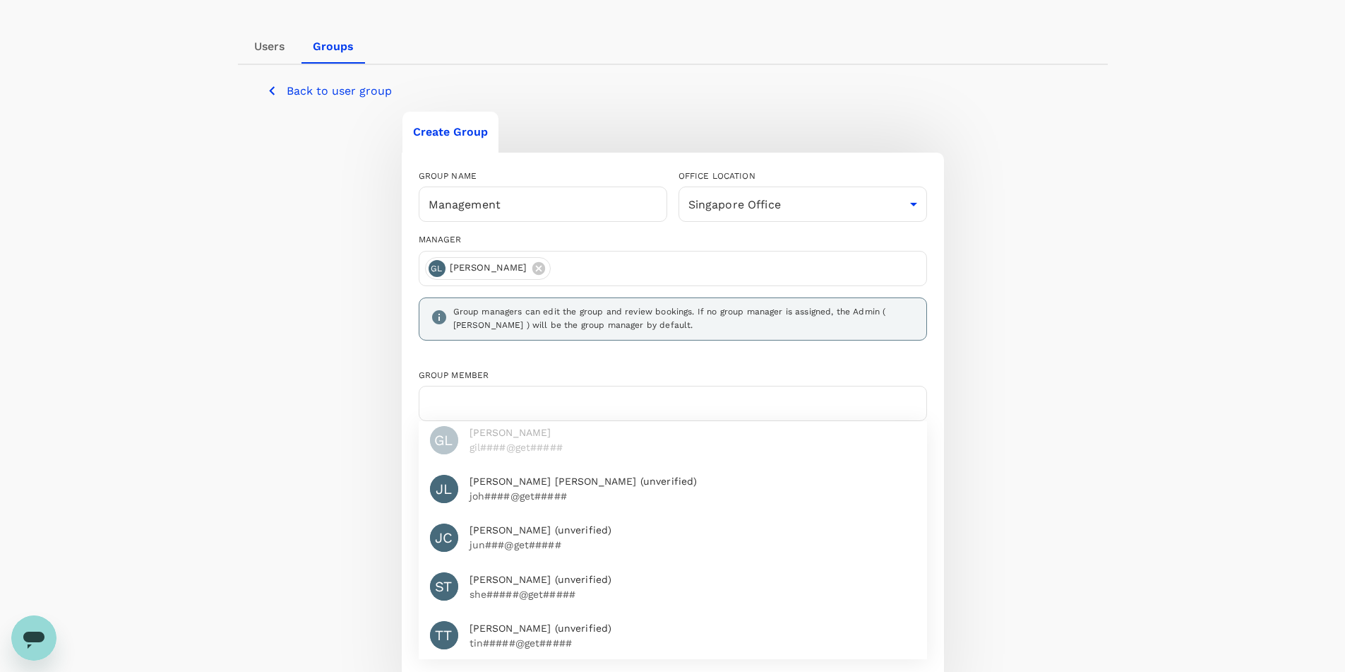
scroll to position [16, 0]
click at [552, 523] on span "Jun Kai Chan (unverified)" at bounding box center [693, 530] width 446 height 15
click at [568, 474] on span "Johnson Lim (unverified)" at bounding box center [693, 481] width 446 height 15
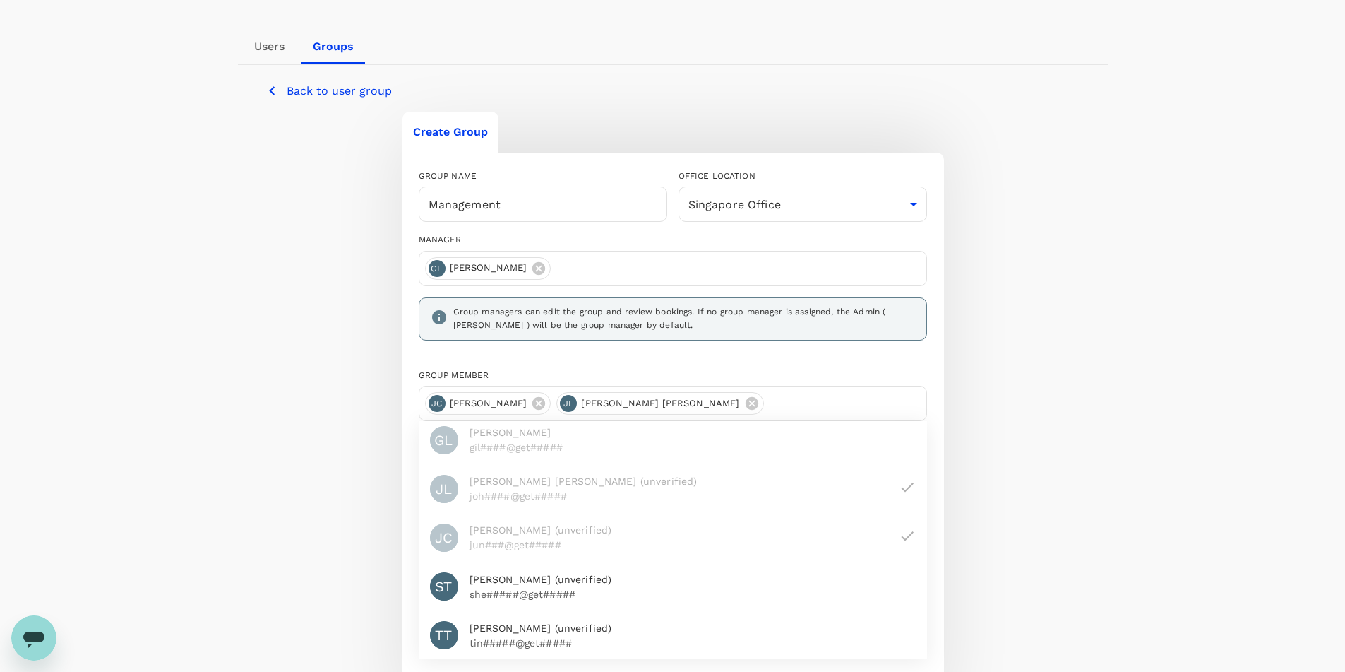
click at [693, 365] on div "Group member JC Jun Kai Chan JL Johnson Lim GL Gillian Lee gil####@get##### JL …" at bounding box center [668, 508] width 520 height 302
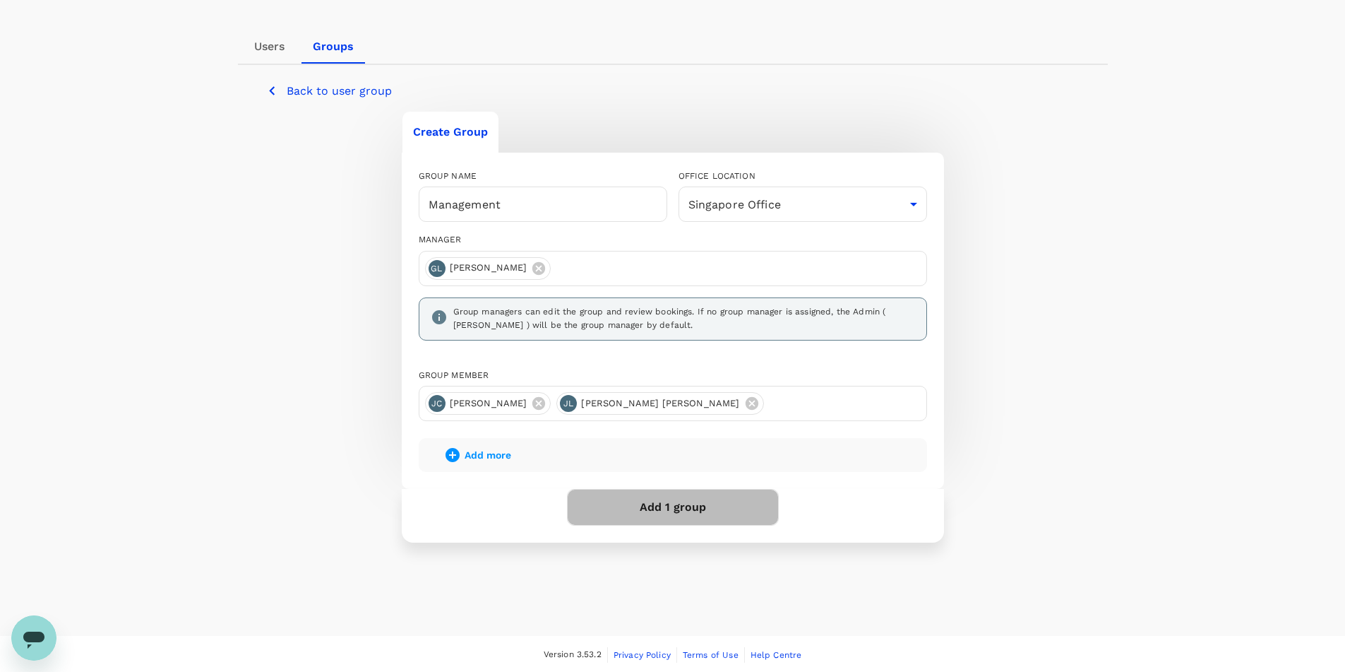
click at [712, 508] on button "Add 1 group" at bounding box center [673, 507] width 212 height 37
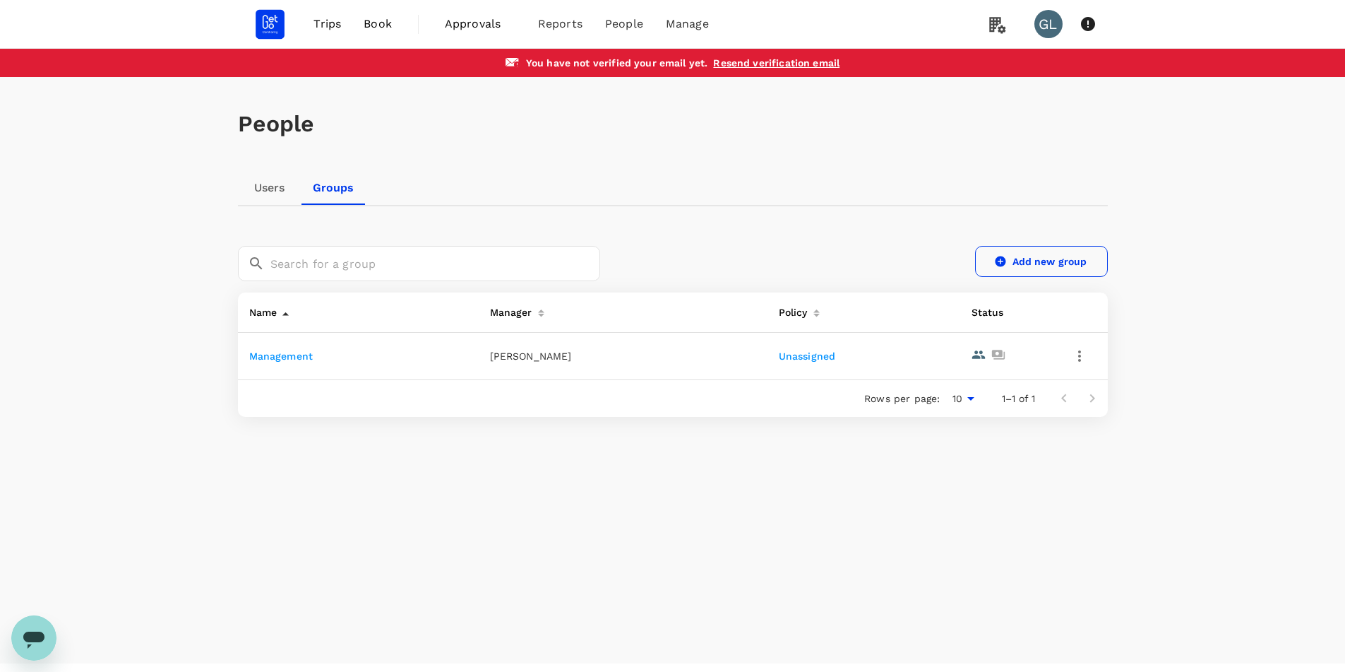
click at [1031, 253] on link "Add new group" at bounding box center [1041, 261] width 133 height 31
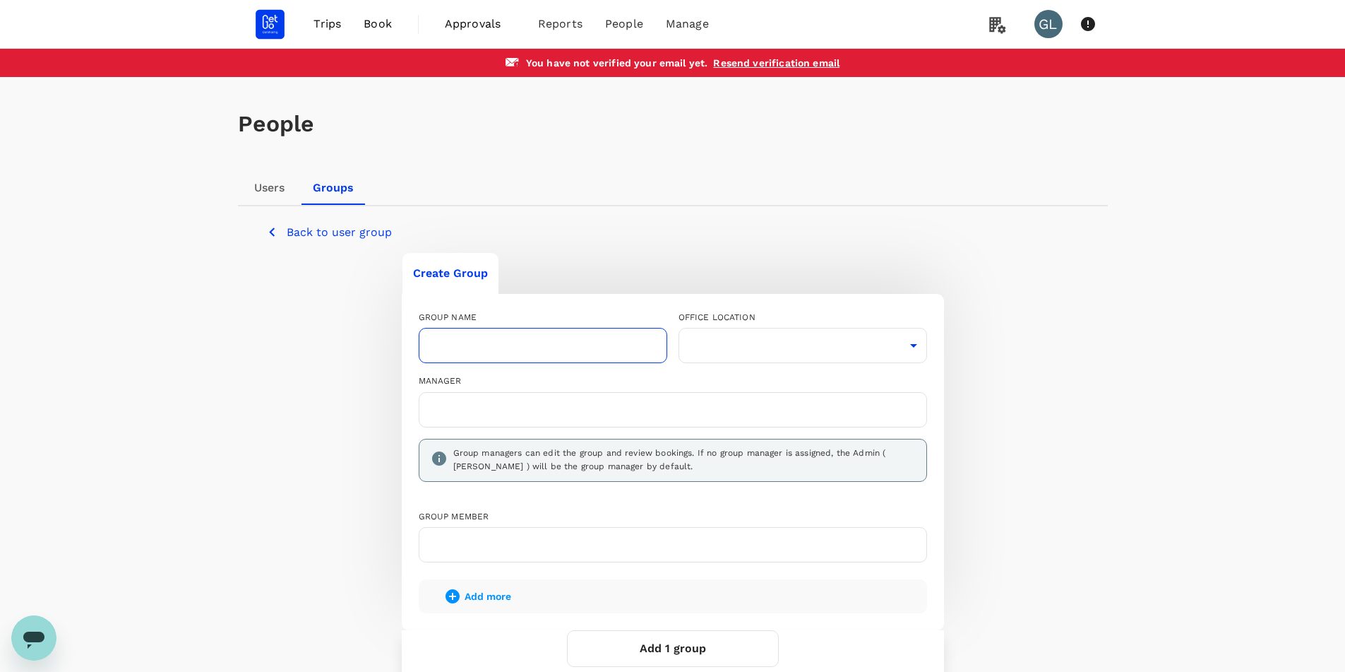
click at [517, 343] on input "text" at bounding box center [543, 345] width 249 height 35
type input "PopCar"
click at [844, 351] on body "Trips Book Approvals 0 Reports People Manage GL You have not verified your emai…" at bounding box center [672, 407] width 1345 height 815
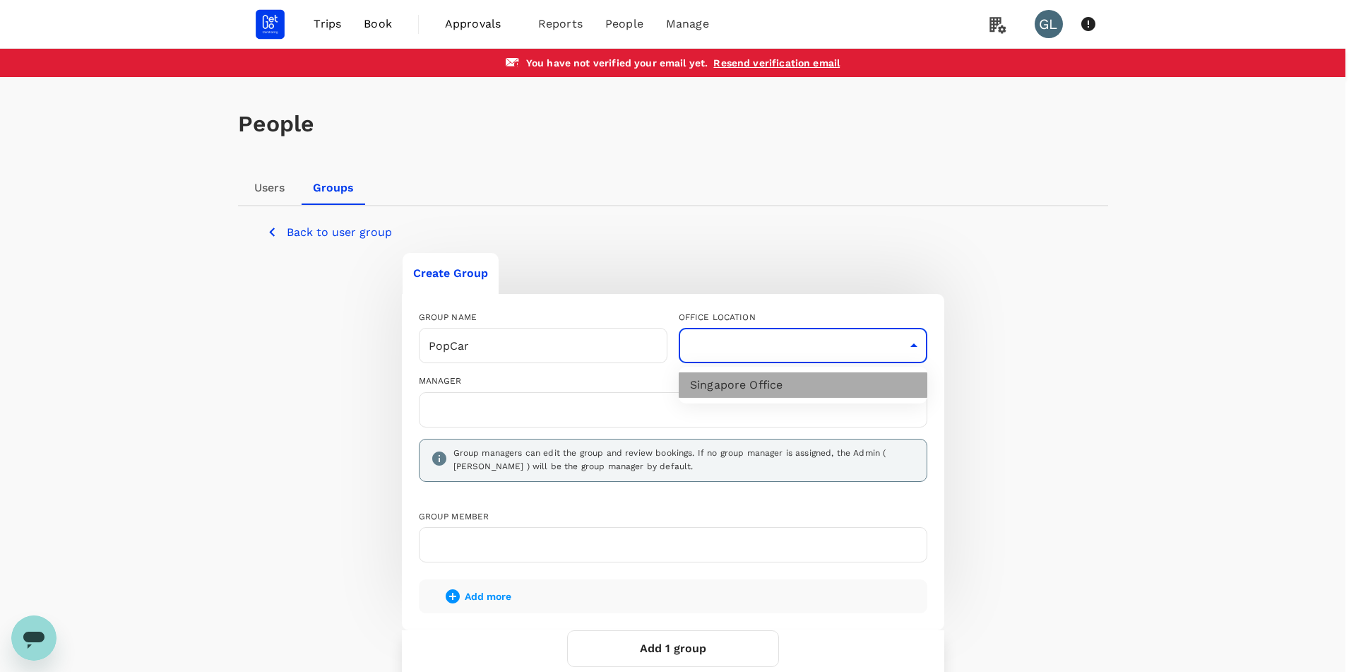
click at [761, 385] on li "Singapore Office" at bounding box center [803, 384] width 249 height 25
type input "62196153-e6b3-4d6a-8eff-f46b519c7b46"
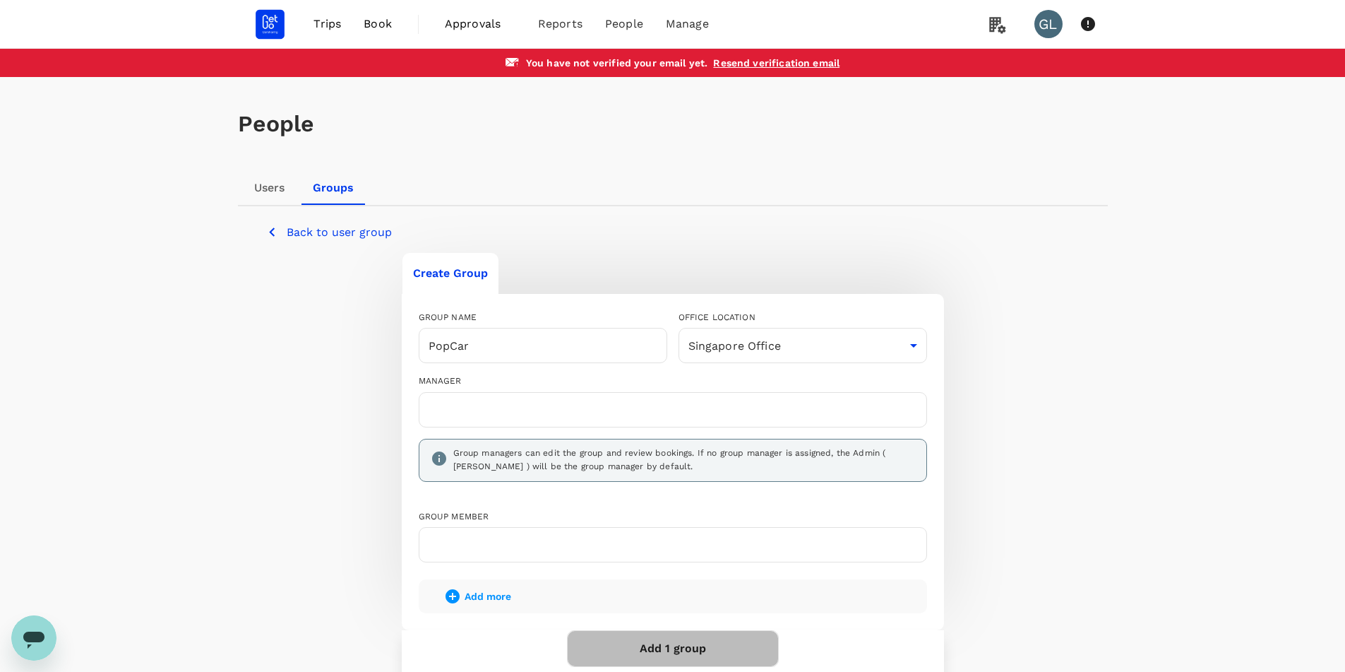
click at [648, 638] on button "Add 1 group" at bounding box center [673, 648] width 212 height 37
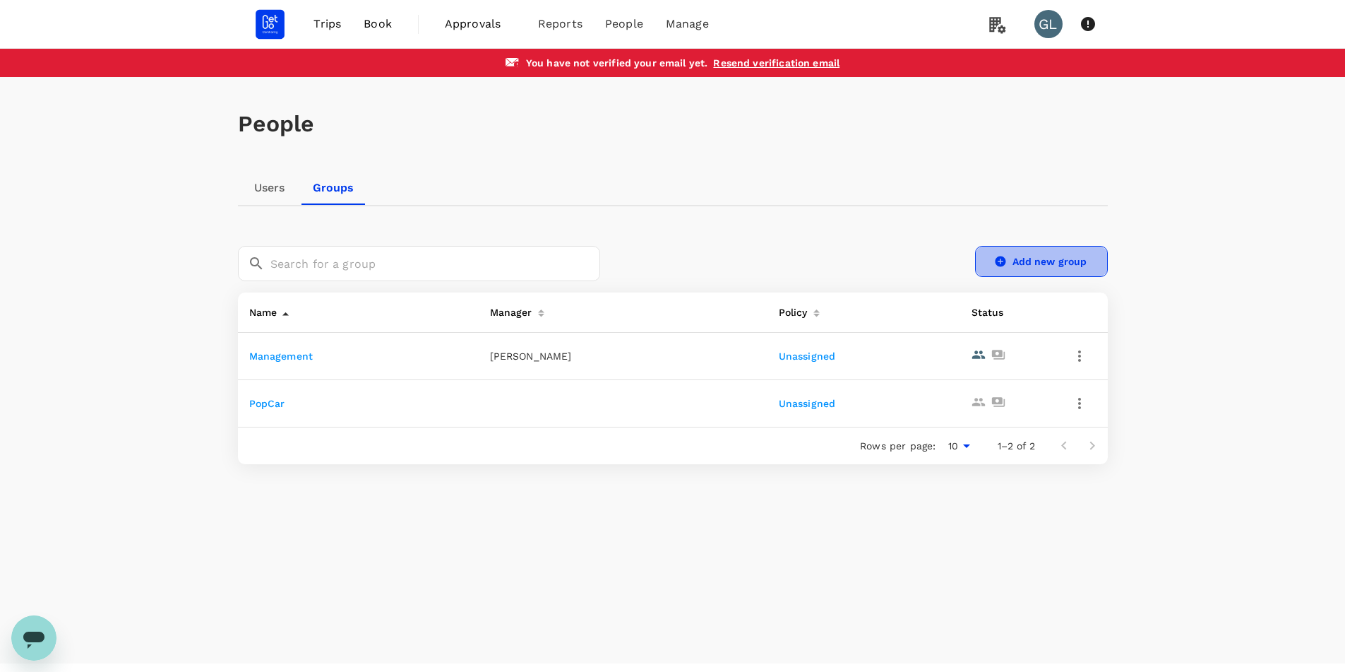
click at [1006, 266] on icon at bounding box center [1000, 261] width 13 height 13
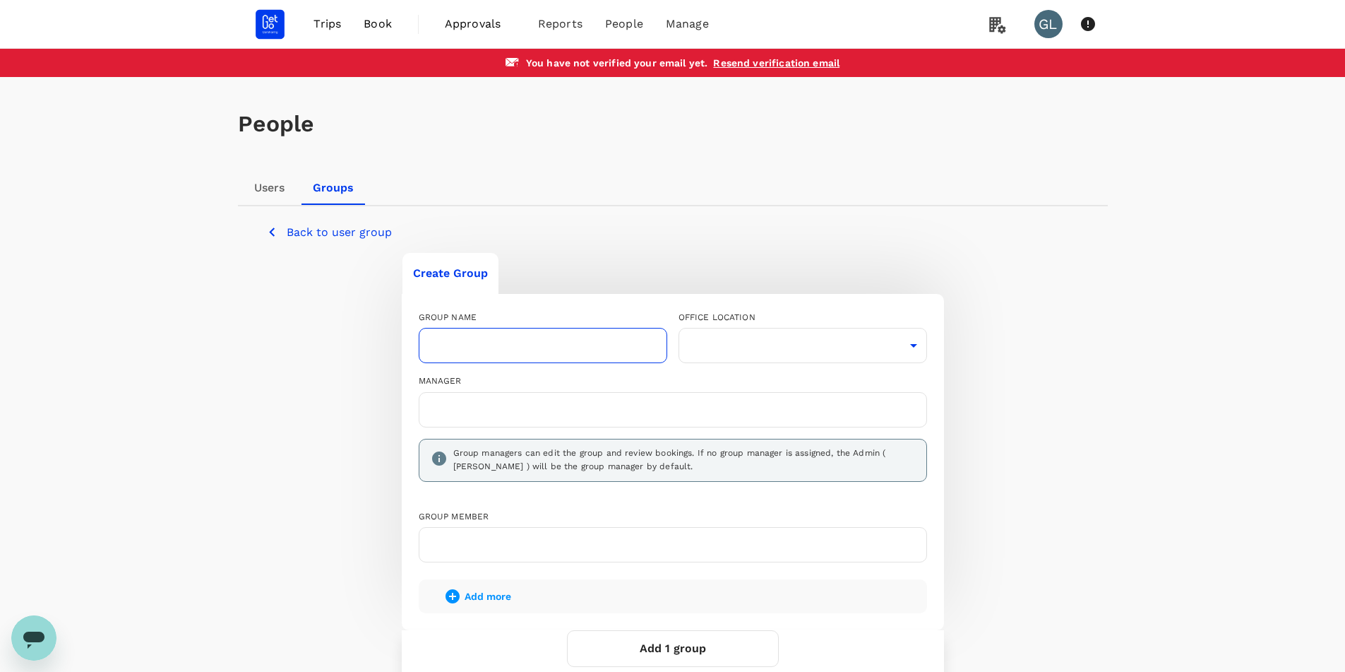
click at [619, 347] on input "text" at bounding box center [543, 345] width 249 height 35
type input "Finance"
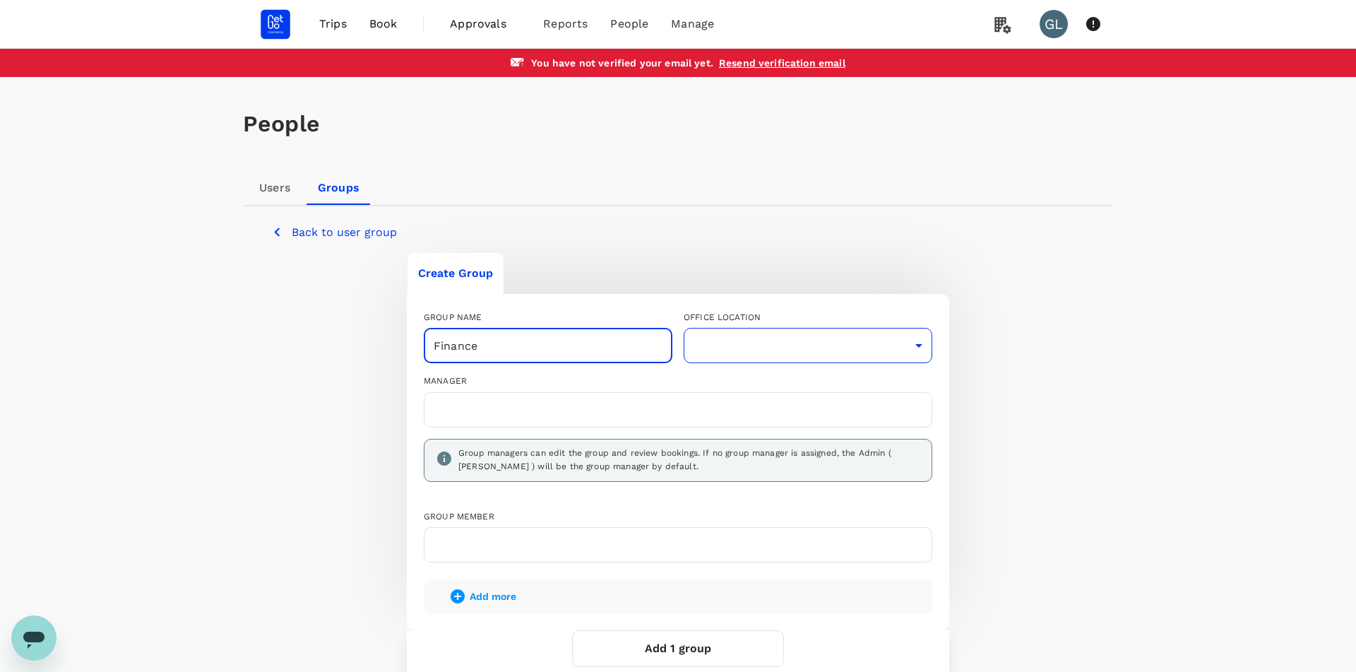
click at [769, 349] on body "Trips Book Approvals 0 Reports People Manage GL You have not verified your emai…" at bounding box center [678, 407] width 1356 height 815
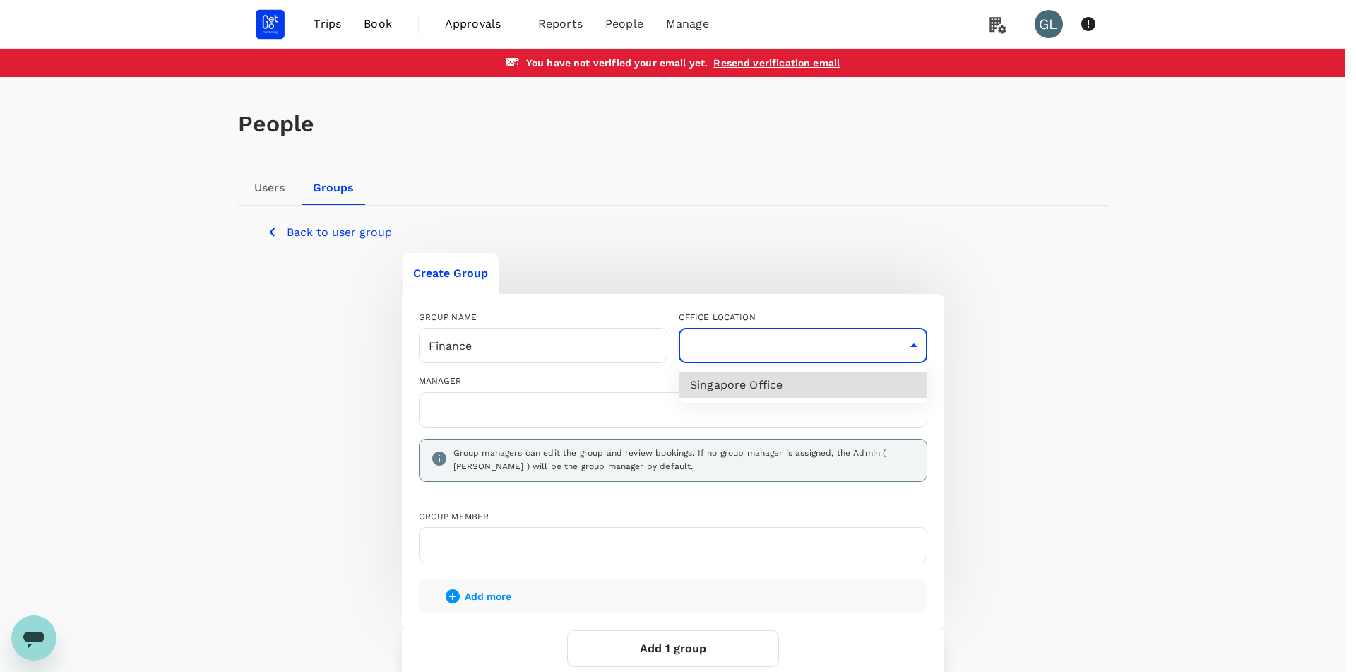
drag, startPoint x: 804, startPoint y: 389, endPoint x: 790, endPoint y: 387, distance: 13.6
click at [802, 389] on li "Singapore Office" at bounding box center [803, 384] width 249 height 25
type input "62196153-e6b3-4d6a-8eff-f46b519c7b46"
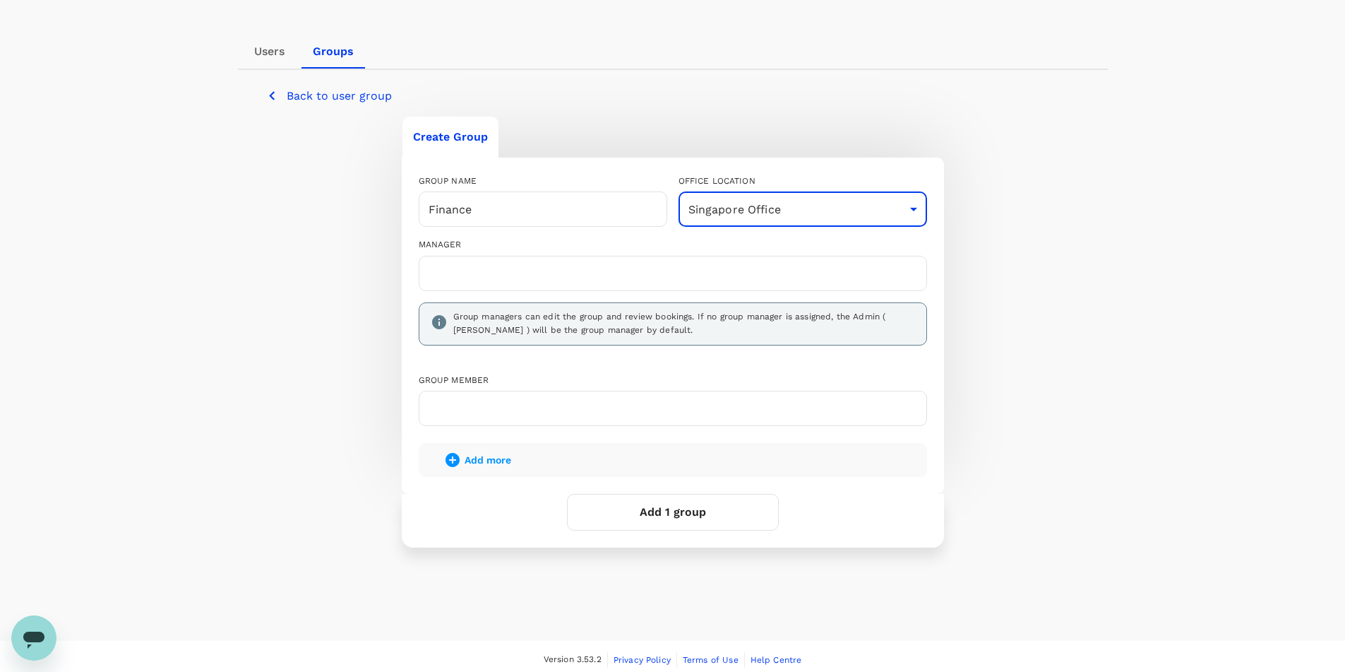
scroll to position [141, 0]
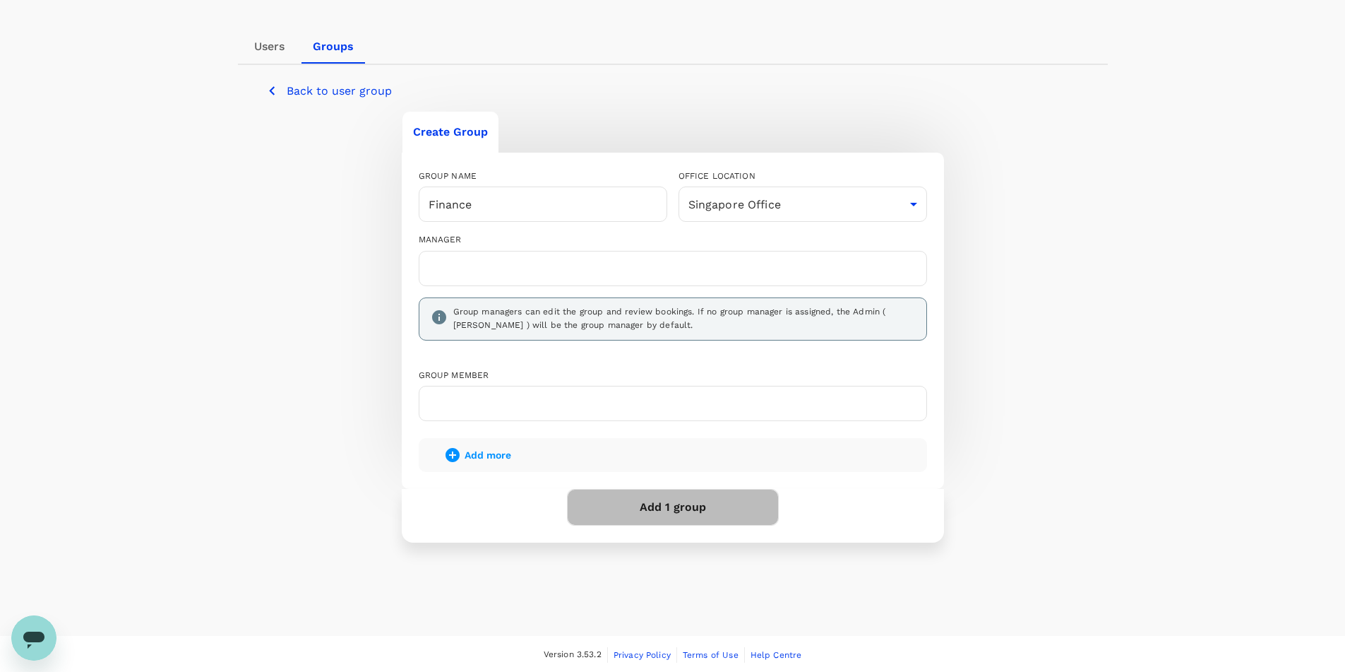
click at [650, 502] on button "Add 1 group" at bounding box center [673, 507] width 212 height 37
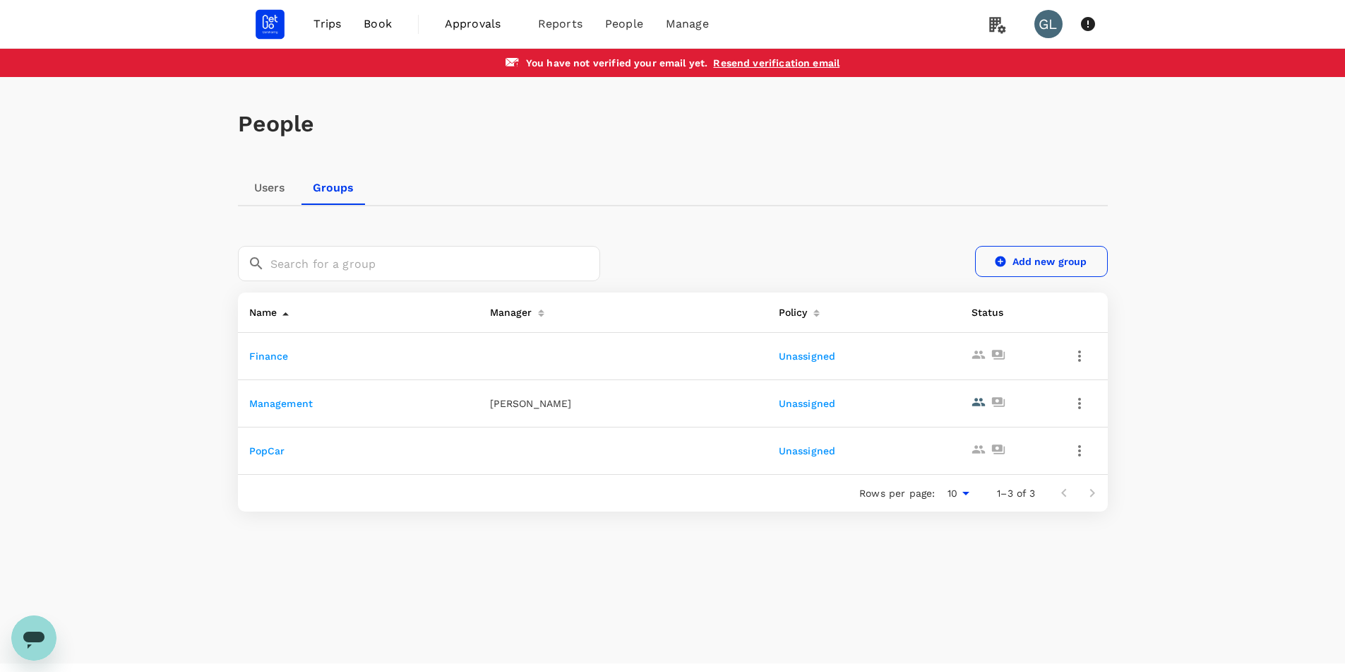
click at [1039, 263] on link "Add new group" at bounding box center [1041, 261] width 133 height 31
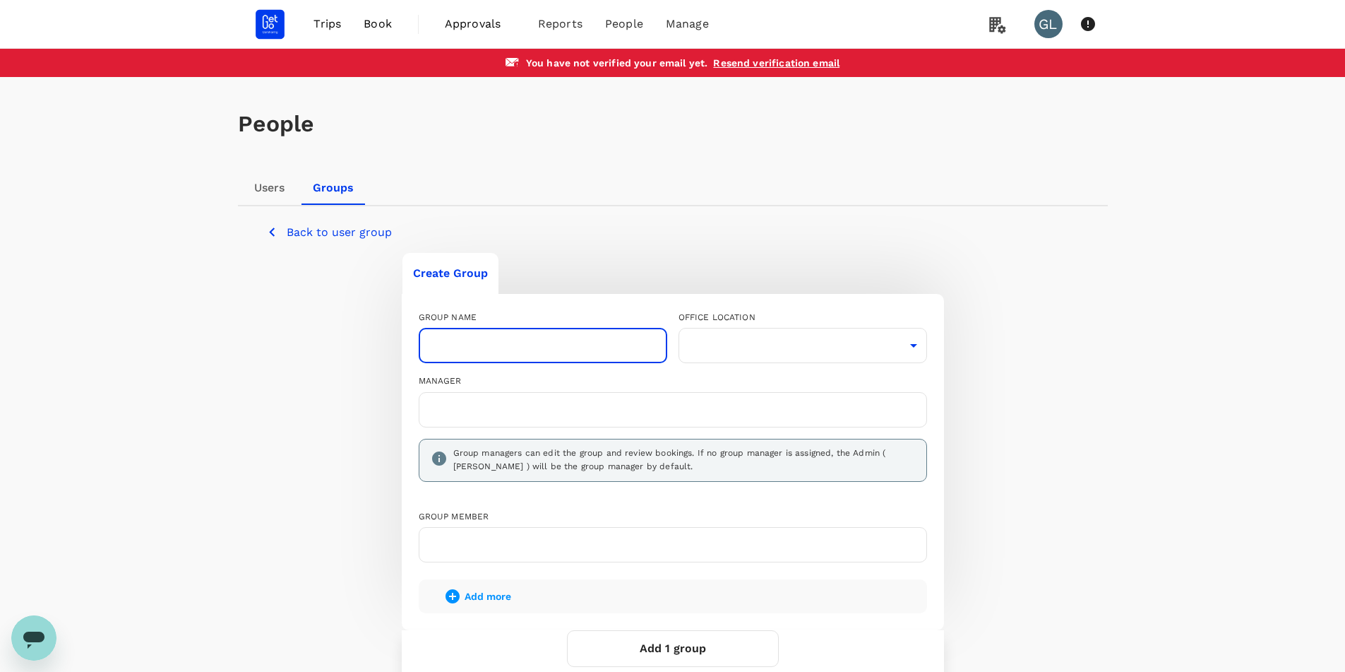
click at [563, 354] on input "text" at bounding box center [543, 345] width 249 height 35
type input "People & Culture"
click at [721, 346] on body "Trips Book Approvals 0 Reports People Manage GL You have not verified your emai…" at bounding box center [672, 407] width 1345 height 815
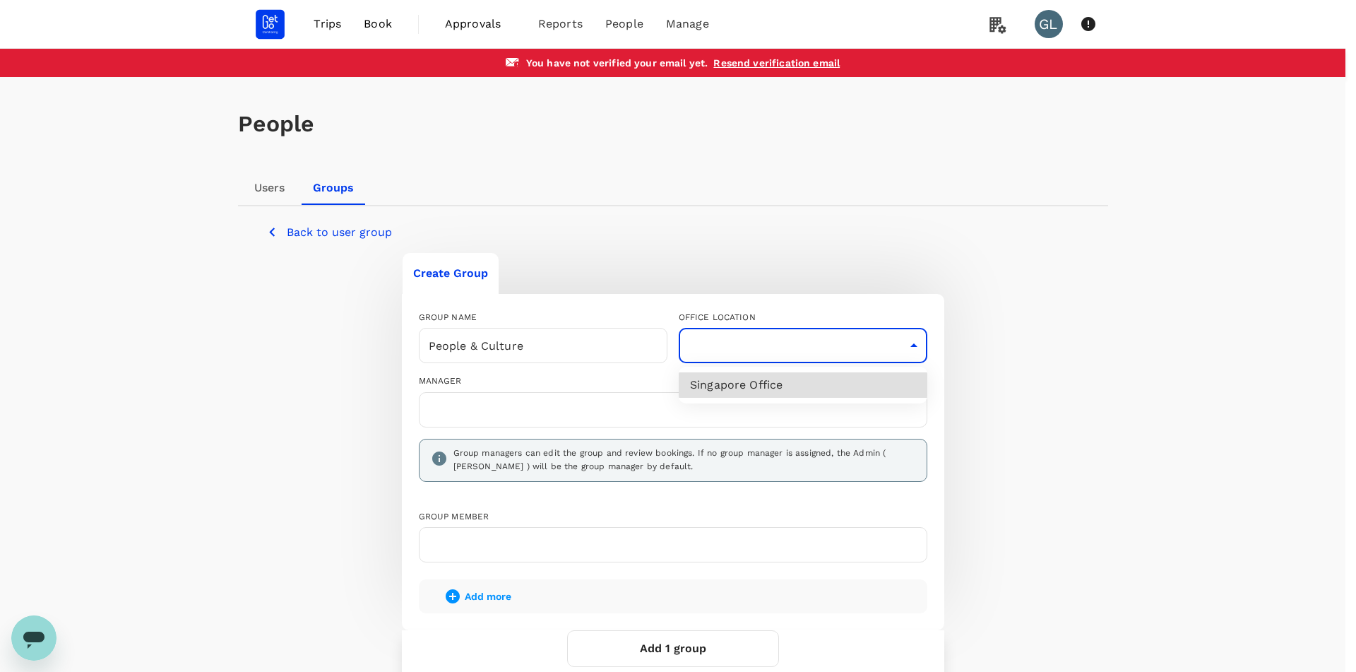
click at [736, 380] on li "Singapore Office" at bounding box center [803, 384] width 249 height 25
type input "62196153-e6b3-4d6a-8eff-f46b519c7b46"
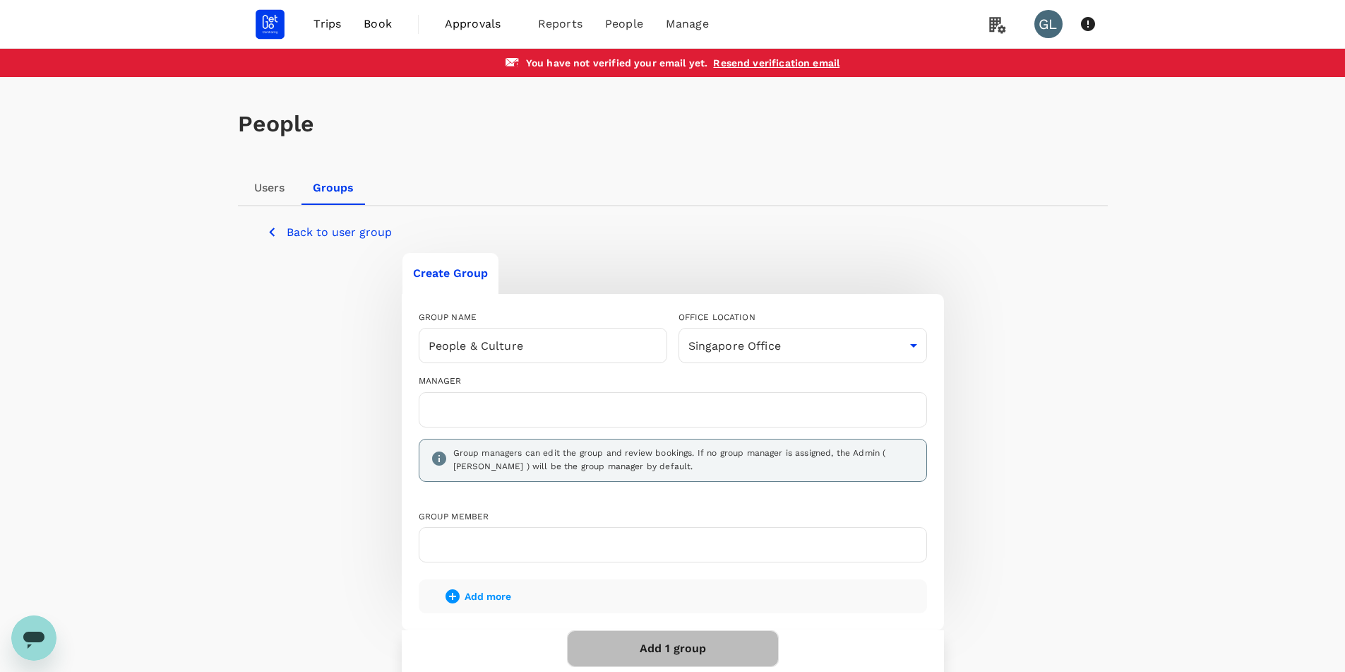
click at [692, 658] on button "Add 1 group" at bounding box center [673, 648] width 212 height 37
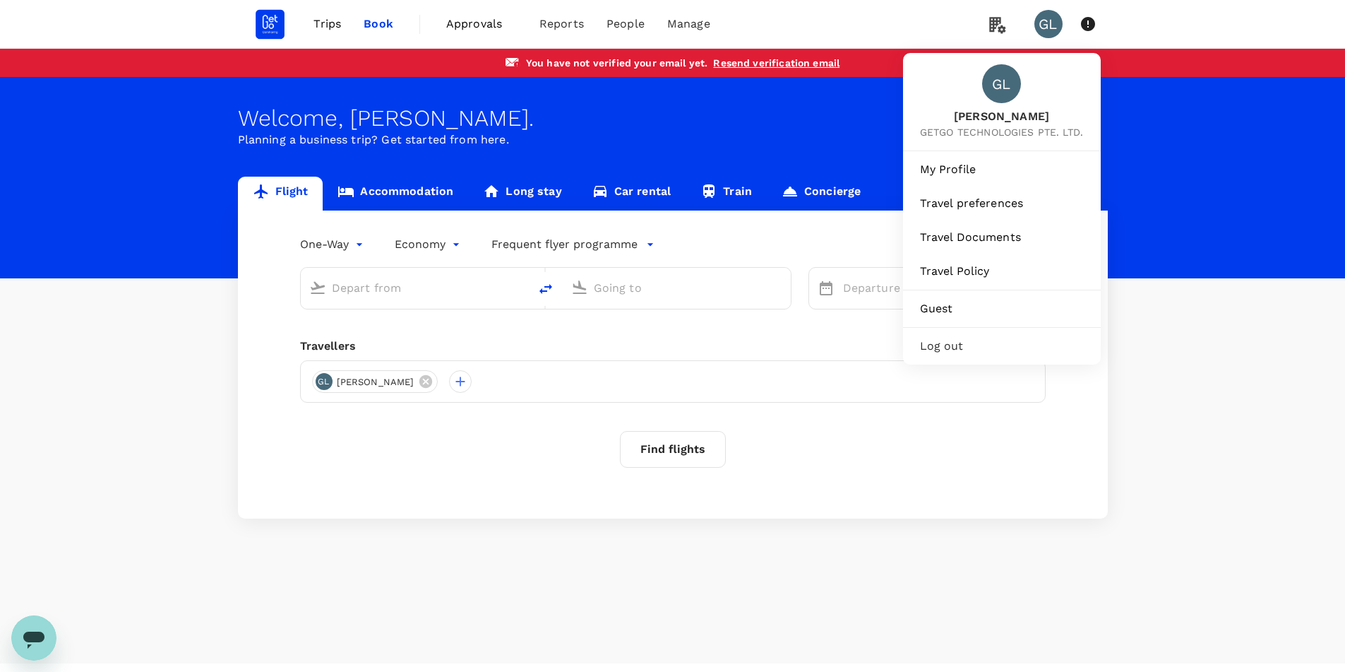
click at [961, 350] on span "Log out" at bounding box center [1002, 346] width 164 height 17
